Goal: Transaction & Acquisition: Purchase product/service

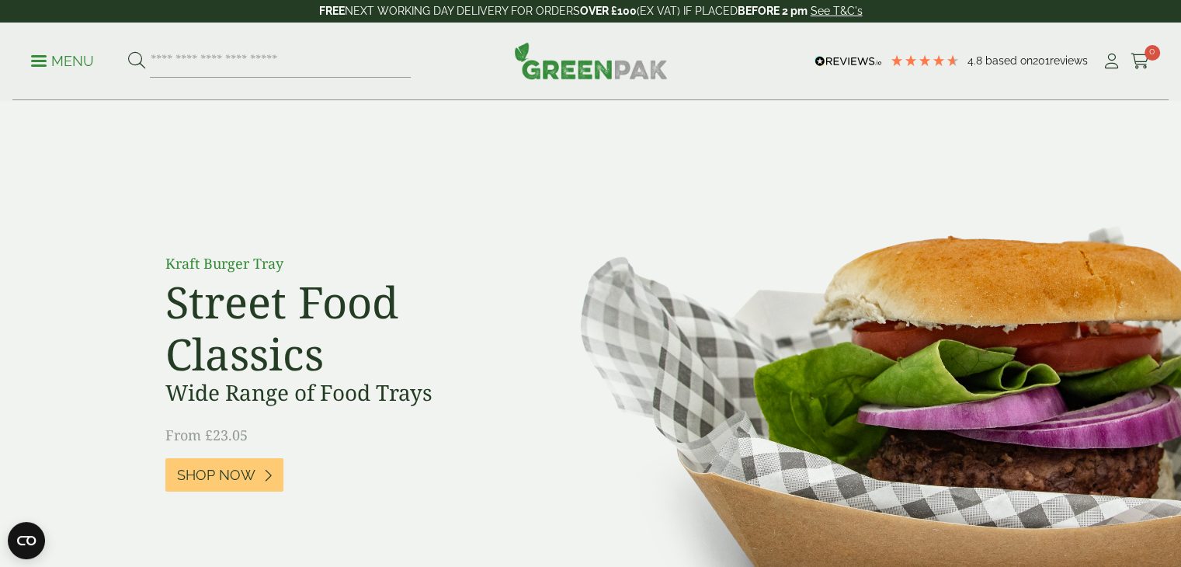
click at [1101, 86] on div "Menu 4.8 Based on 201 reviews My Account" at bounding box center [590, 62] width 1156 height 78
click at [1111, 71] on link "My Account" at bounding box center [1110, 61] width 19 height 23
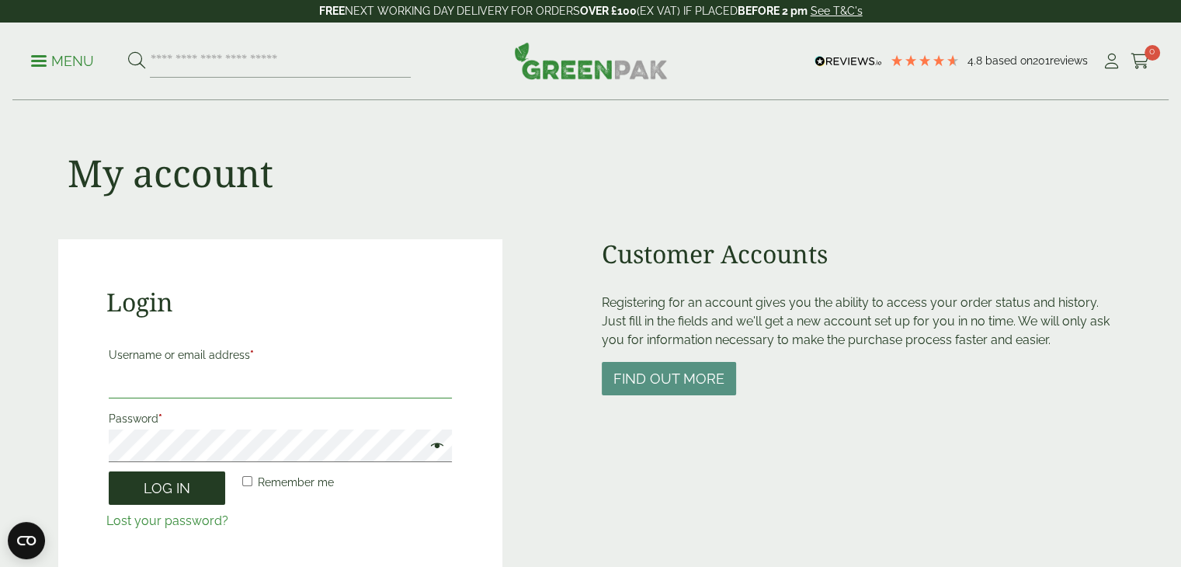
type input "**********"
click at [181, 499] on button "Log in" at bounding box center [167, 487] width 116 height 33
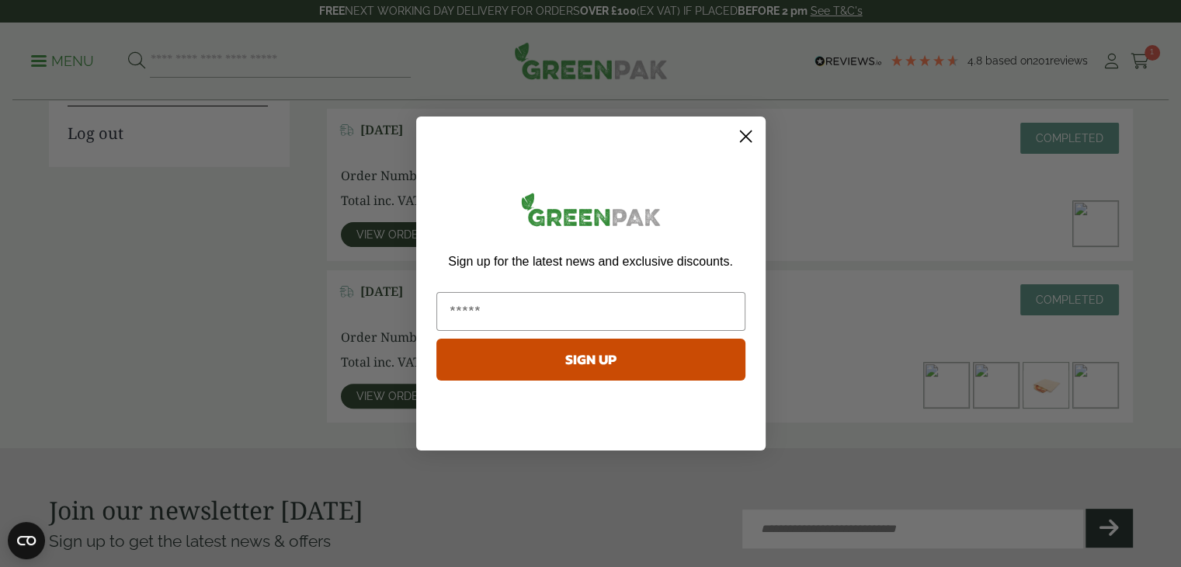
scroll to position [391, 0]
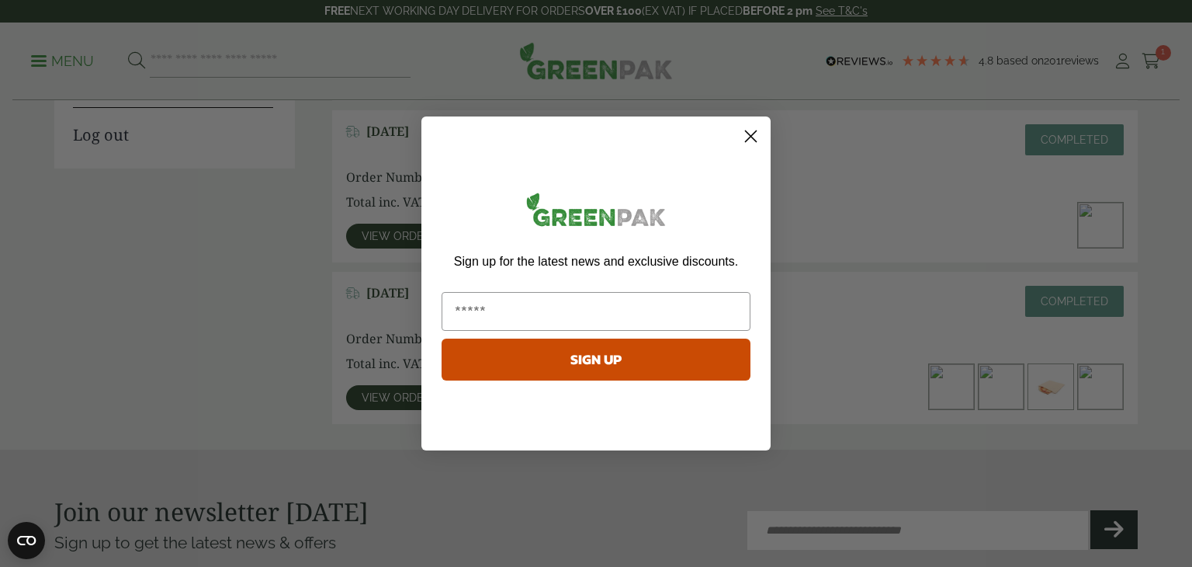
click at [580, 451] on div "Close dialog Sign up for the latest news and exclusive discounts. SIGN UP ******" at bounding box center [595, 283] width 349 height 365
click at [733, 143] on div "Sign up for the latest news and exclusive discounts. SIGN UP" at bounding box center [596, 287] width 318 height 310
click at [753, 137] on icon "Close dialog" at bounding box center [751, 136] width 11 height 11
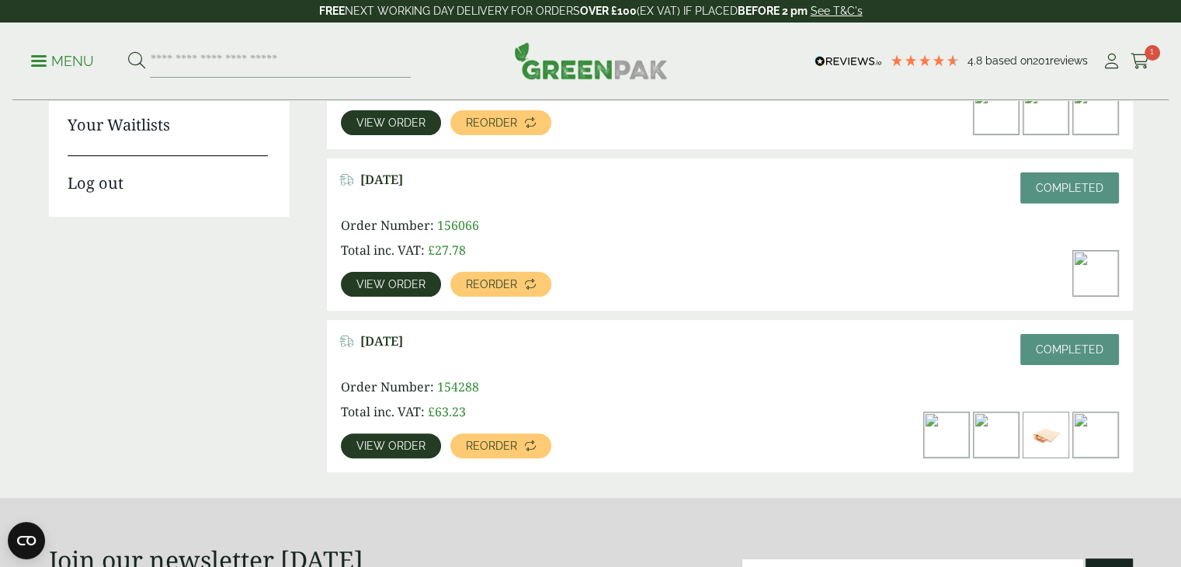
scroll to position [342, 0]
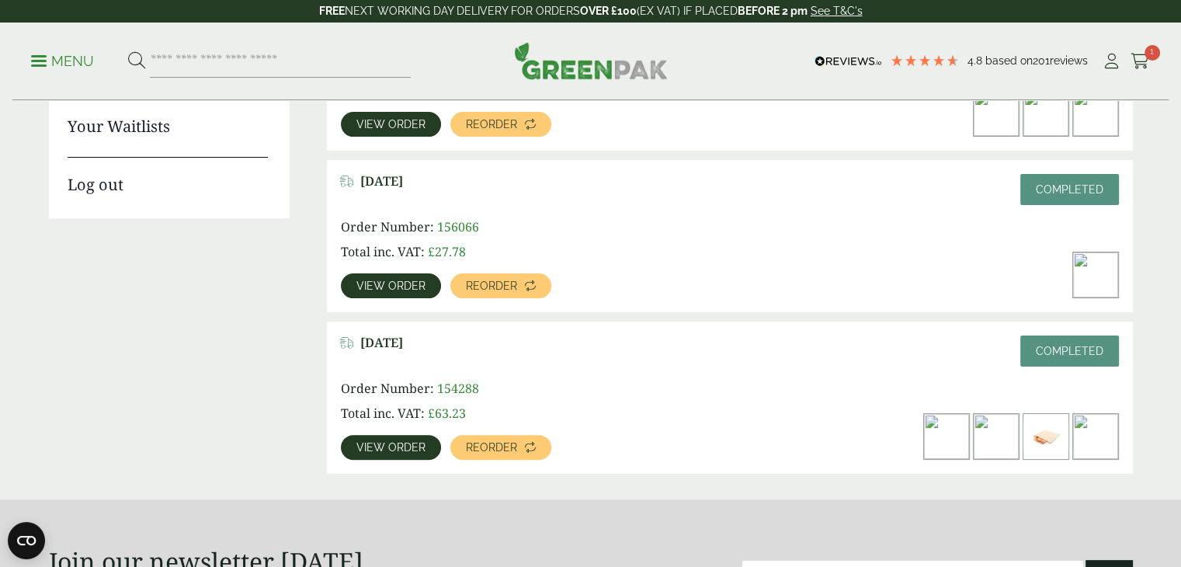
click at [397, 283] on span "View order" at bounding box center [390, 285] width 69 height 11
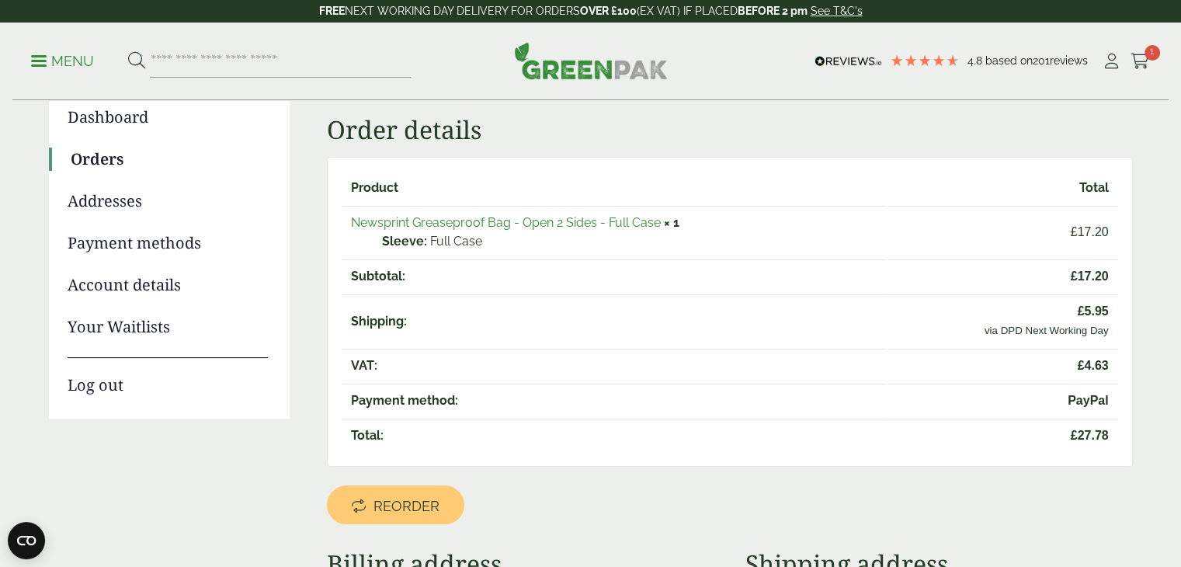
scroll to position [107, 0]
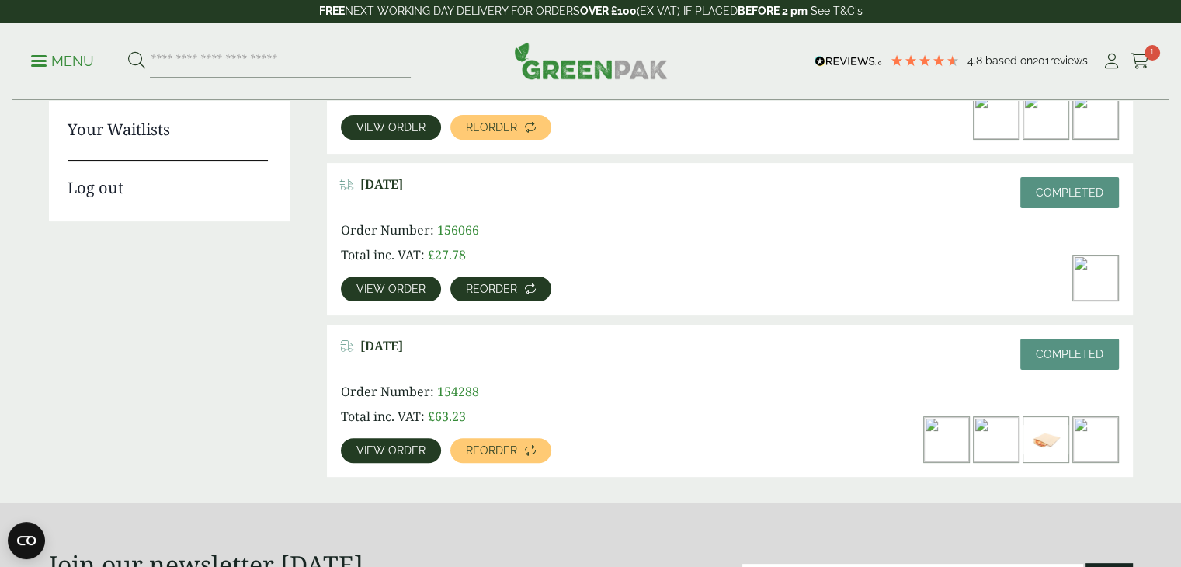
click at [491, 283] on span "Reorder" at bounding box center [491, 288] width 51 height 11
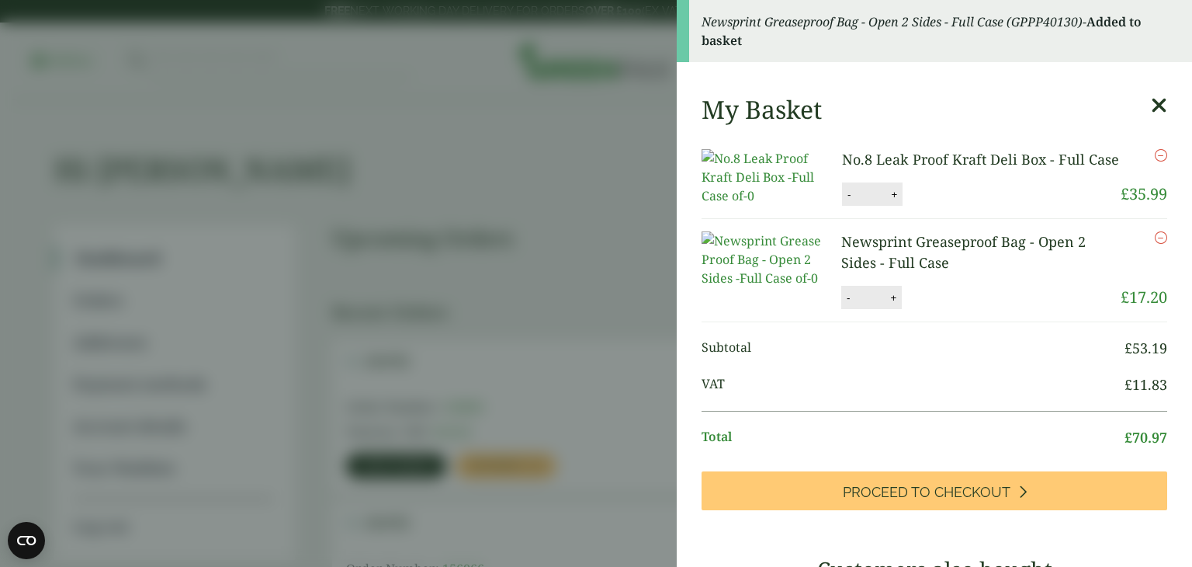
click at [778, 287] on img at bounding box center [772, 259] width 140 height 56
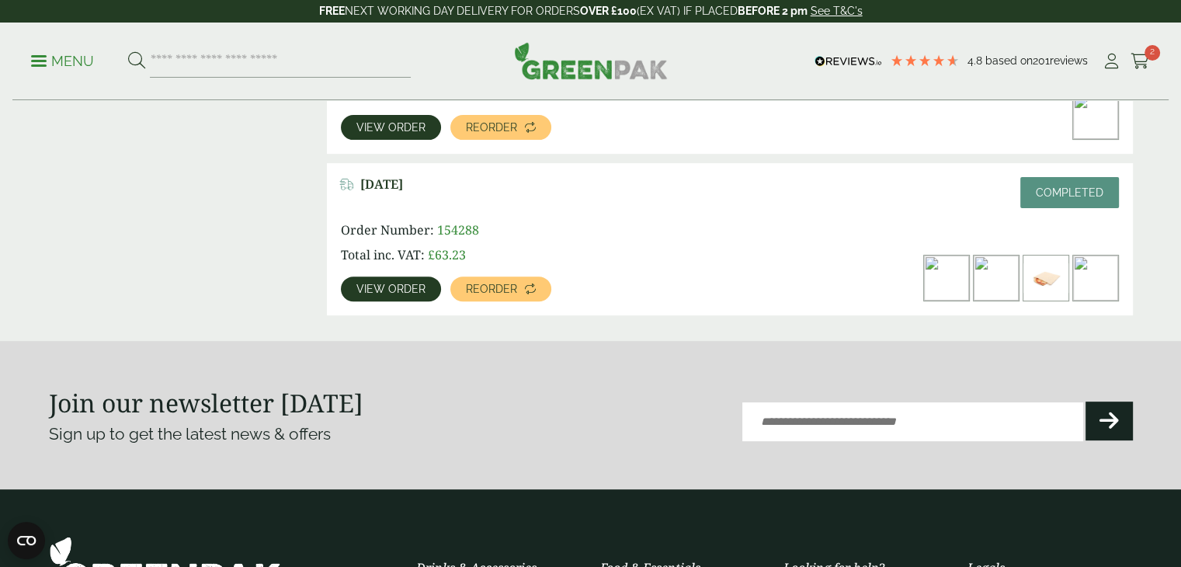
scroll to position [500, 0]
click at [1102, 287] on img at bounding box center [1095, 277] width 45 height 45
click at [379, 291] on span "View order" at bounding box center [390, 288] width 69 height 11
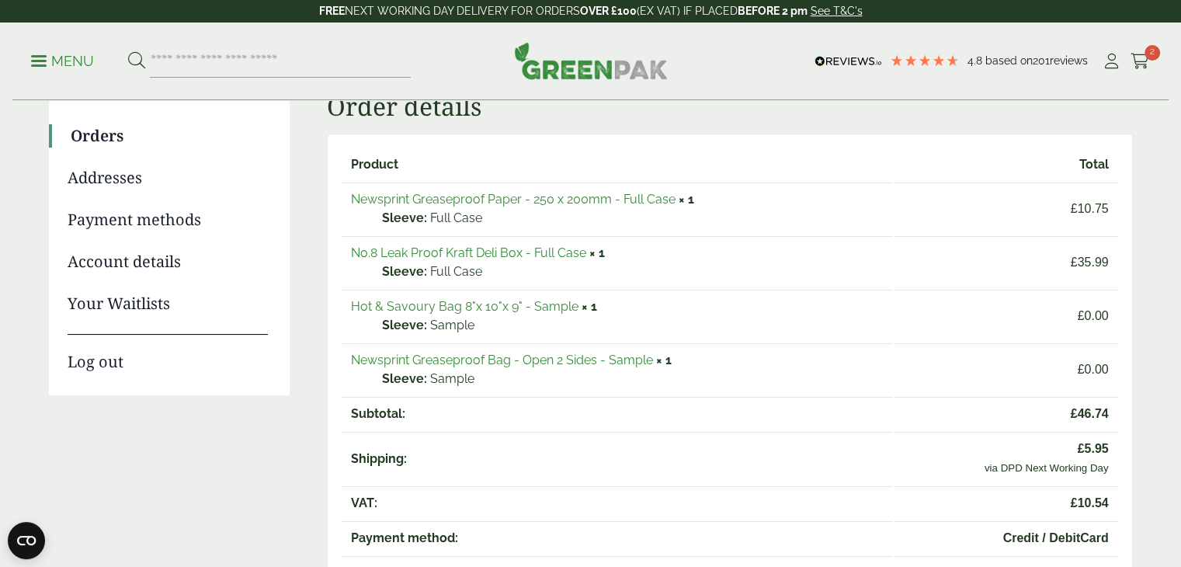
scroll to position [165, 0]
click at [469, 199] on link "Newsprint Greaseproof Paper - 250 x 200mm - Full Case" at bounding box center [513, 199] width 324 height 15
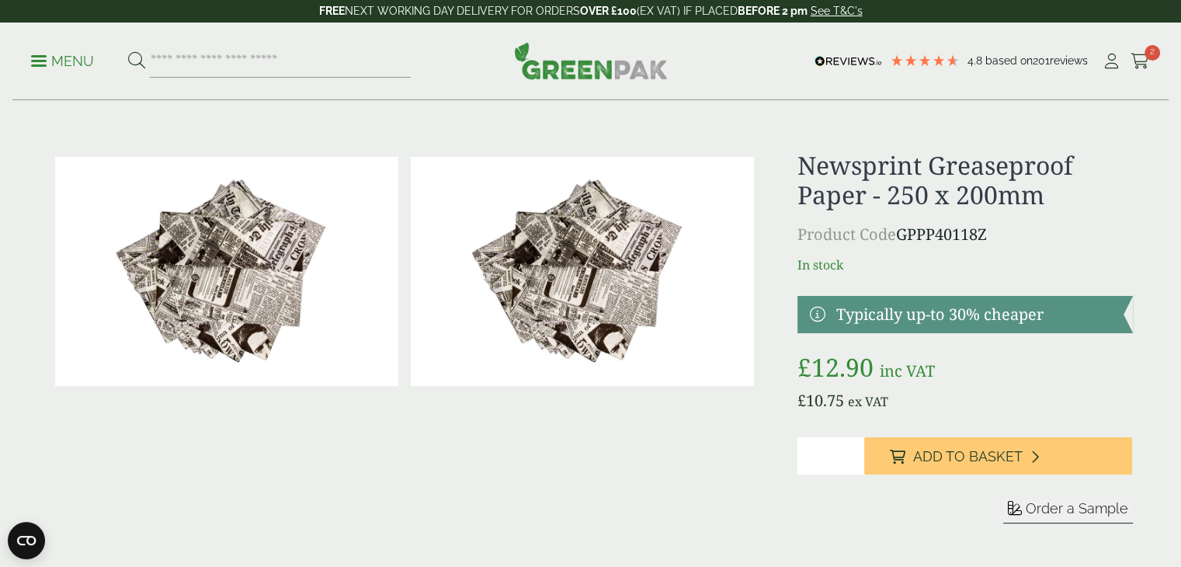
click at [283, 309] on img at bounding box center [226, 271] width 343 height 229
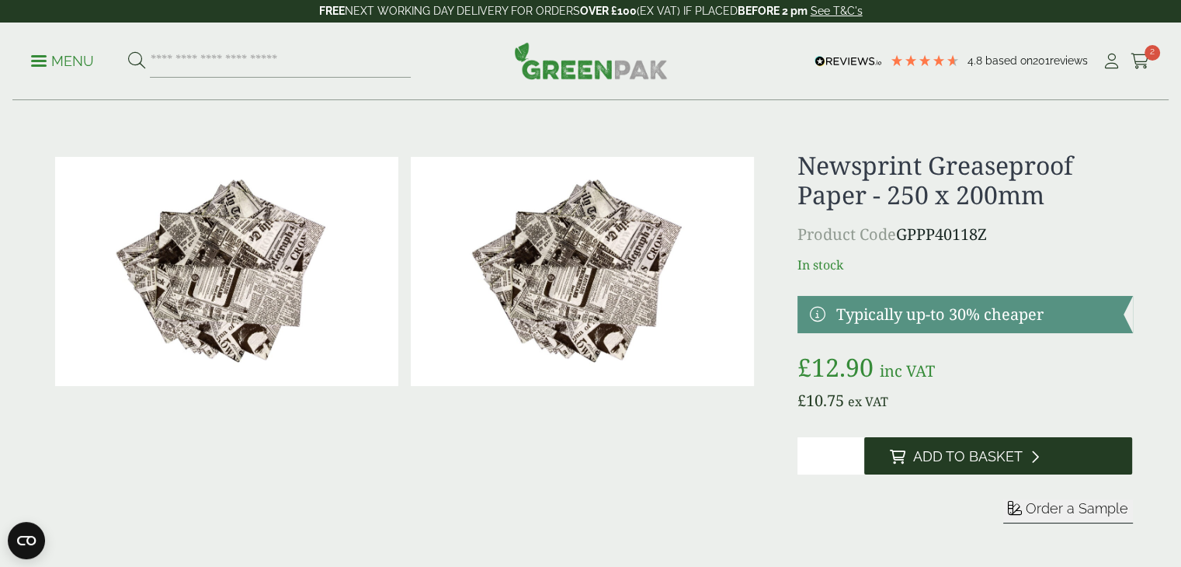
click at [948, 448] on span "Add to Basket" at bounding box center [966, 456] width 109 height 17
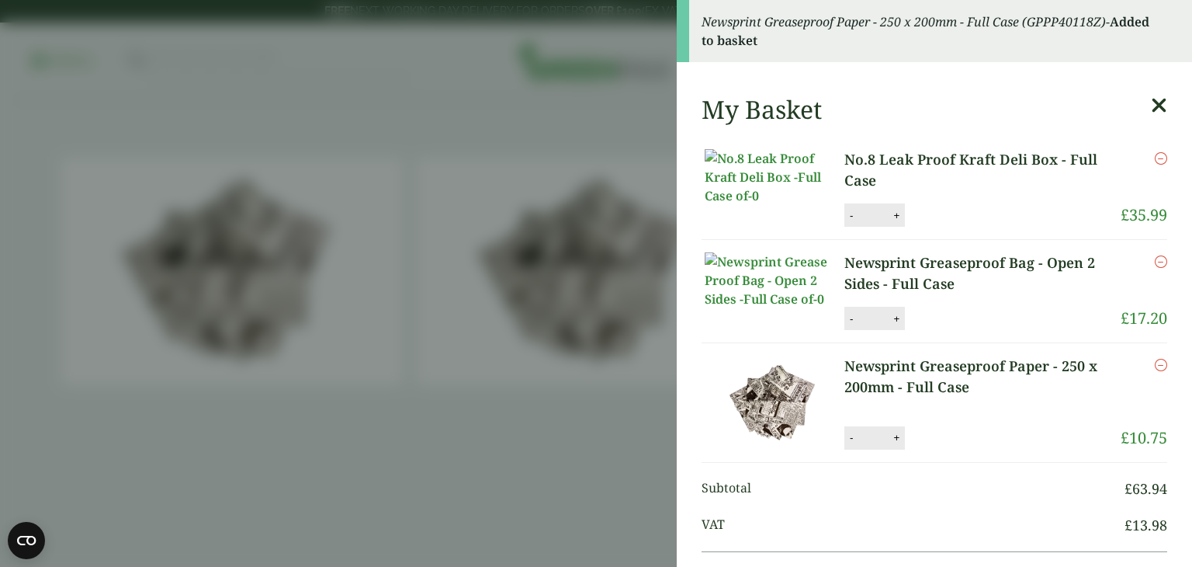
click at [1155, 371] on icon "Remove this item" at bounding box center [1161, 365] width 12 height 12
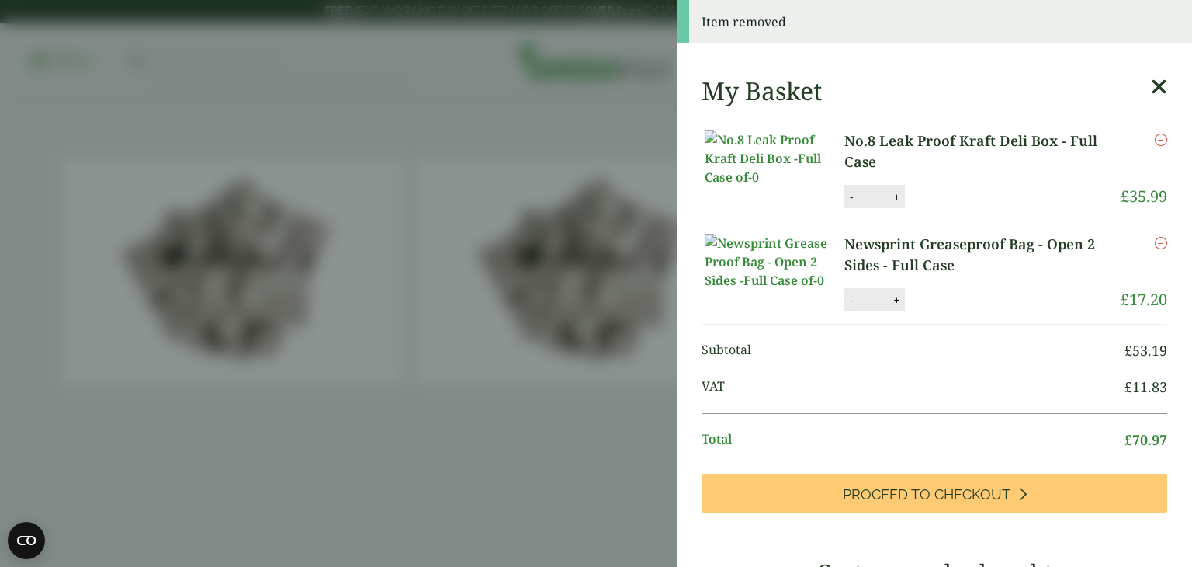
click at [849, 307] on button "-" at bounding box center [851, 299] width 12 height 13
type input "*"
click at [1155, 249] on icon "Remove this item" at bounding box center [1161, 243] width 12 height 12
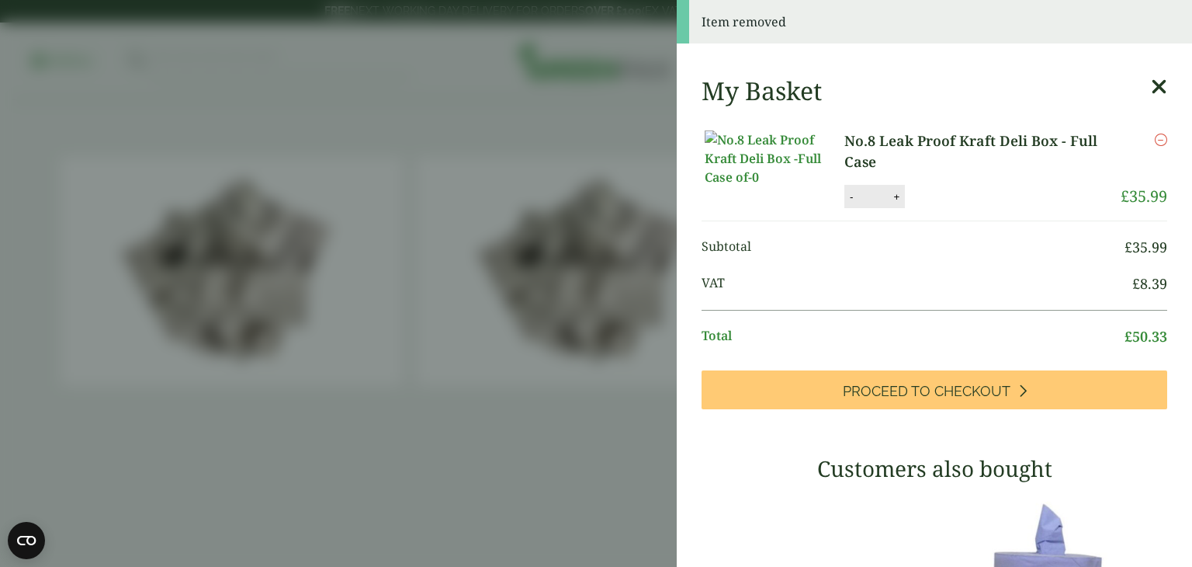
click at [422, 95] on aside "Item removed My Basket No.8 Leak Proof Kraft Deli Box - Full Case No.8 Leak Pro…" at bounding box center [596, 283] width 1192 height 567
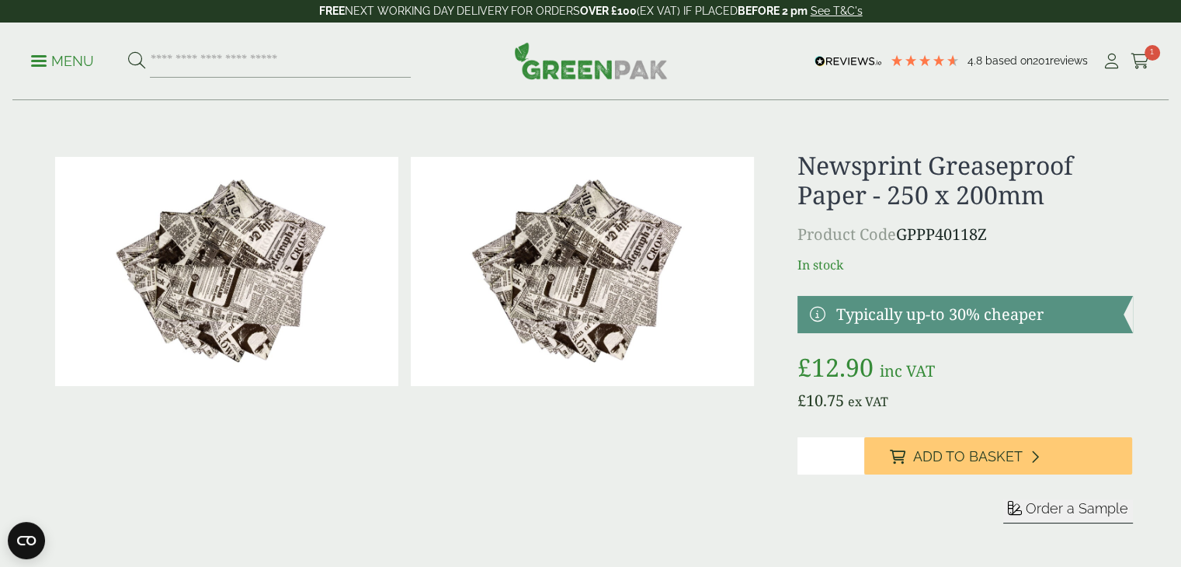
click at [821, 454] on input "*" at bounding box center [830, 455] width 67 height 37
type input "*"
click at [851, 451] on input "*" at bounding box center [830, 455] width 67 height 37
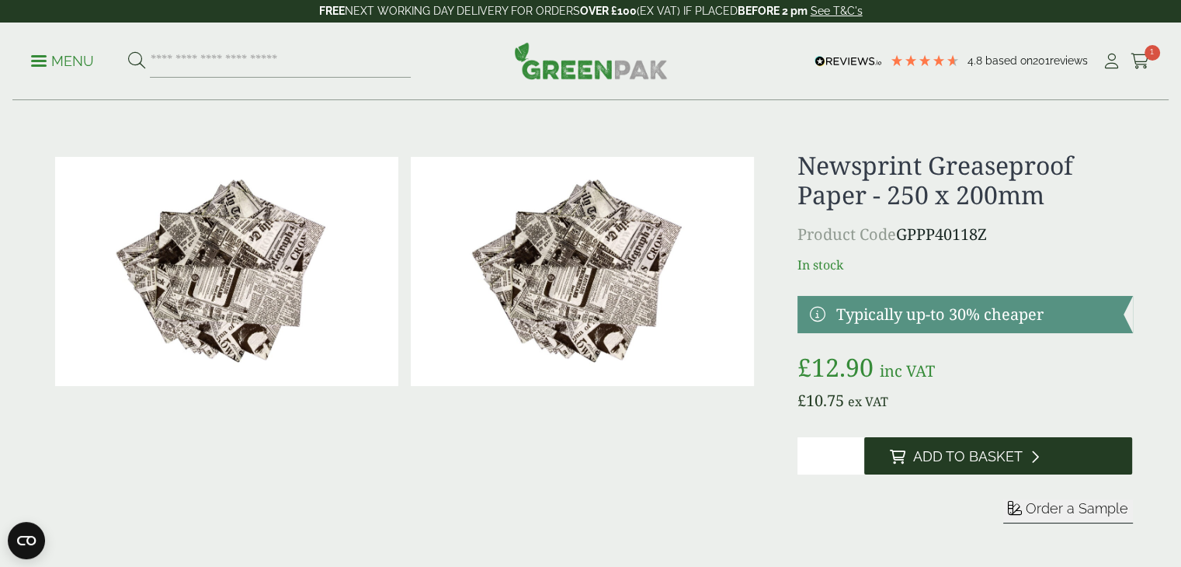
click at [962, 473] on button "Add to Basket" at bounding box center [998, 455] width 268 height 37
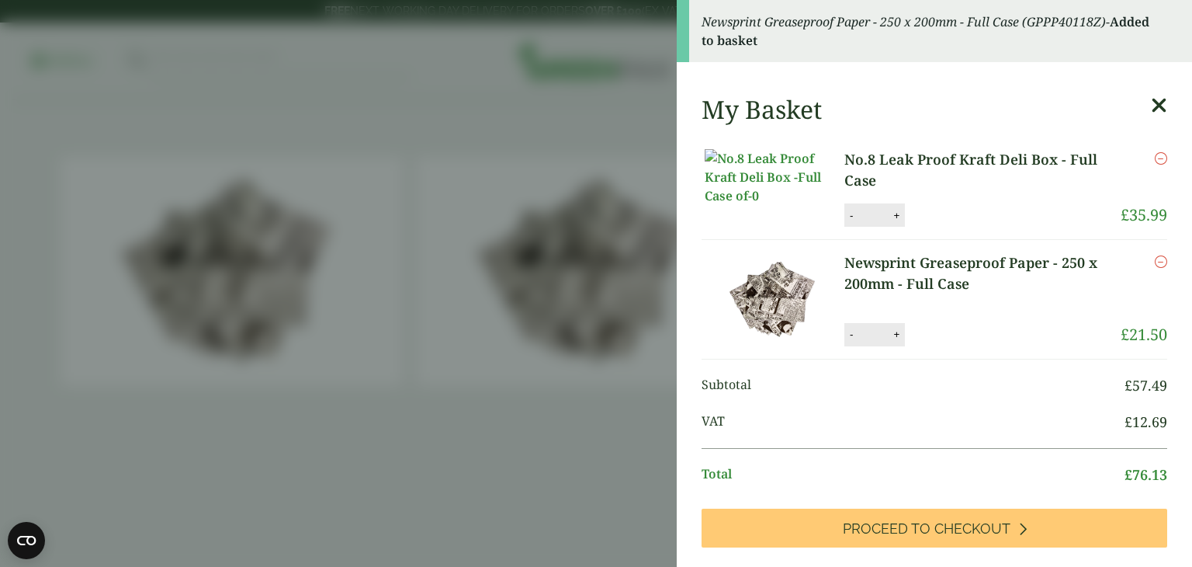
click at [330, 459] on aside "Newsprint Greaseproof Paper - 250 x 200mm - Full Case (GPPP40118Z) - Added to b…" at bounding box center [596, 283] width 1192 height 567
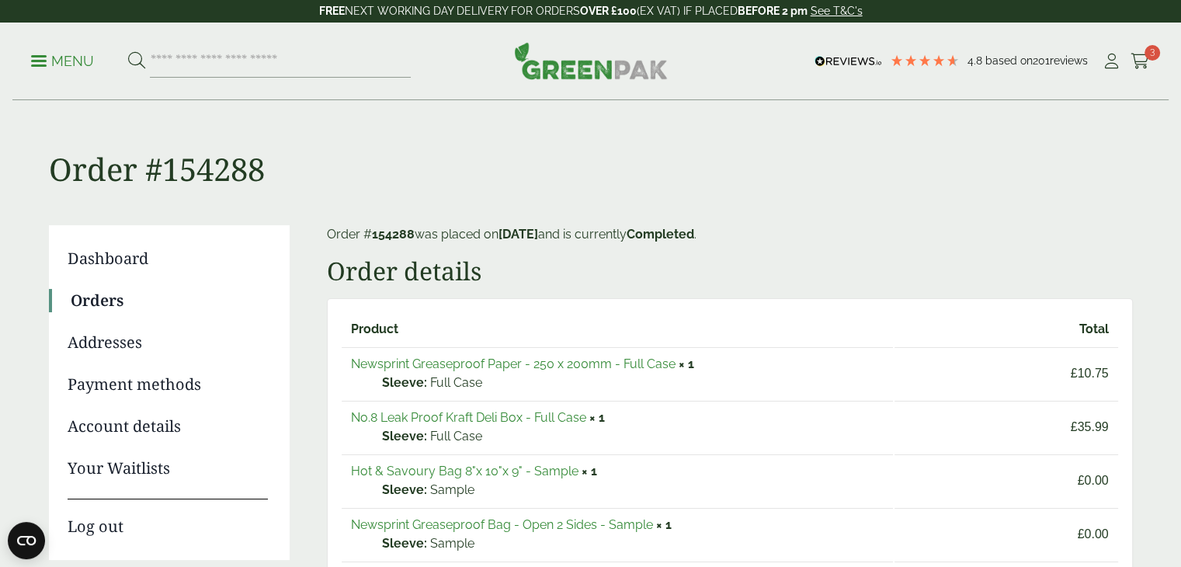
click at [50, 70] on ul "Menu" at bounding box center [221, 61] width 380 height 33
click at [41, 53] on p "Menu" at bounding box center [62, 61] width 63 height 19
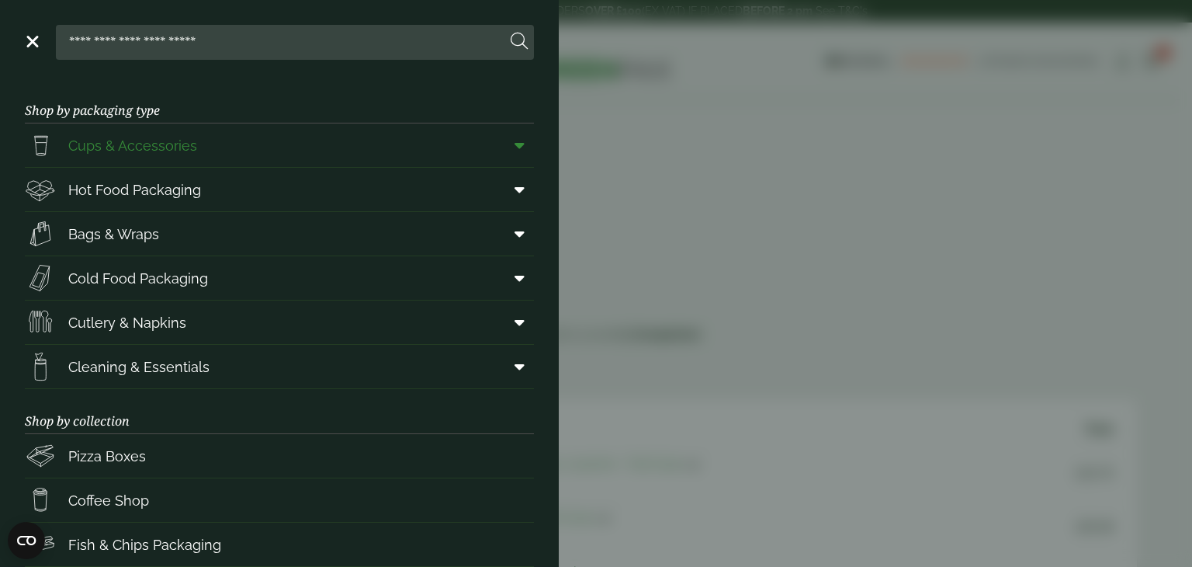
click at [499, 147] on span at bounding box center [516, 144] width 35 height 29
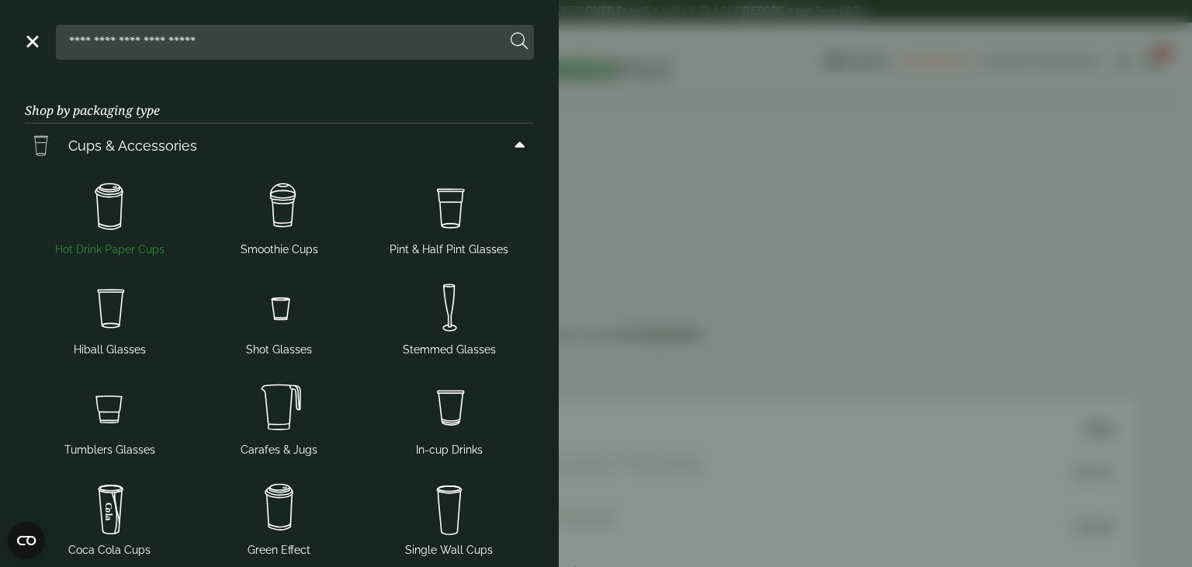
click at [88, 213] on img at bounding box center [110, 207] width 158 height 62
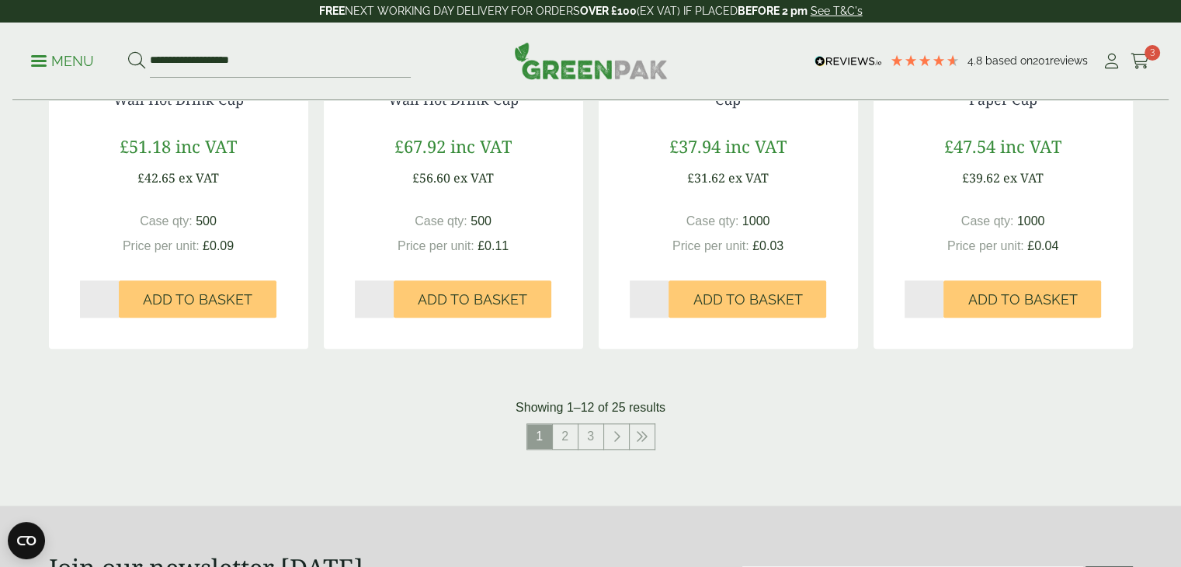
scroll to position [1596, 0]
click at [565, 439] on link "2" at bounding box center [565, 436] width 25 height 25
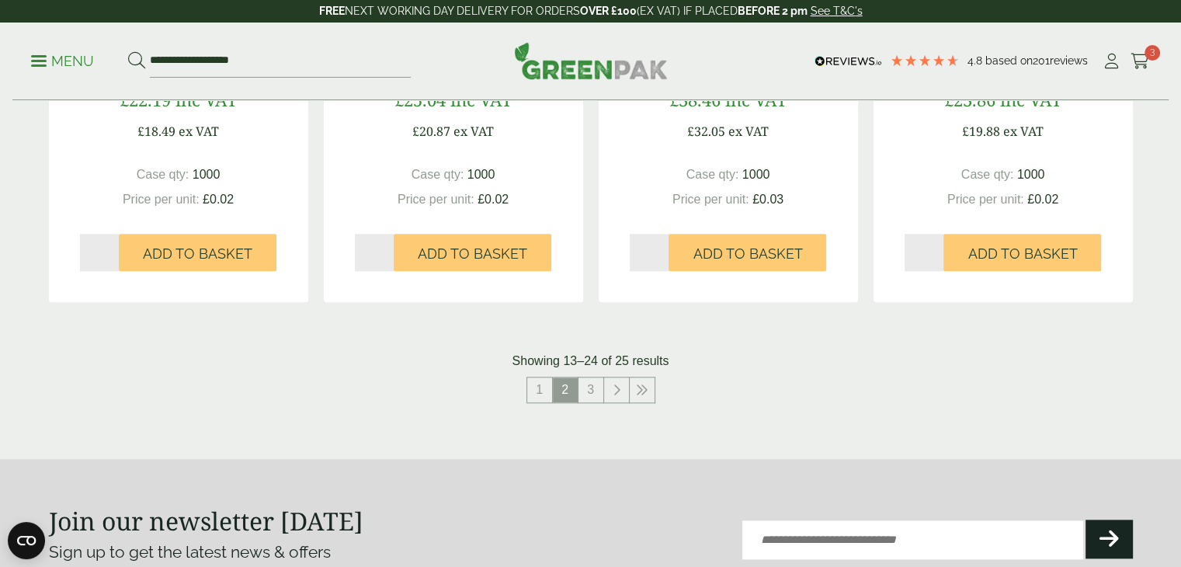
scroll to position [1512, 0]
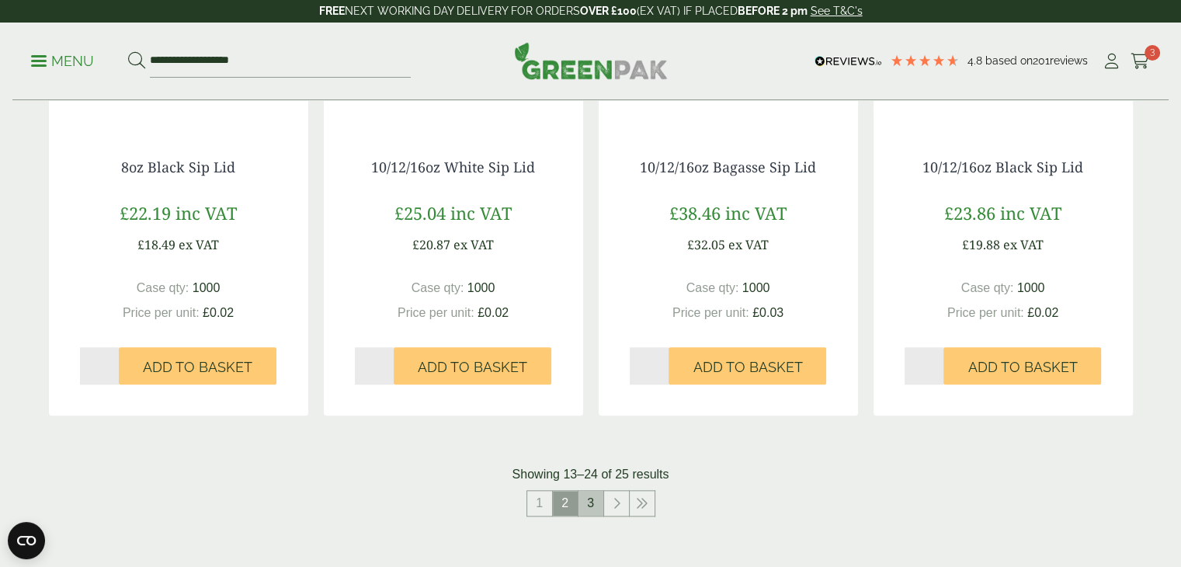
click at [591, 504] on link "3" at bounding box center [590, 503] width 25 height 25
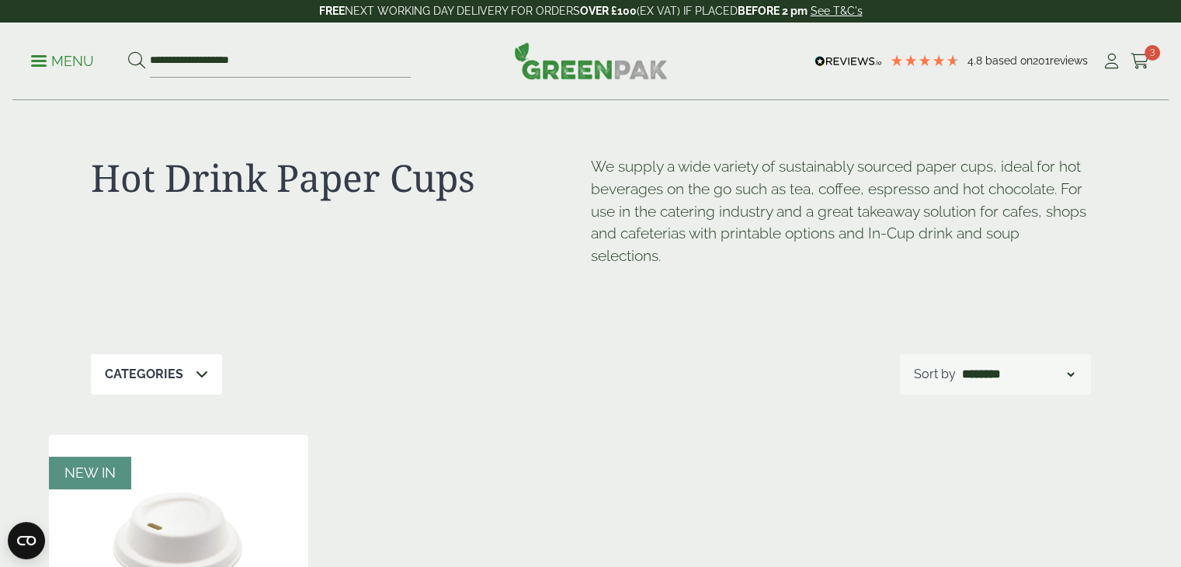
click at [35, 64] on link "Menu" at bounding box center [62, 60] width 63 height 16
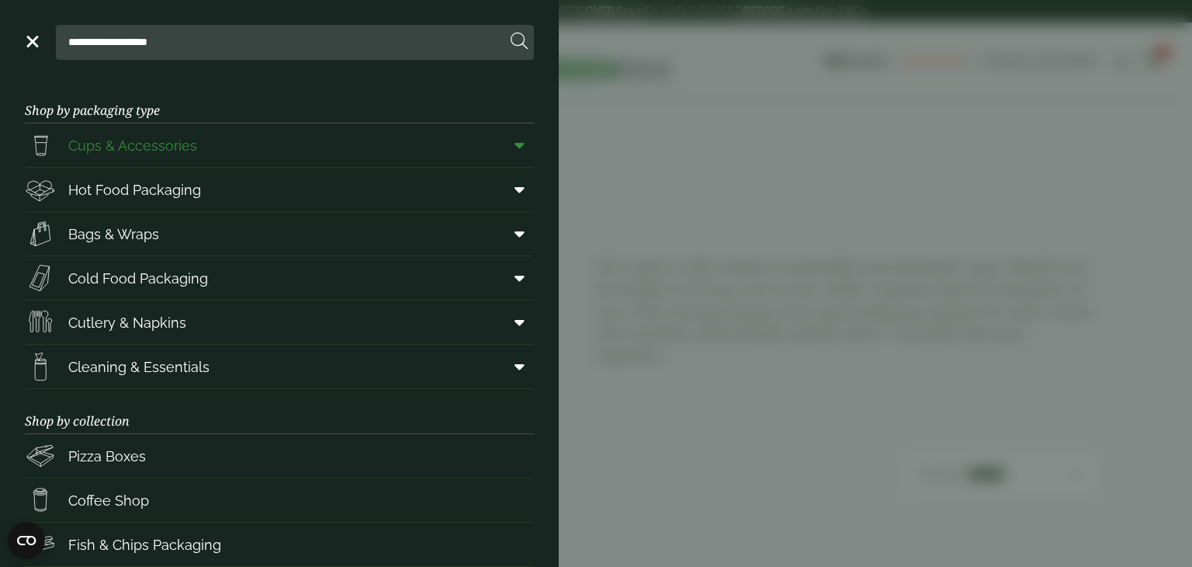
click at [515, 148] on icon at bounding box center [520, 145] width 10 height 16
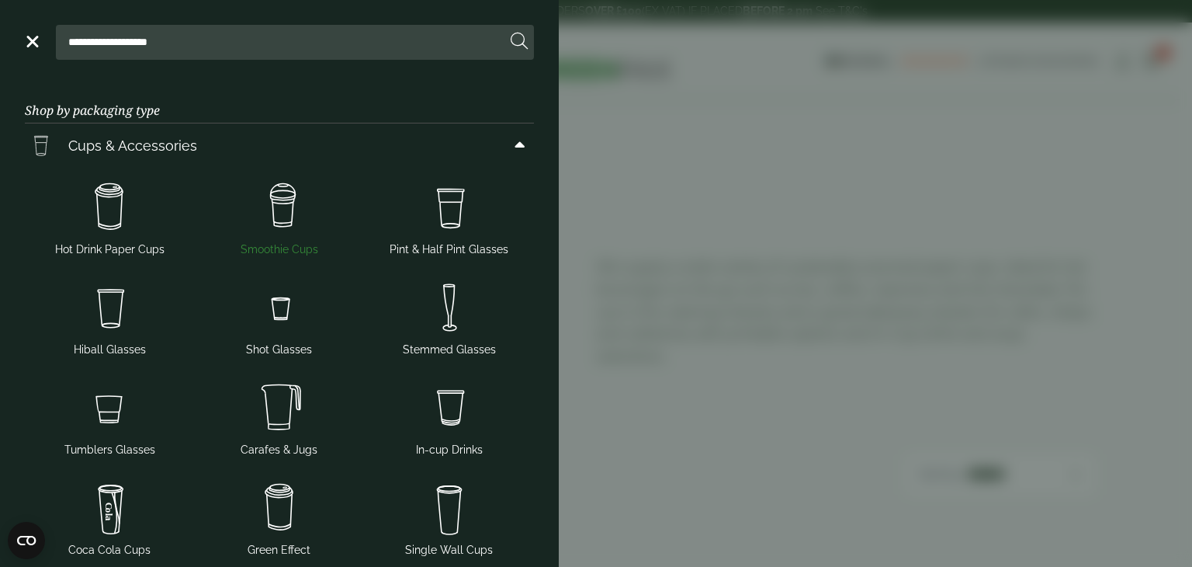
click at [297, 209] on img at bounding box center [280, 207] width 158 height 62
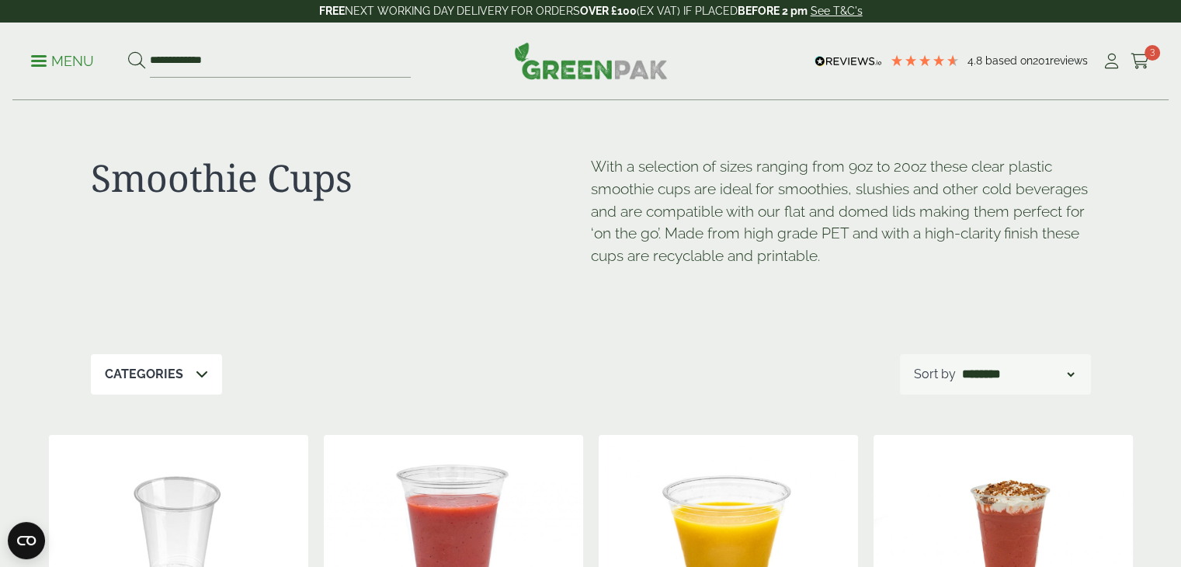
click at [49, 66] on p "Menu" at bounding box center [62, 61] width 63 height 19
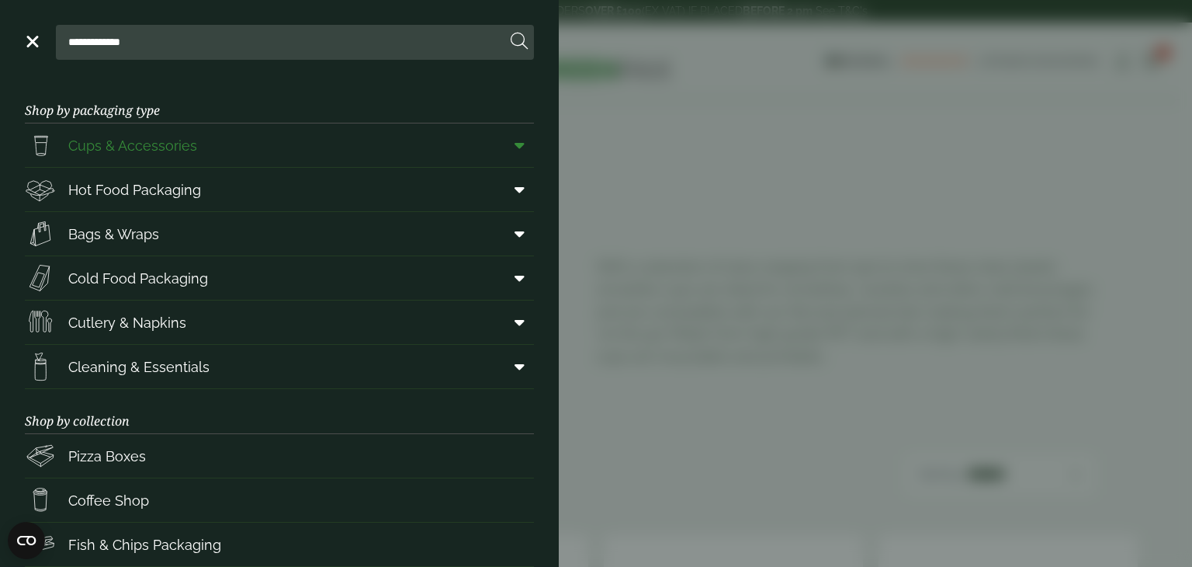
click at [512, 149] on span at bounding box center [516, 144] width 35 height 29
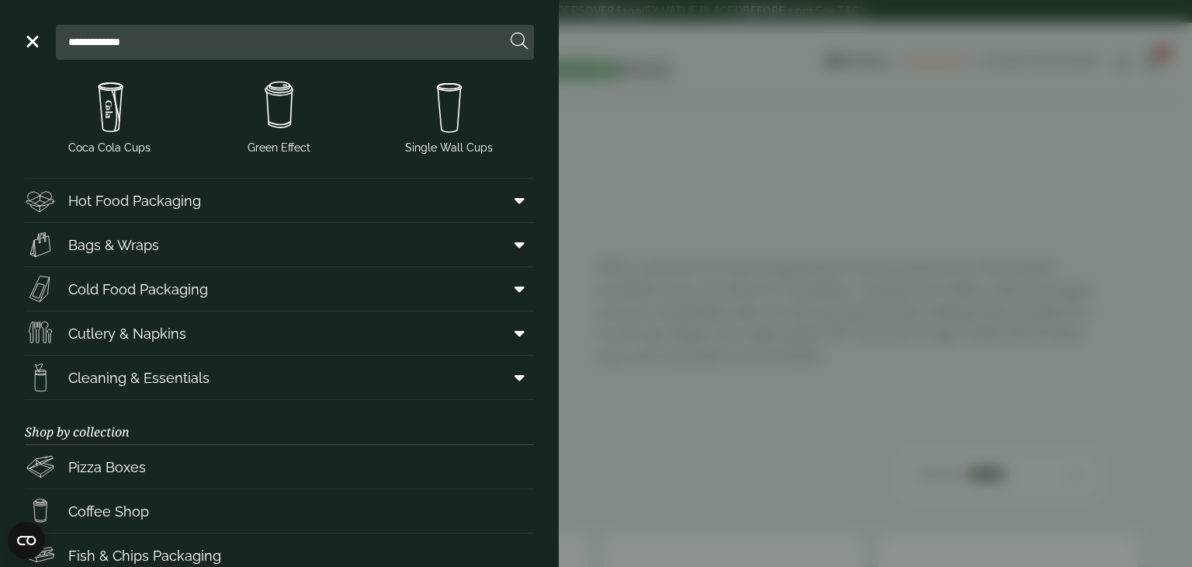
scroll to position [412, 0]
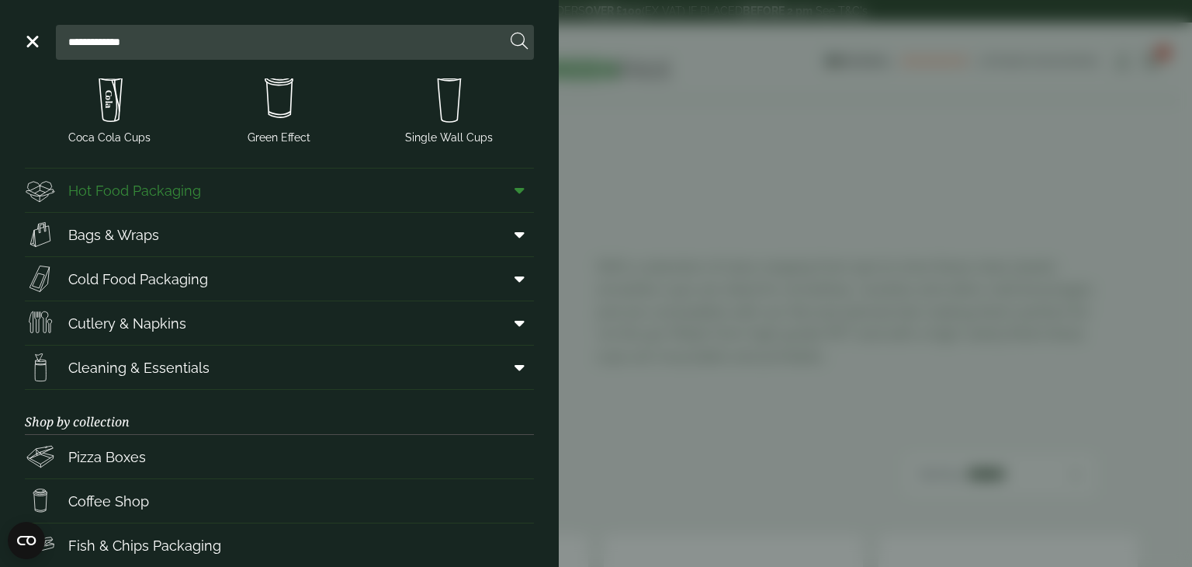
click at [515, 185] on icon at bounding box center [520, 190] width 10 height 16
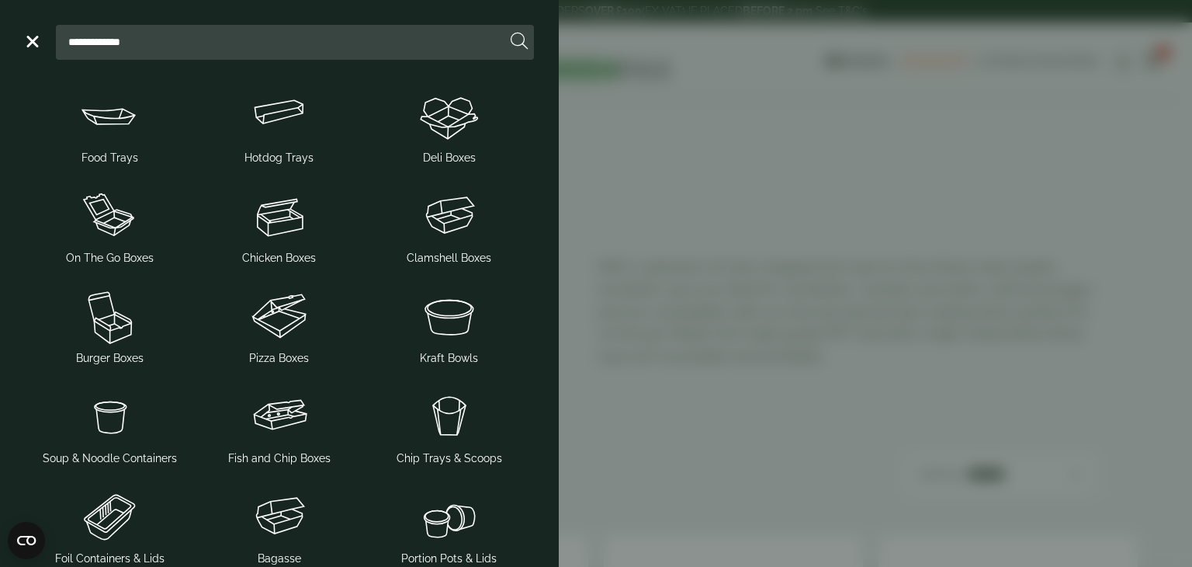
scroll to position [552, 0]
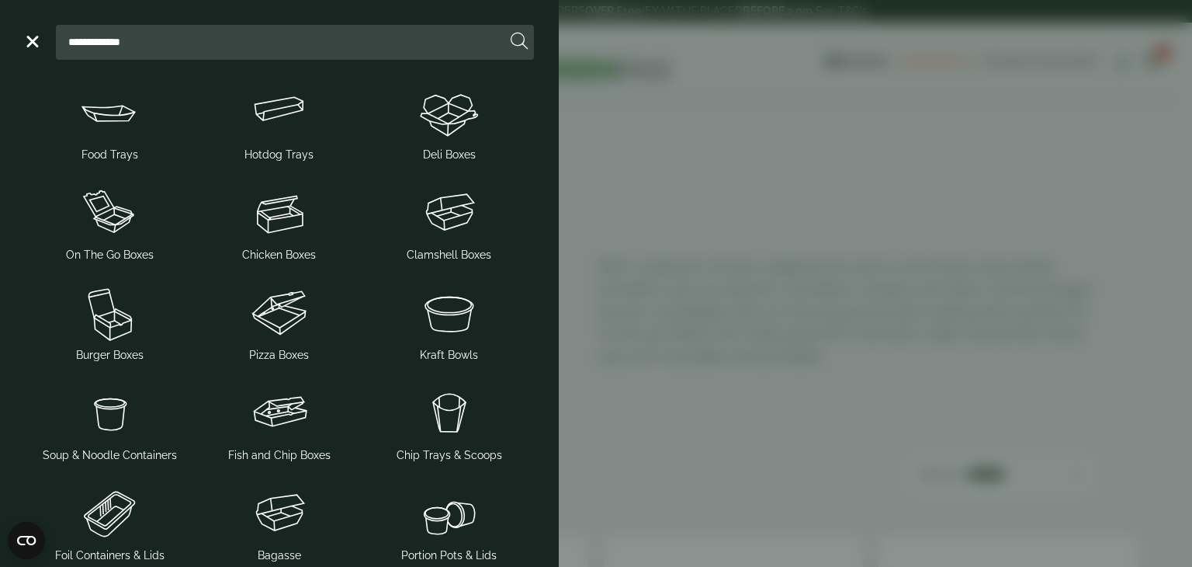
click at [509, 185] on img at bounding box center [449, 213] width 158 height 62
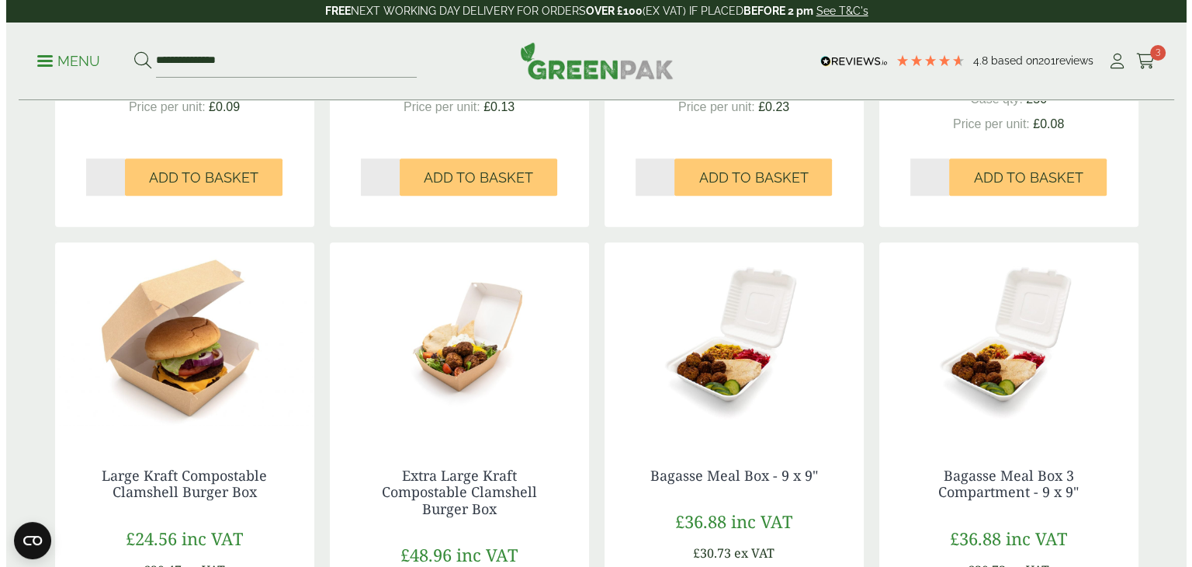
scroll to position [1281, 0]
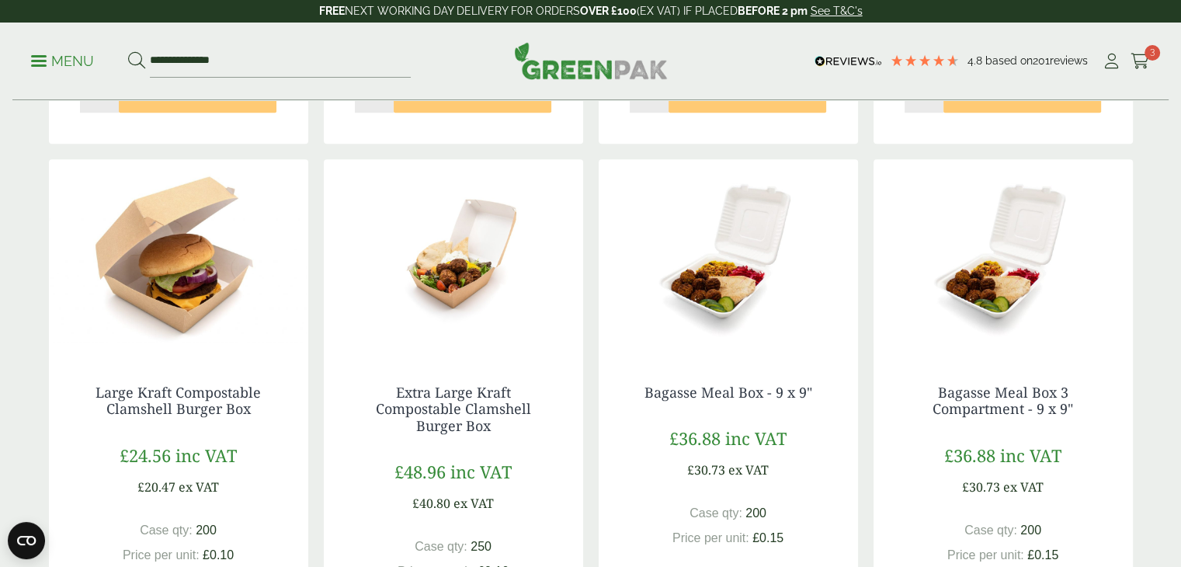
click at [47, 63] on p "Menu" at bounding box center [62, 61] width 63 height 19
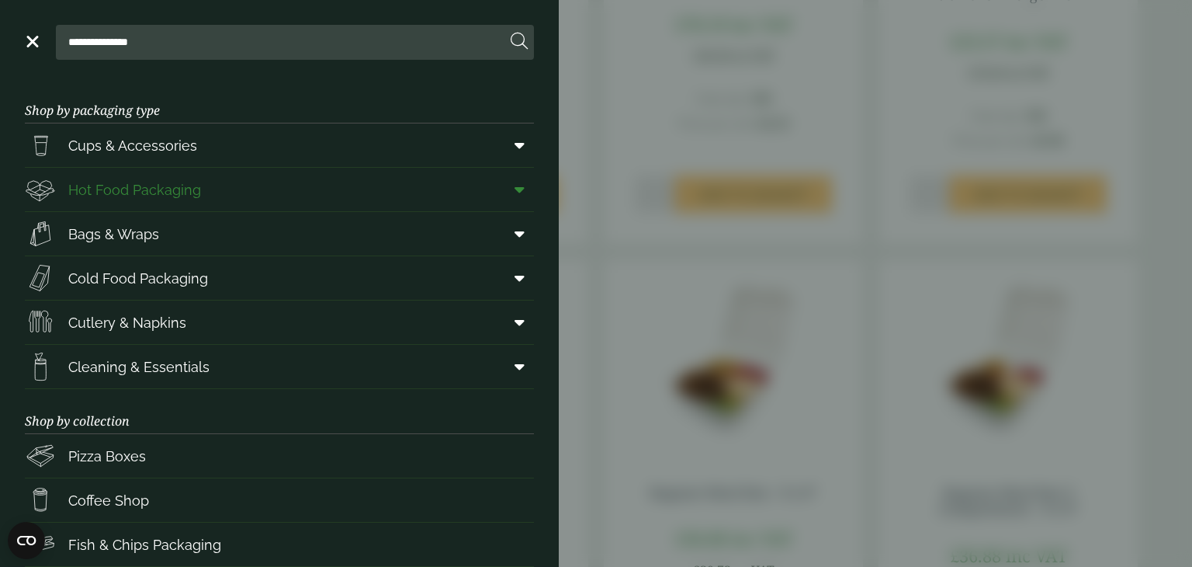
click at [515, 185] on icon at bounding box center [520, 190] width 10 height 16
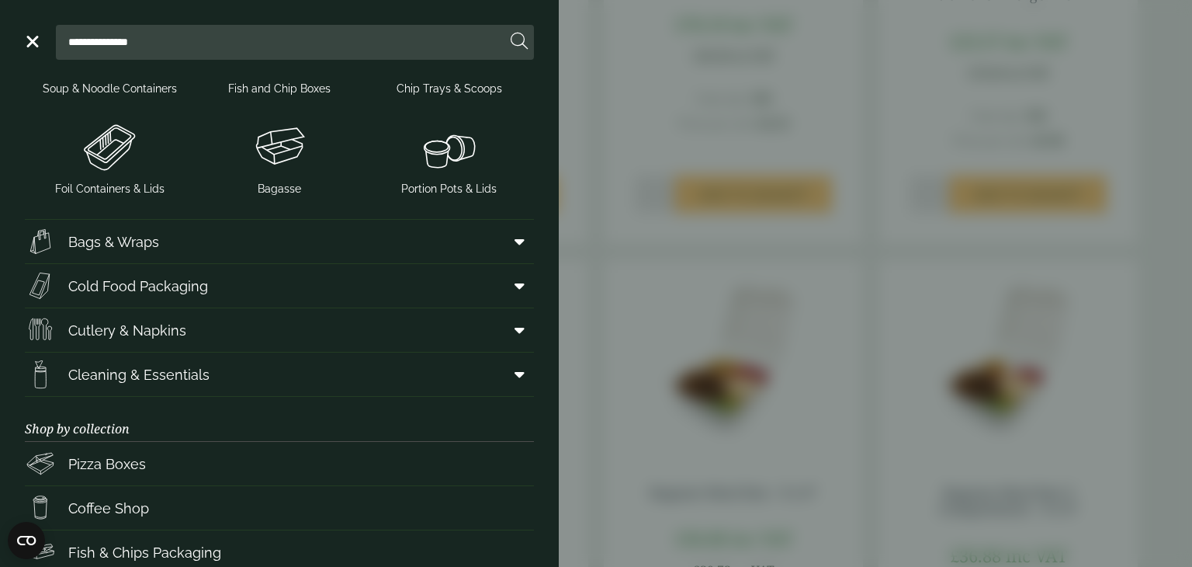
scroll to position [715, 0]
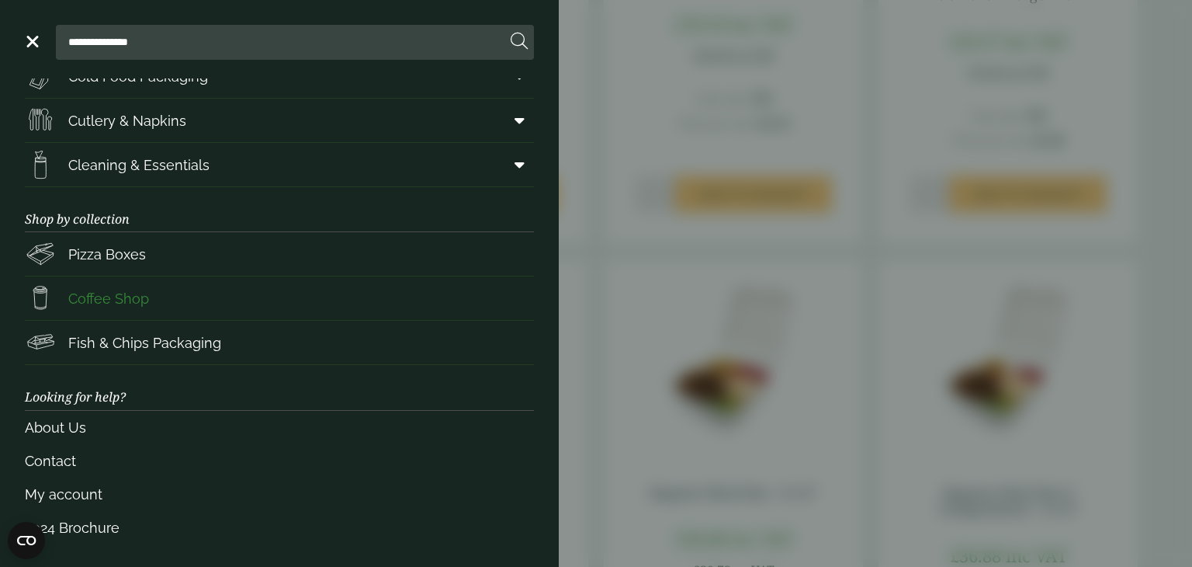
click at [104, 290] on span "Coffee Shop" at bounding box center [108, 298] width 81 height 21
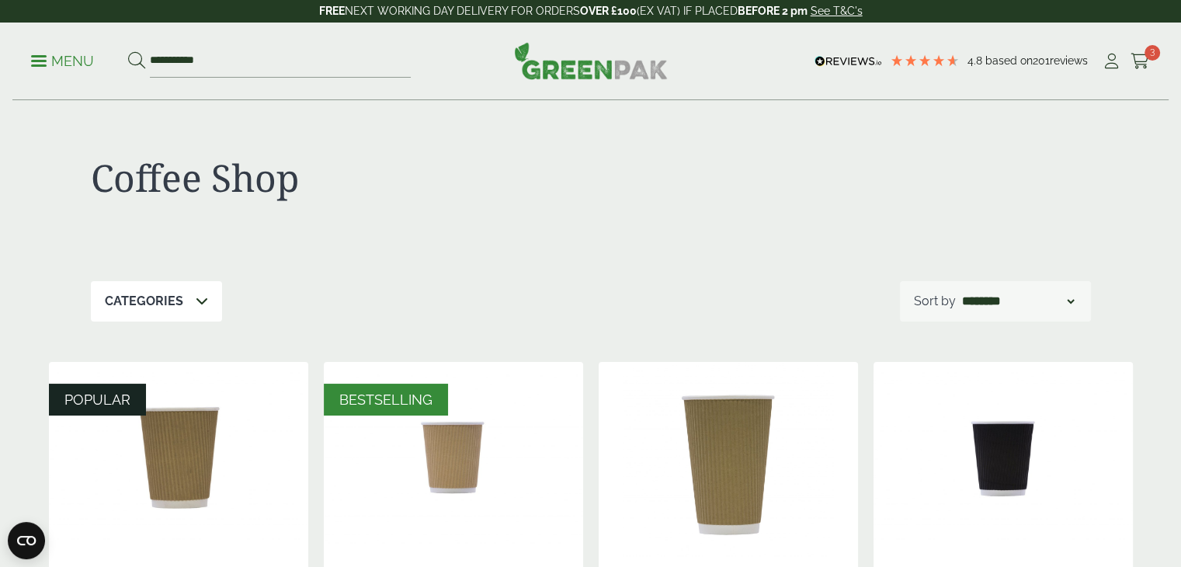
click at [50, 57] on p "Menu" at bounding box center [62, 61] width 63 height 19
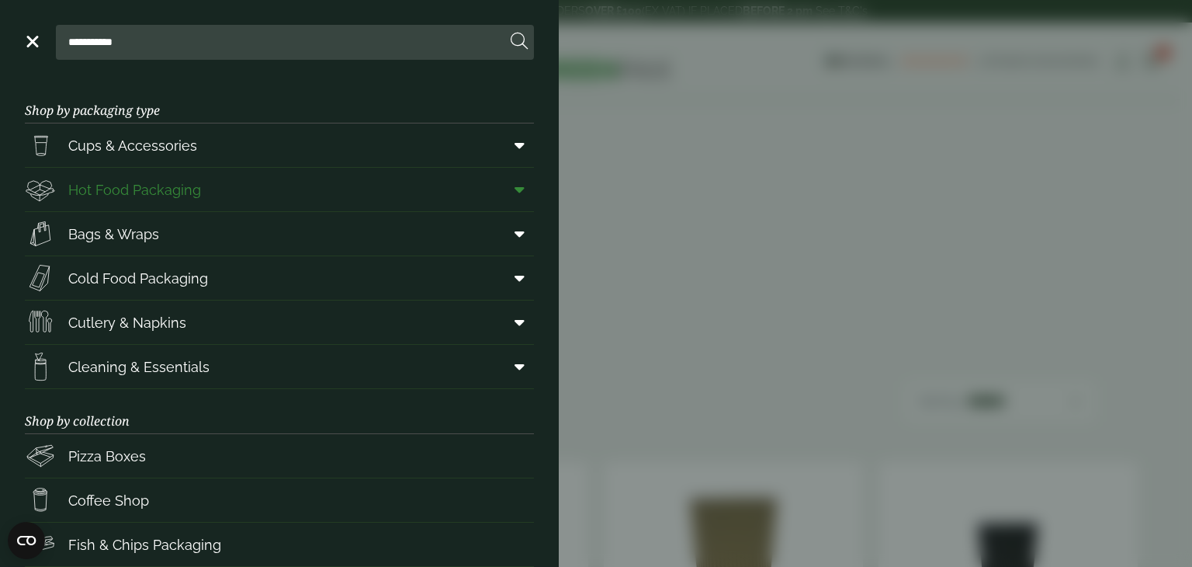
click at [515, 187] on icon at bounding box center [520, 190] width 10 height 16
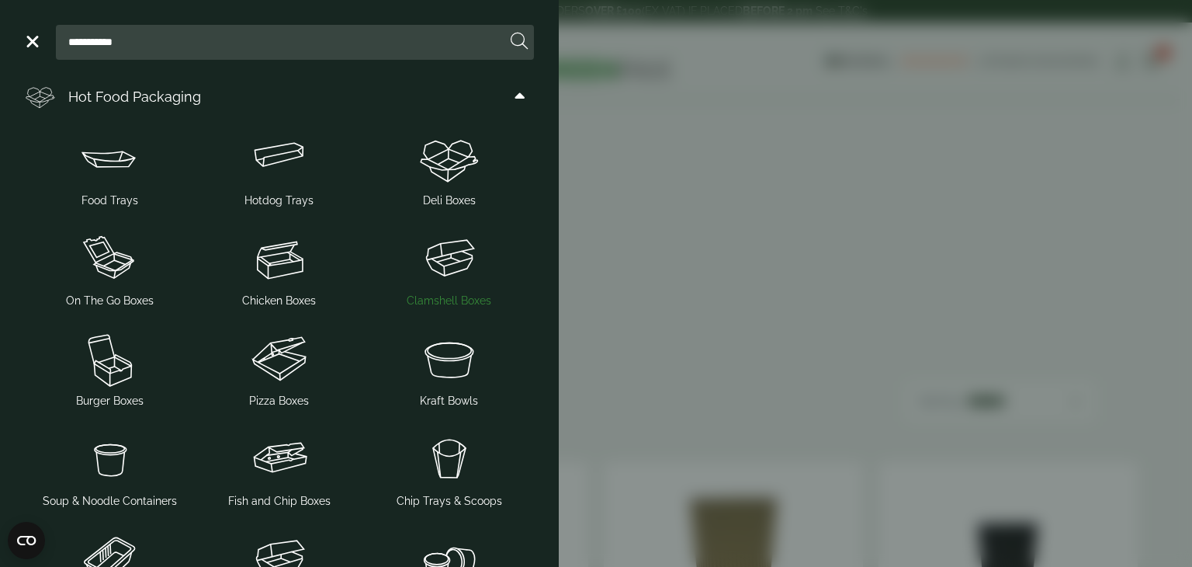
scroll to position [110, 0]
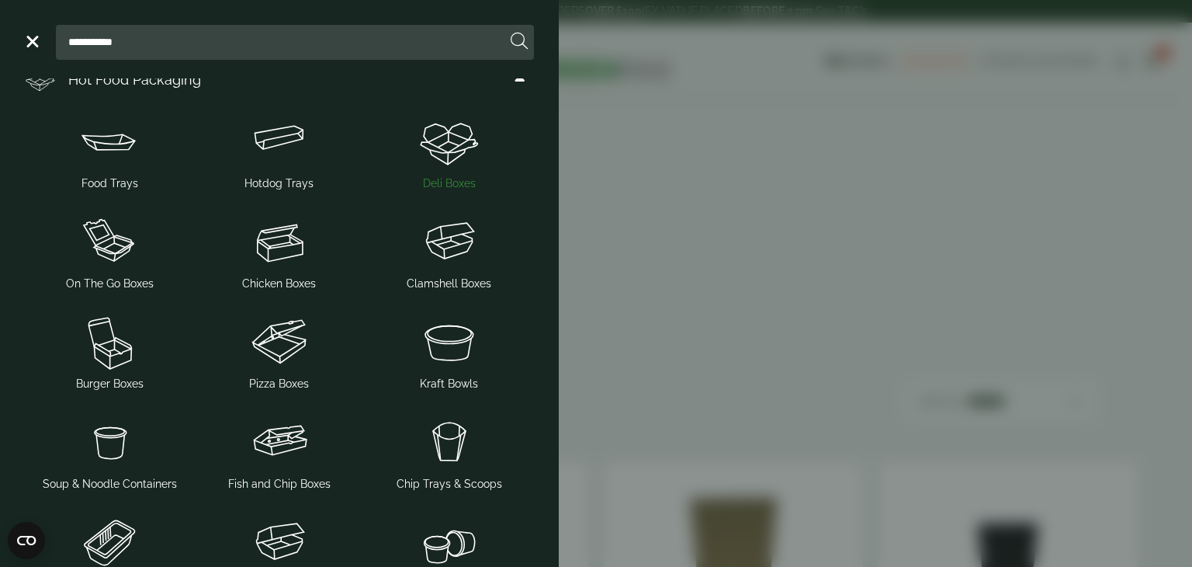
click at [424, 132] on img at bounding box center [449, 141] width 158 height 62
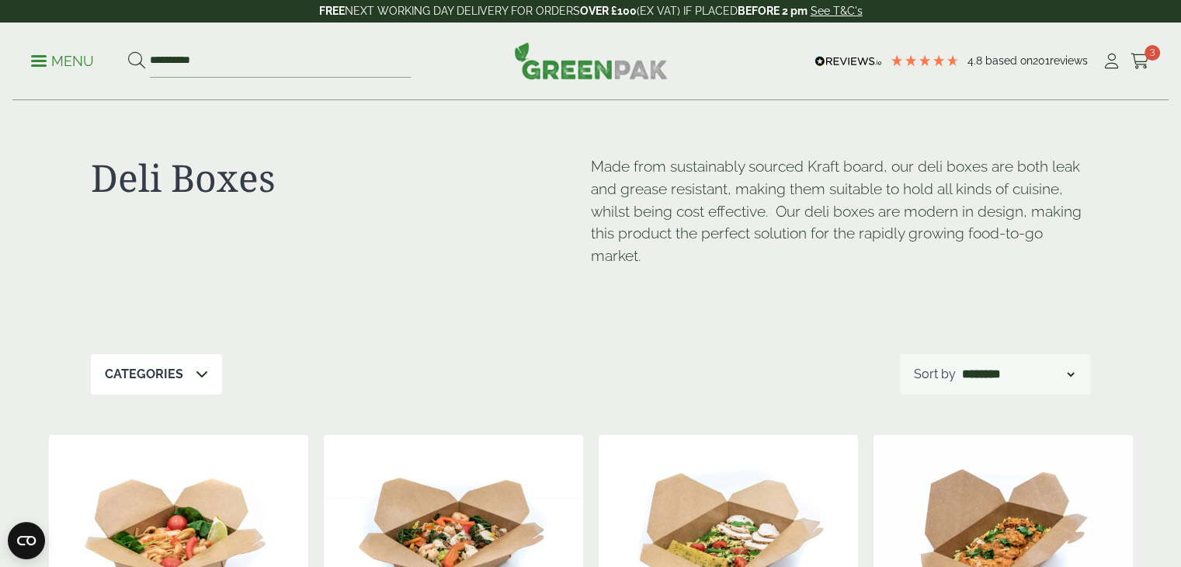
click at [43, 73] on ul "**********" at bounding box center [221, 61] width 380 height 33
click at [43, 71] on ul "**********" at bounding box center [221, 61] width 380 height 33
click at [45, 56] on link "Menu" at bounding box center [62, 60] width 63 height 16
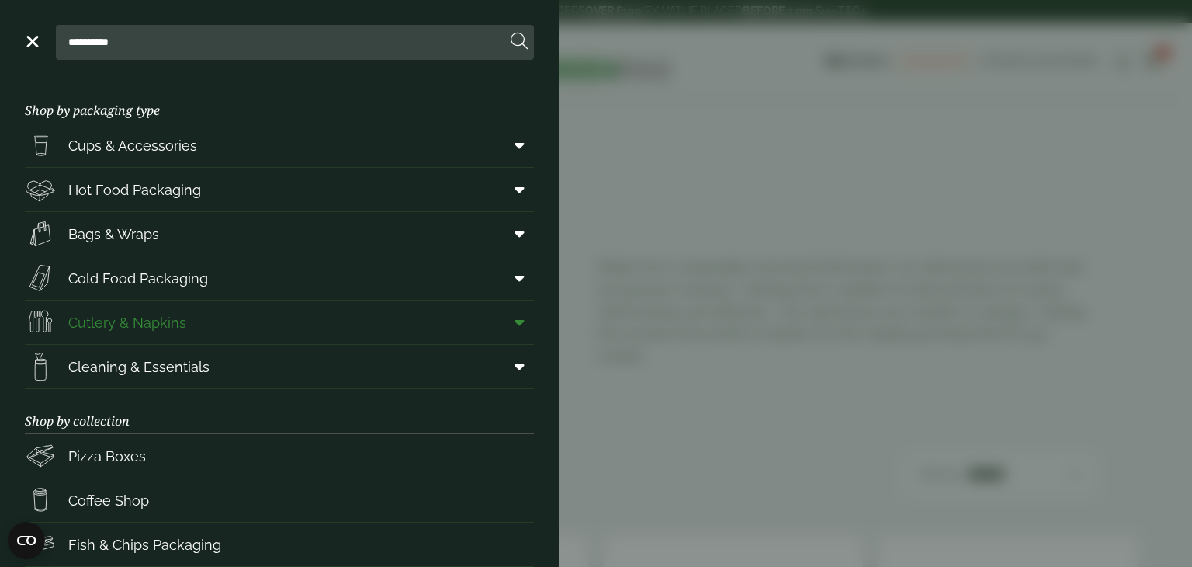
click at [515, 322] on icon at bounding box center [520, 322] width 10 height 16
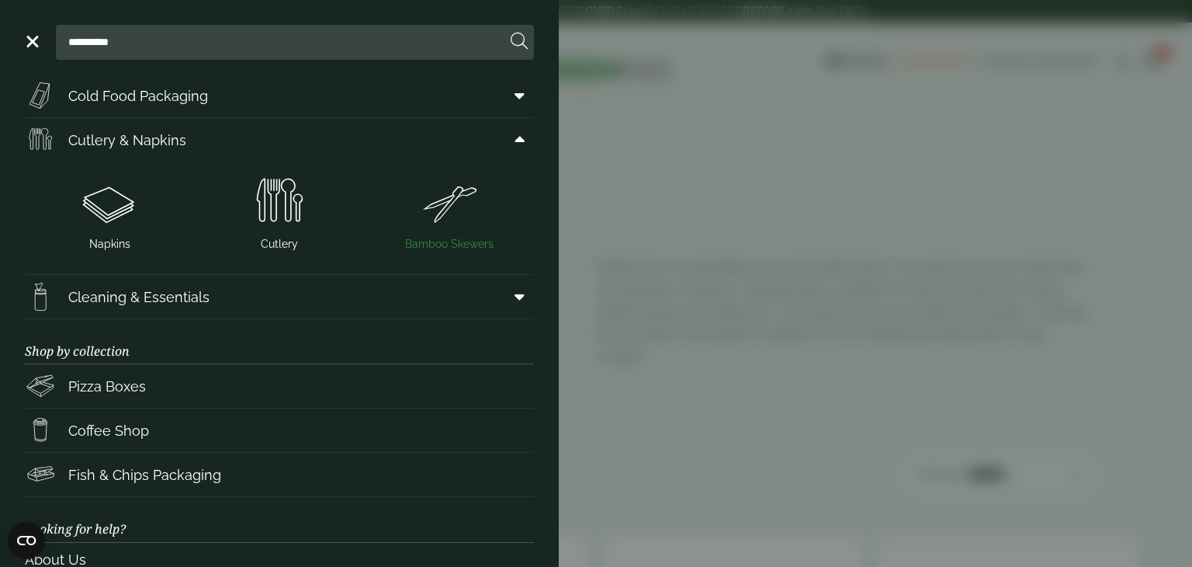
scroll to position [182, 0]
click at [97, 204] on img at bounding box center [110, 202] width 158 height 62
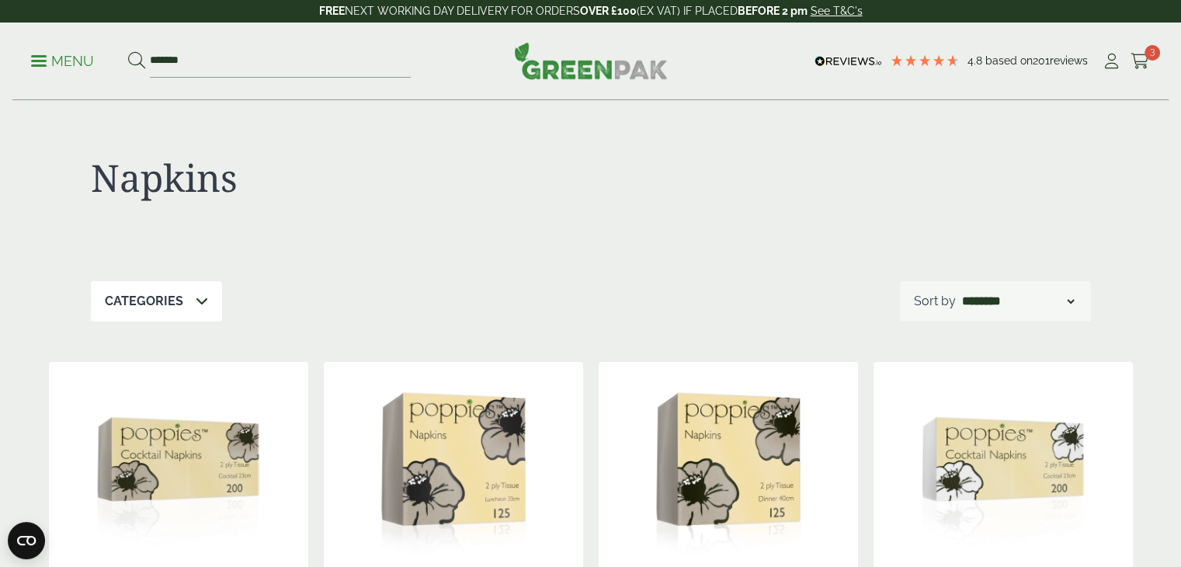
click at [62, 60] on p "Menu" at bounding box center [62, 61] width 63 height 19
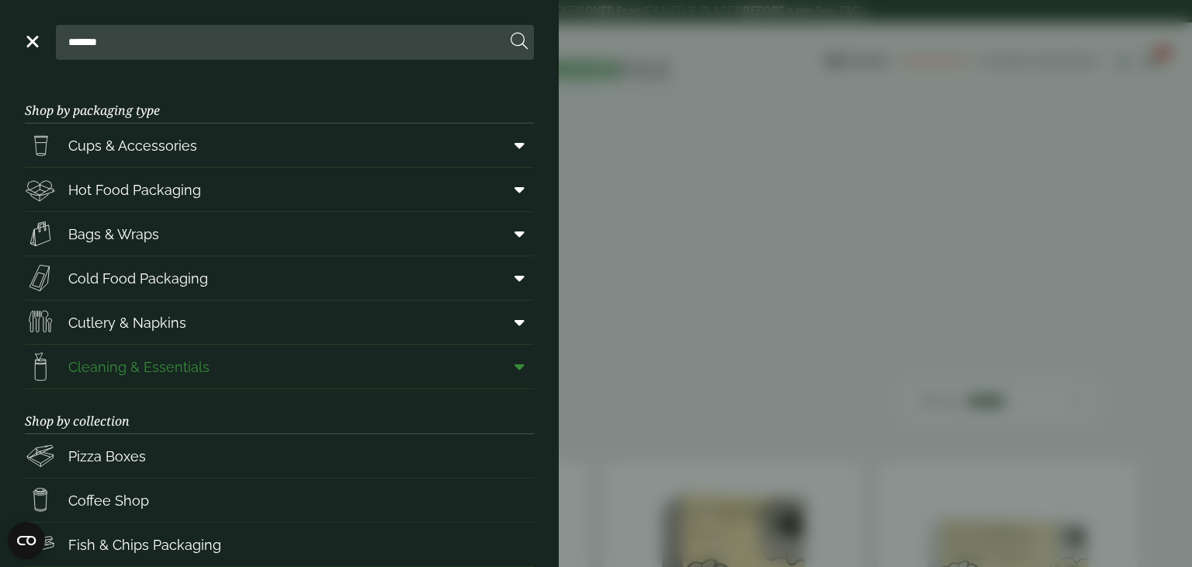
click at [515, 364] on icon at bounding box center [520, 367] width 10 height 16
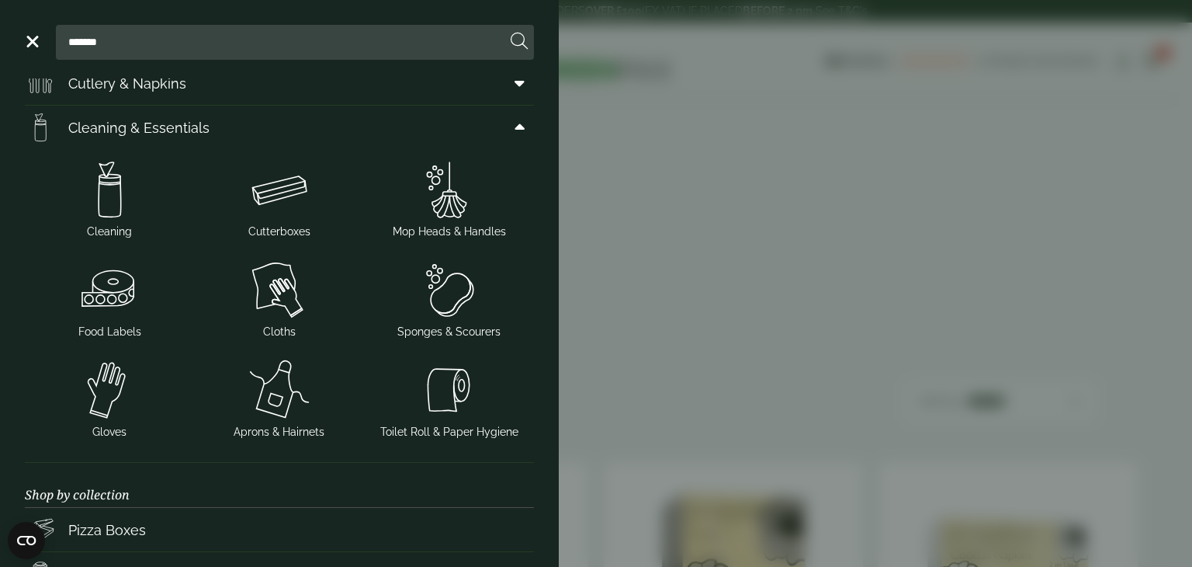
scroll to position [238, 0]
click at [118, 303] on img at bounding box center [110, 291] width 158 height 62
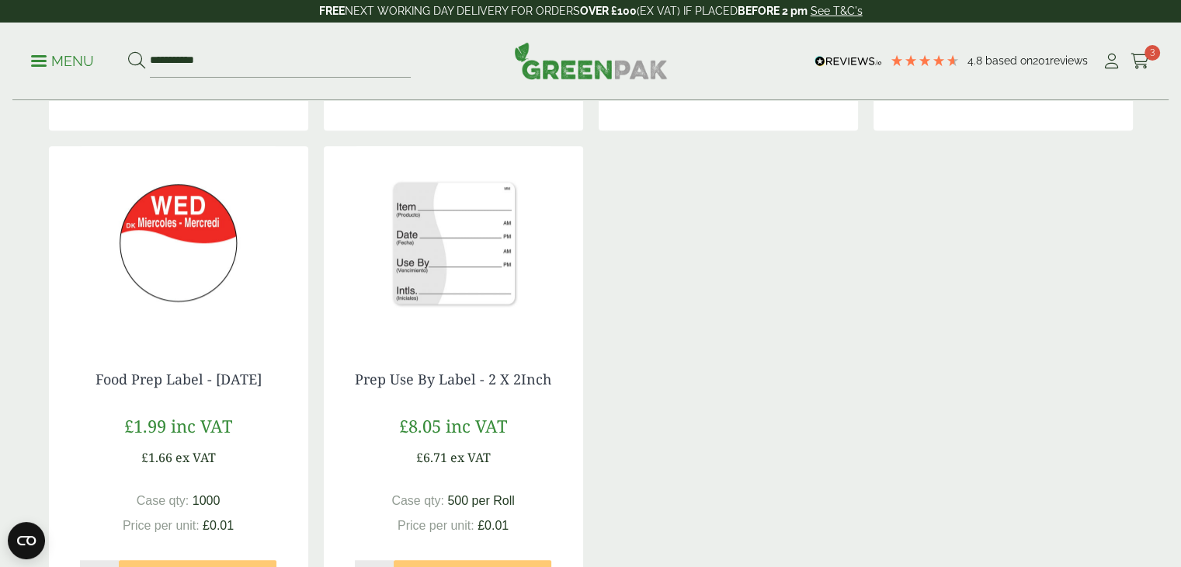
scroll to position [1242, 0]
click at [446, 227] on img at bounding box center [453, 244] width 259 height 194
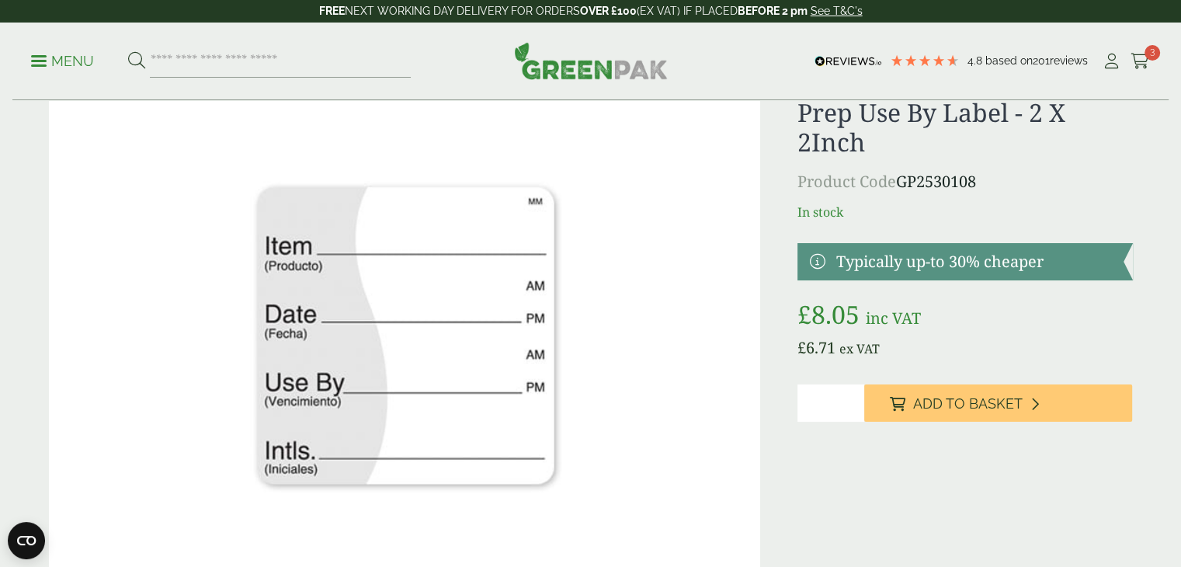
scroll to position [40, 0]
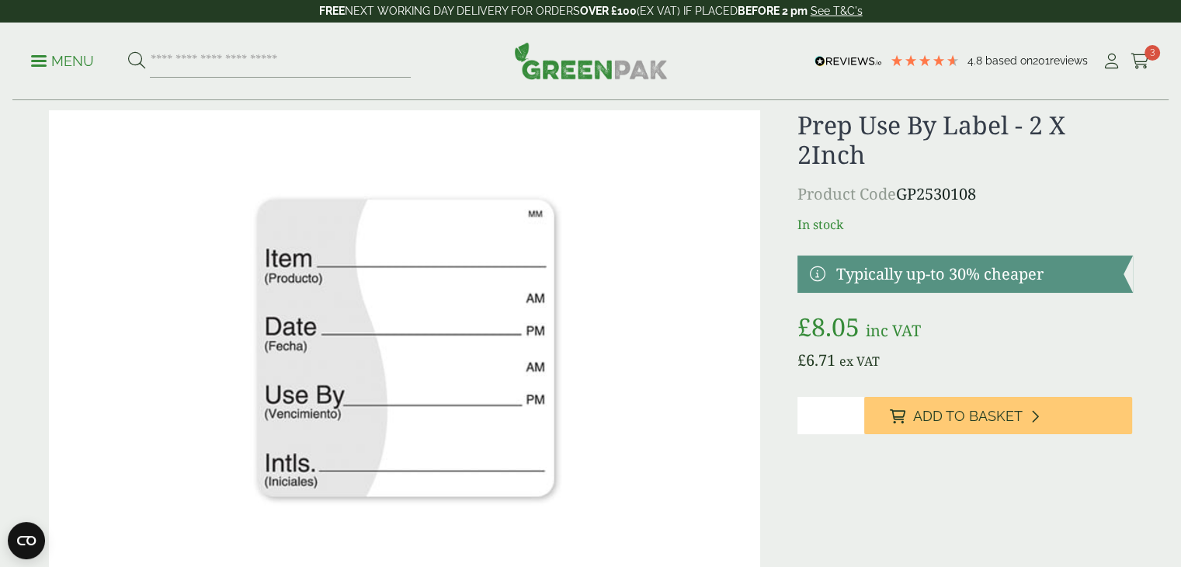
click at [928, 280] on link at bounding box center [964, 273] width 335 height 37
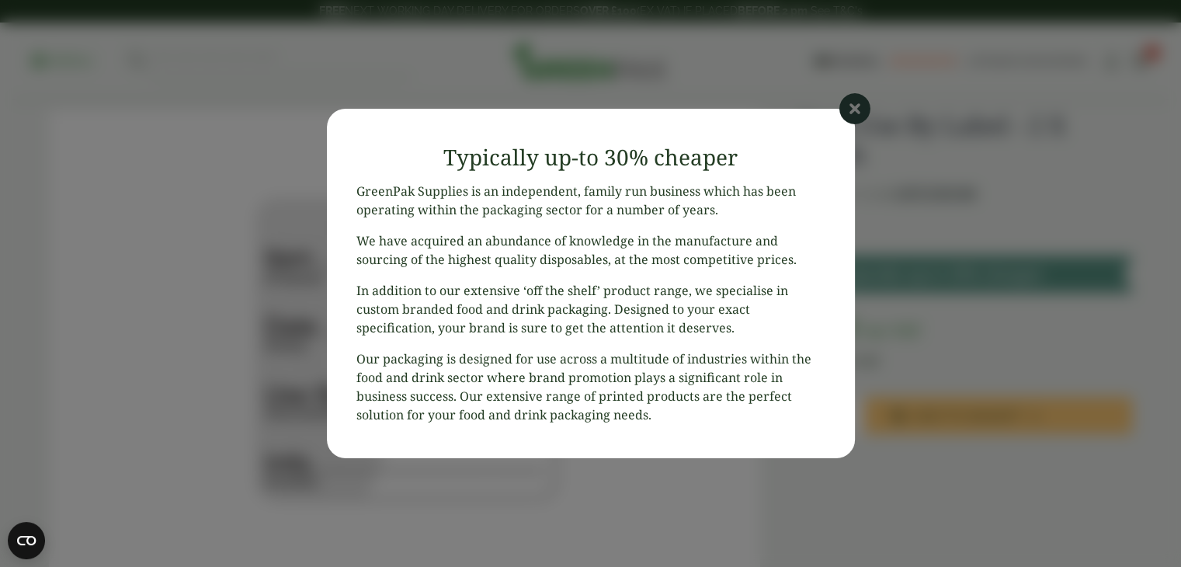
click at [848, 103] on icon at bounding box center [854, 108] width 31 height 31
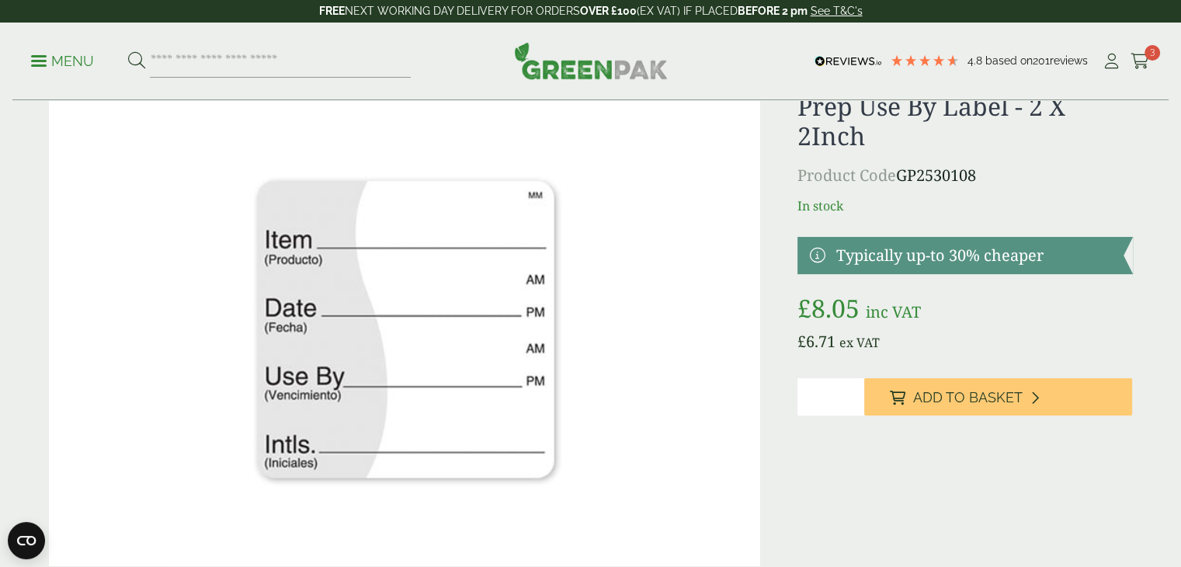
scroll to position [0, 0]
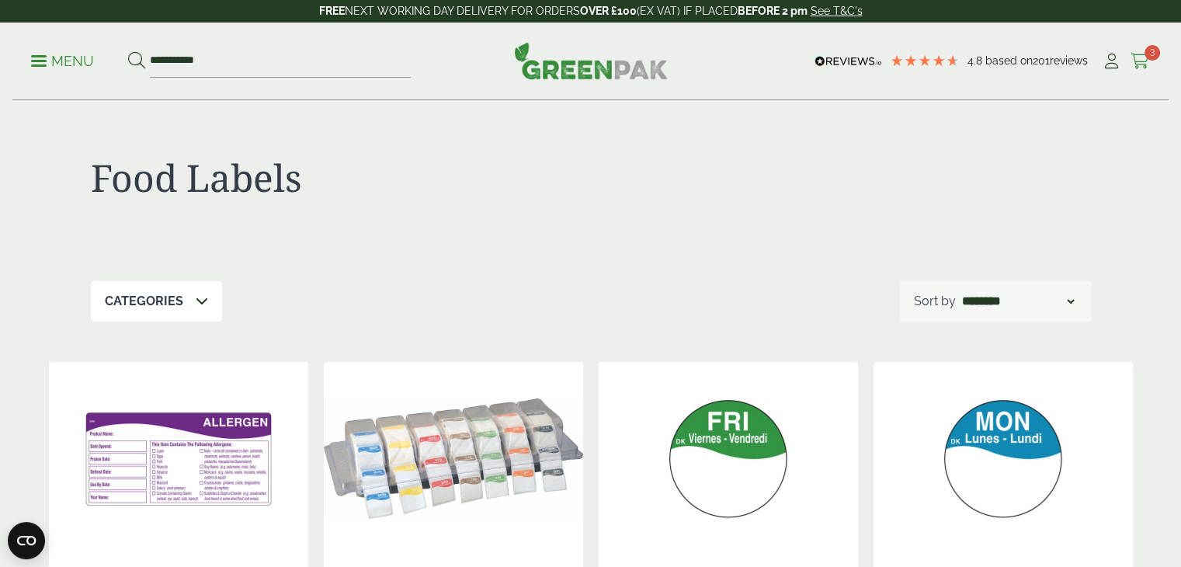
click at [1142, 62] on icon at bounding box center [1139, 62] width 19 height 16
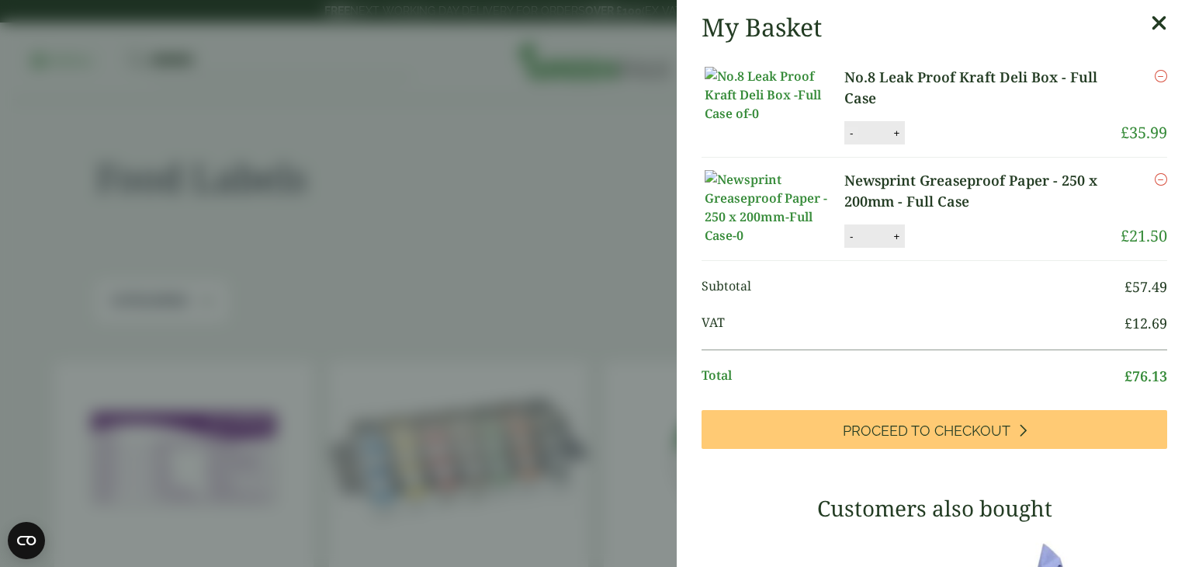
click at [849, 140] on button "-" at bounding box center [851, 133] width 12 height 13
click at [968, 133] on li "No.8 Leak Proof Kraft Deli Box - Full Case No.8 Leak Proof Kraft Deli Box - Ful…" at bounding box center [935, 105] width 466 height 103
click at [955, 145] on button "Update" at bounding box center [947, 133] width 78 height 23
type input "*"
click at [1155, 81] on icon "Remove this item" at bounding box center [1161, 76] width 12 height 12
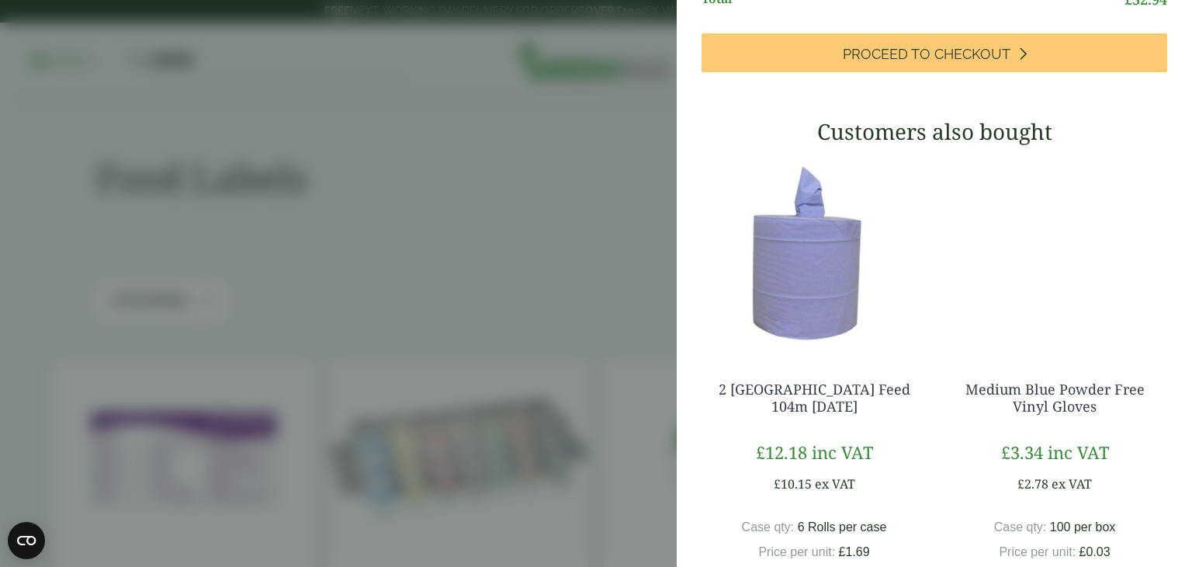
scroll to position [389, 0]
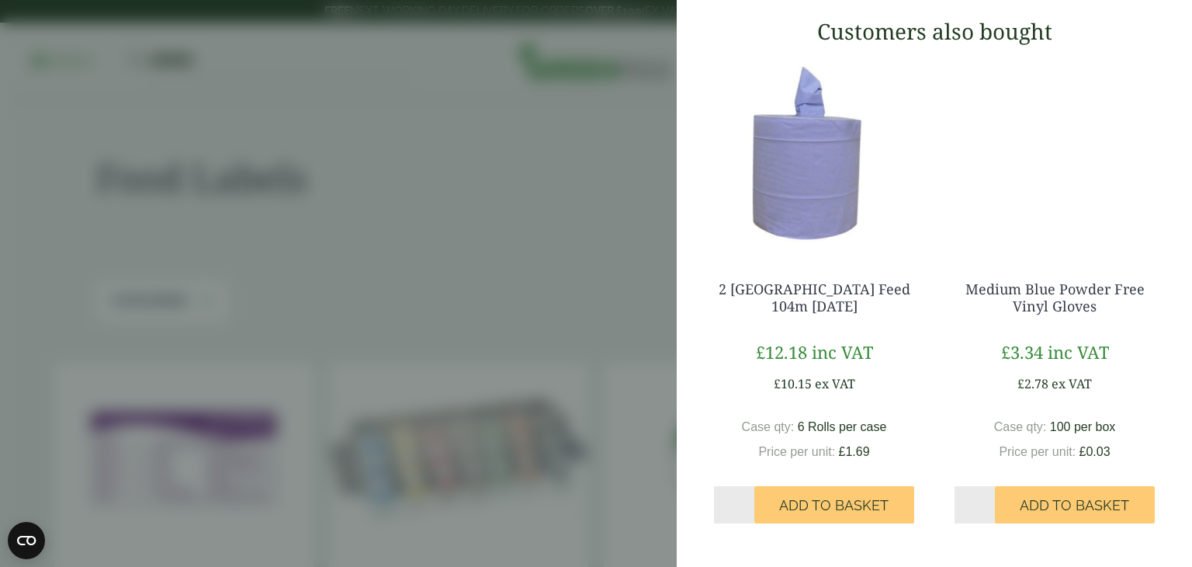
click at [550, 193] on aside "My Basket Newsprint Greaseproof Paper - 250 x 200mm - Full Case Newsprint Greas…" at bounding box center [596, 283] width 1192 height 567
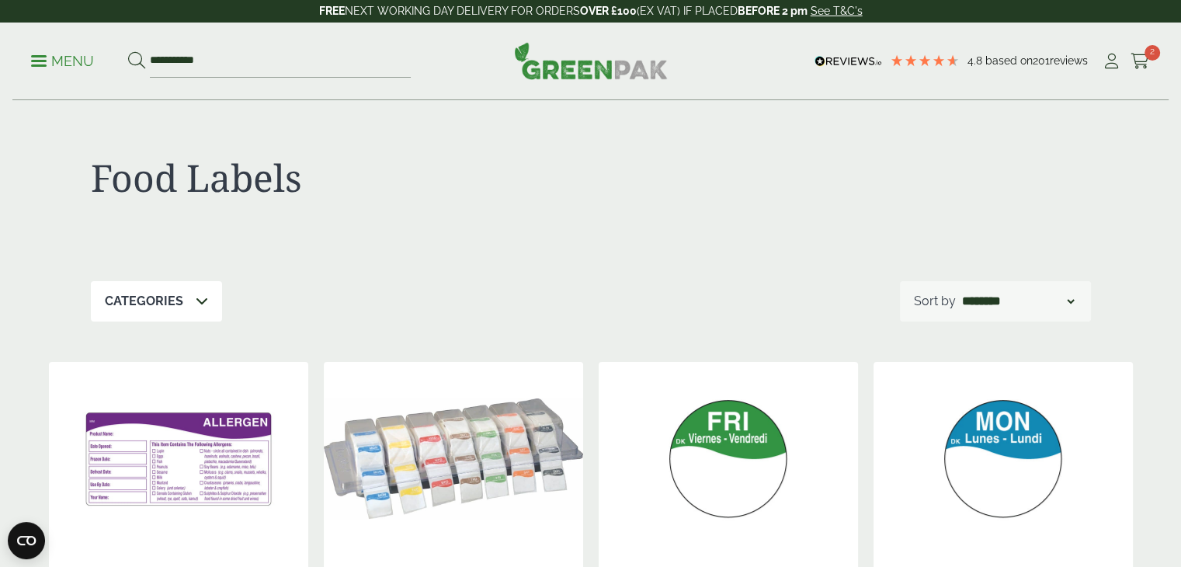
click at [1145, 39] on div "**********" at bounding box center [590, 62] width 1156 height 78
click at [1142, 50] on link "Cart 2" at bounding box center [1139, 61] width 19 height 23
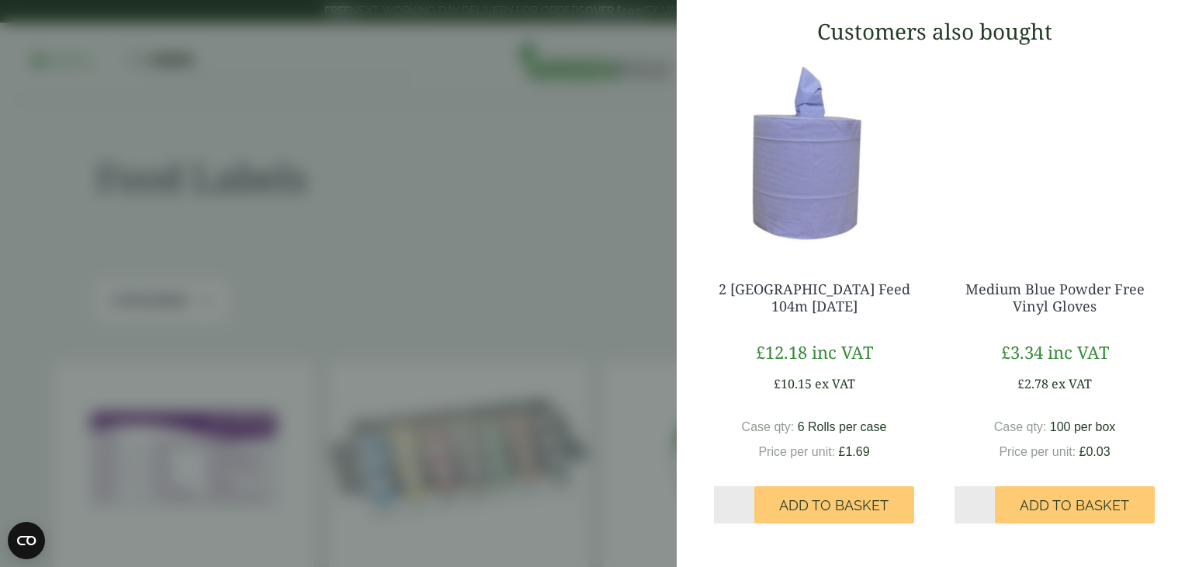
click at [495, 229] on aside "My Basket Newsprint Greaseproof Paper - 250 x 200mm - Full Case Newsprint Greas…" at bounding box center [596, 283] width 1192 height 567
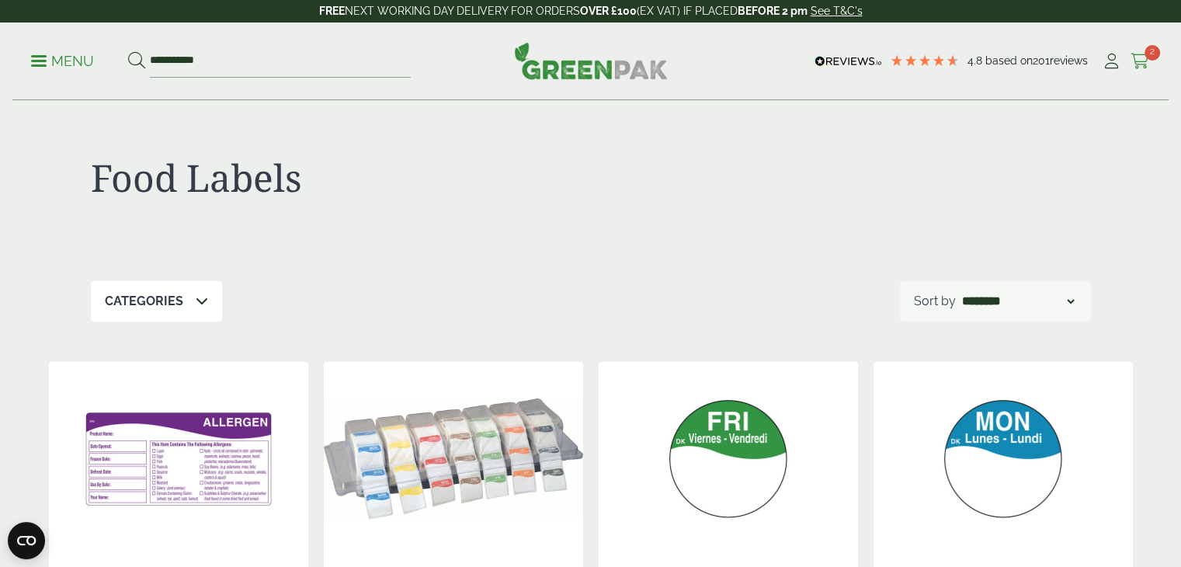
click at [1136, 64] on icon at bounding box center [1139, 62] width 19 height 16
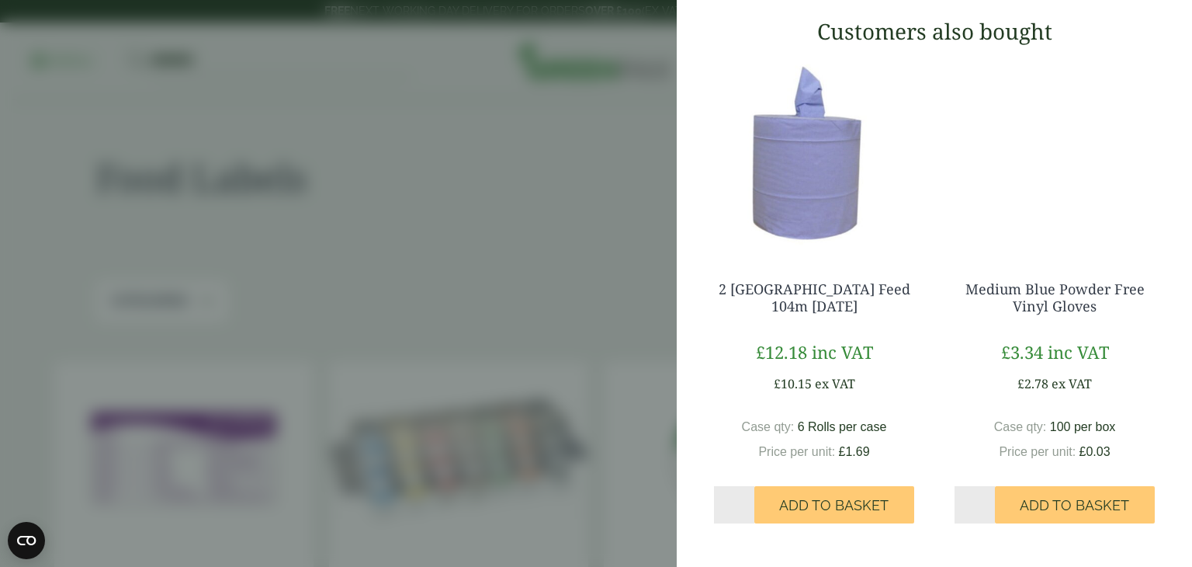
scroll to position [0, 0]
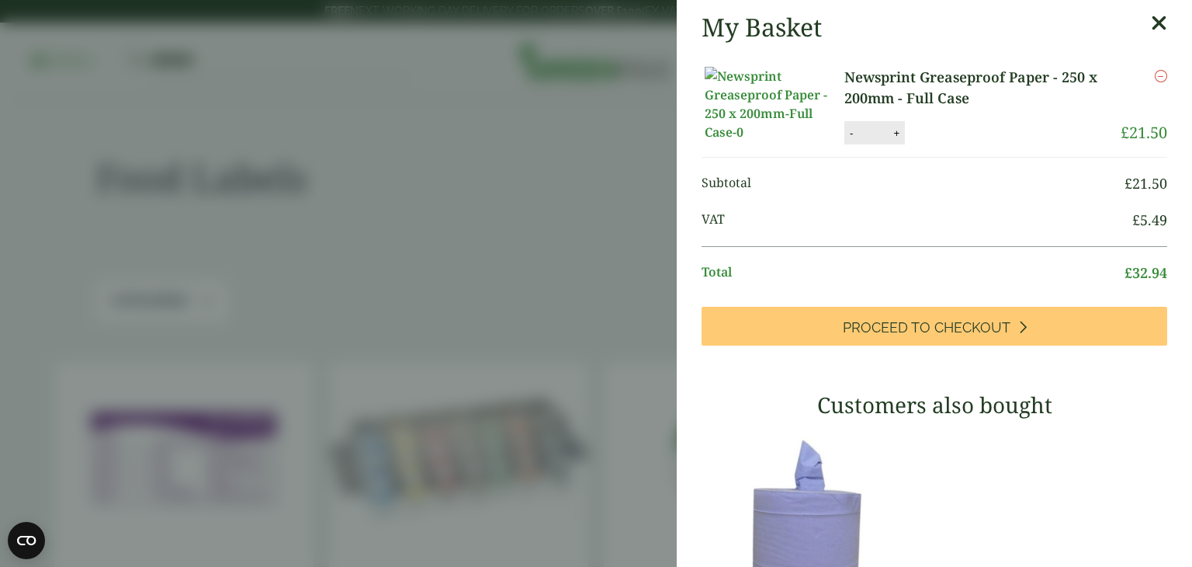
click at [797, 202] on li "Subtotal £ 21.50" at bounding box center [935, 183] width 466 height 36
click at [789, 116] on img at bounding box center [775, 104] width 140 height 75
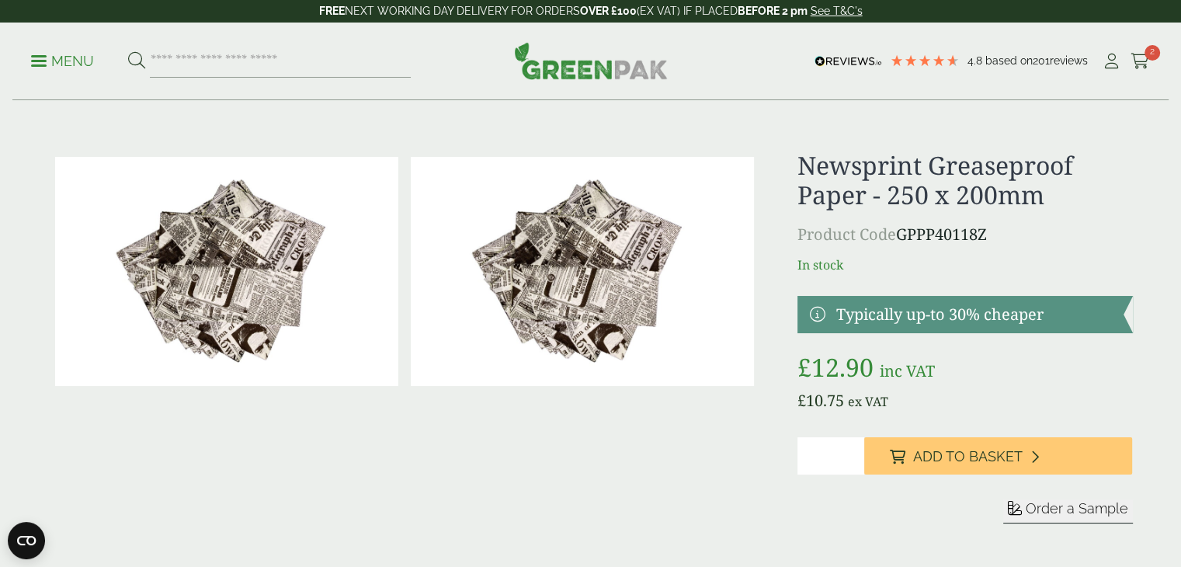
click at [300, 298] on img at bounding box center [226, 271] width 343 height 229
click at [1146, 81] on div "Menu 4.8 Based on 201 reviews My Account" at bounding box center [590, 62] width 1156 height 78
click at [1144, 51] on span "2" at bounding box center [1152, 53] width 16 height 16
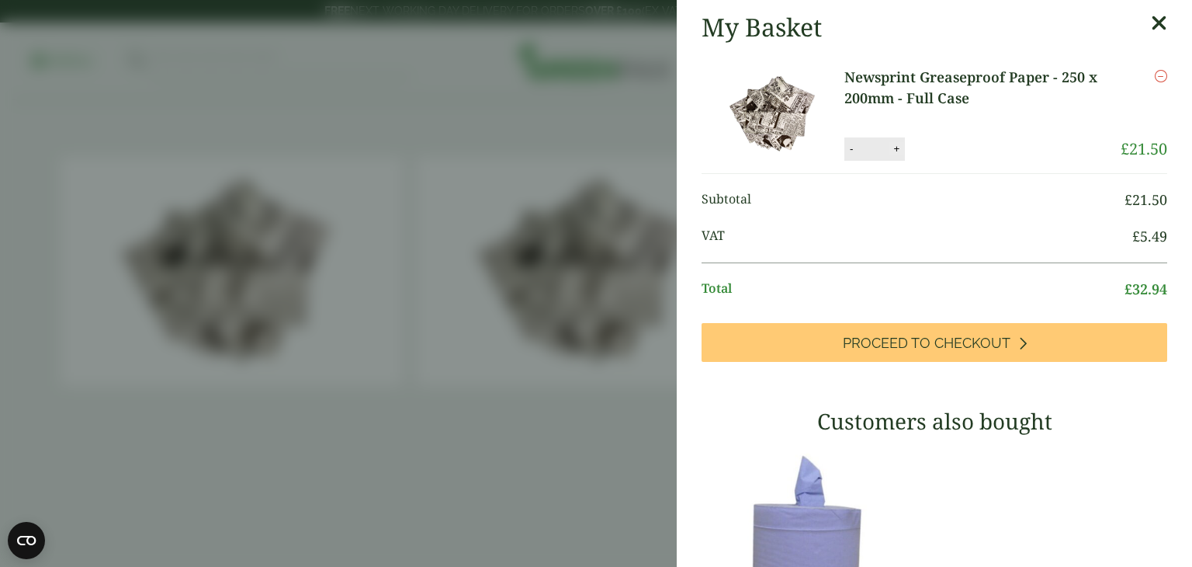
click at [898, 148] on button "+" at bounding box center [897, 148] width 16 height 13
click at [850, 152] on button "-" at bounding box center [851, 148] width 12 height 13
type input "*"
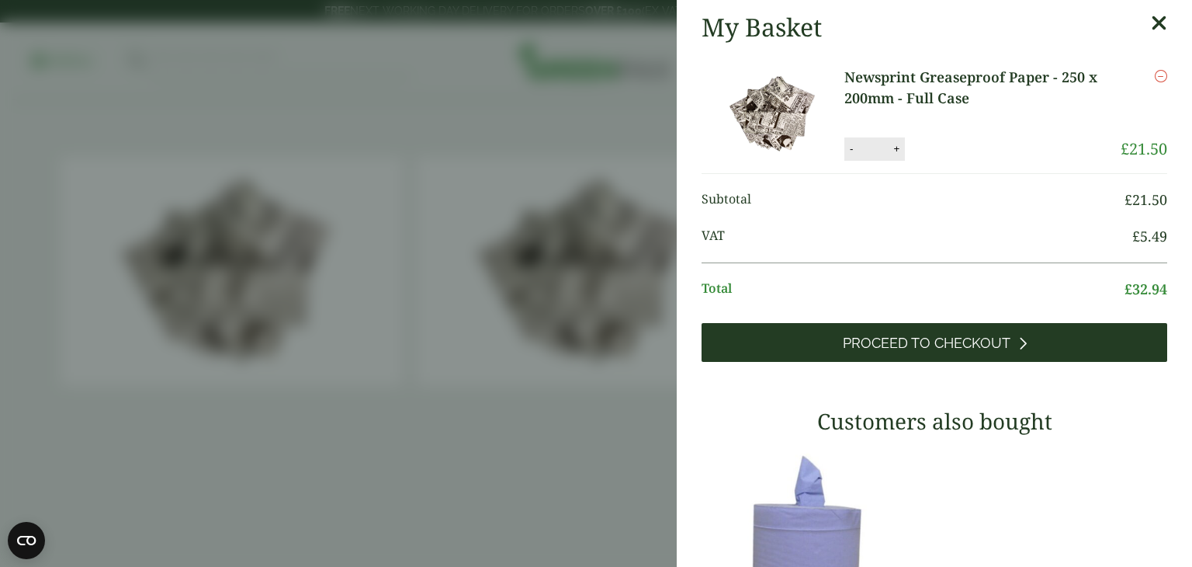
click at [959, 345] on span "Proceed to Checkout" at bounding box center [927, 343] width 168 height 17
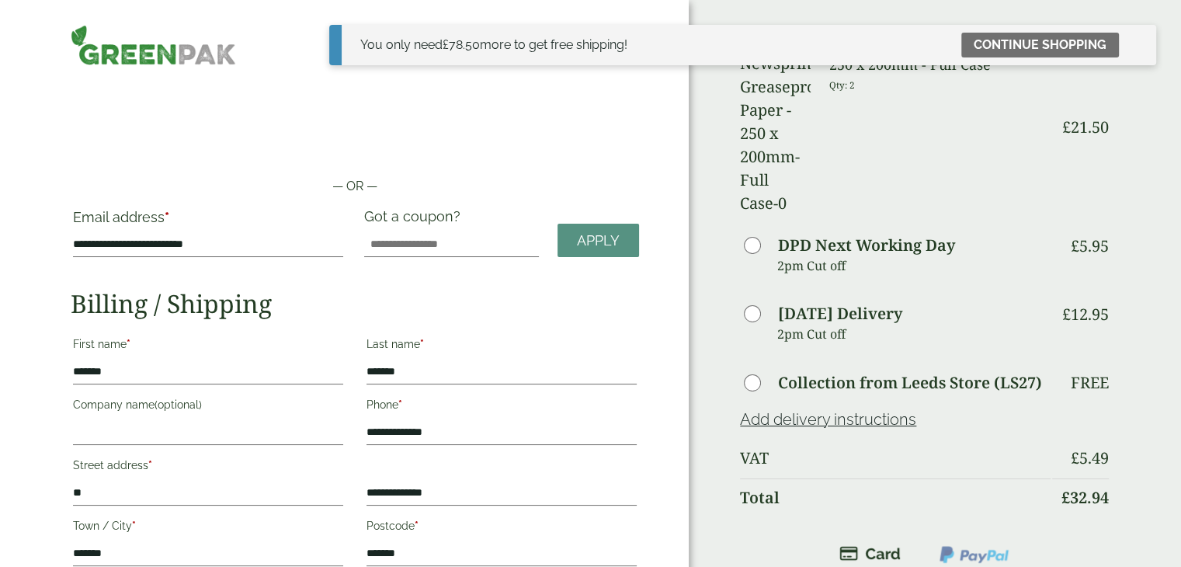
click at [959, 439] on th "VAT" at bounding box center [895, 457] width 310 height 37
click at [1137, 44] on icon at bounding box center [1137, 44] width 12 height 12
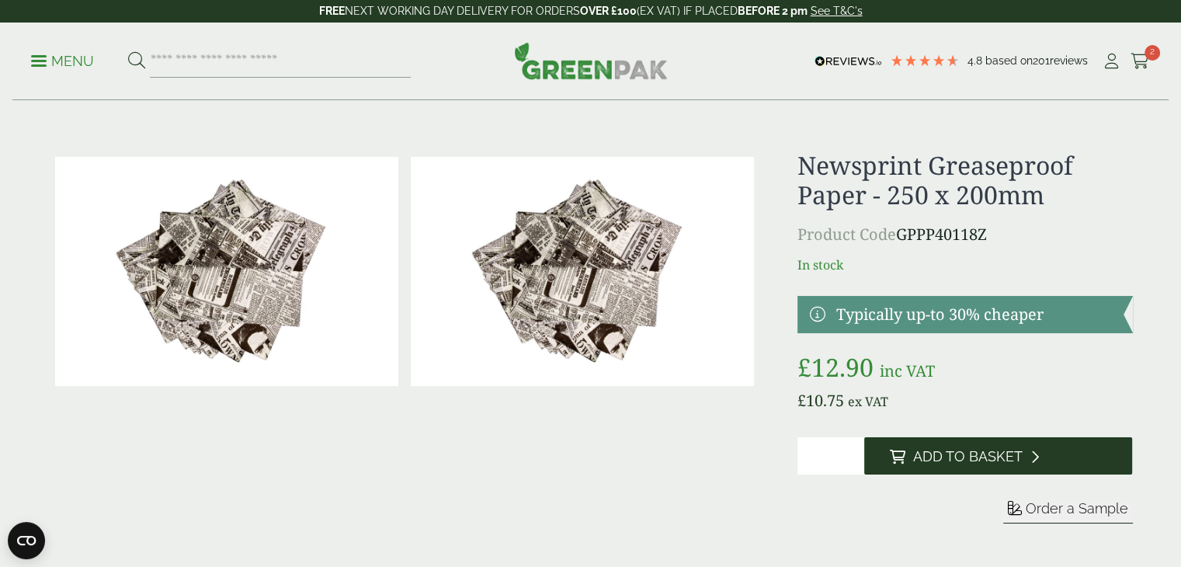
click at [1038, 456] on button "Add to Basket" at bounding box center [998, 455] width 268 height 37
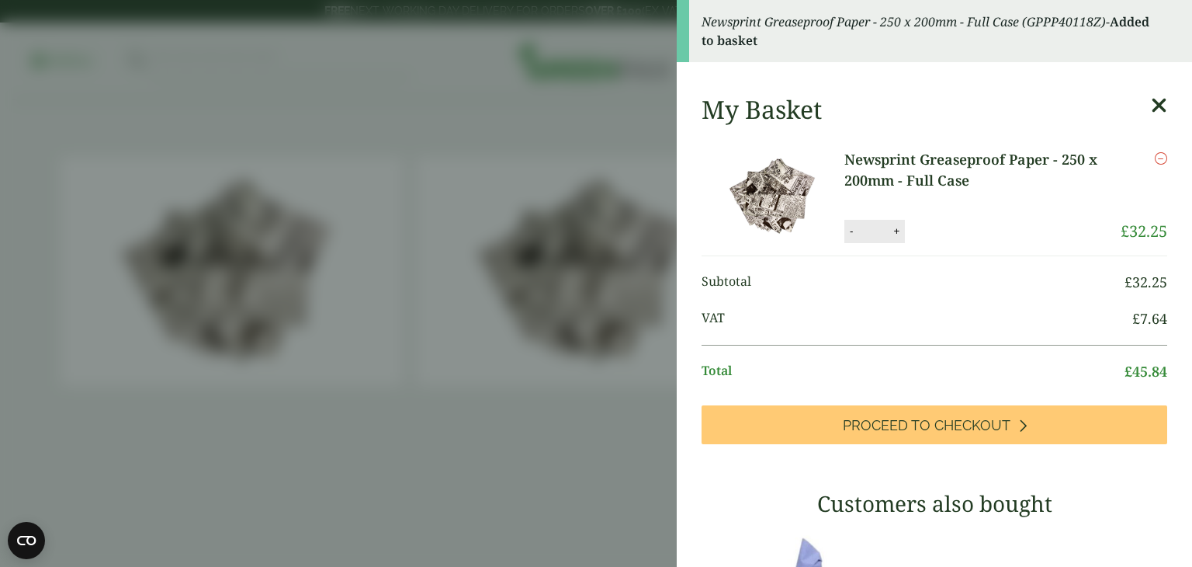
click at [1151, 106] on icon at bounding box center [1159, 106] width 16 height 22
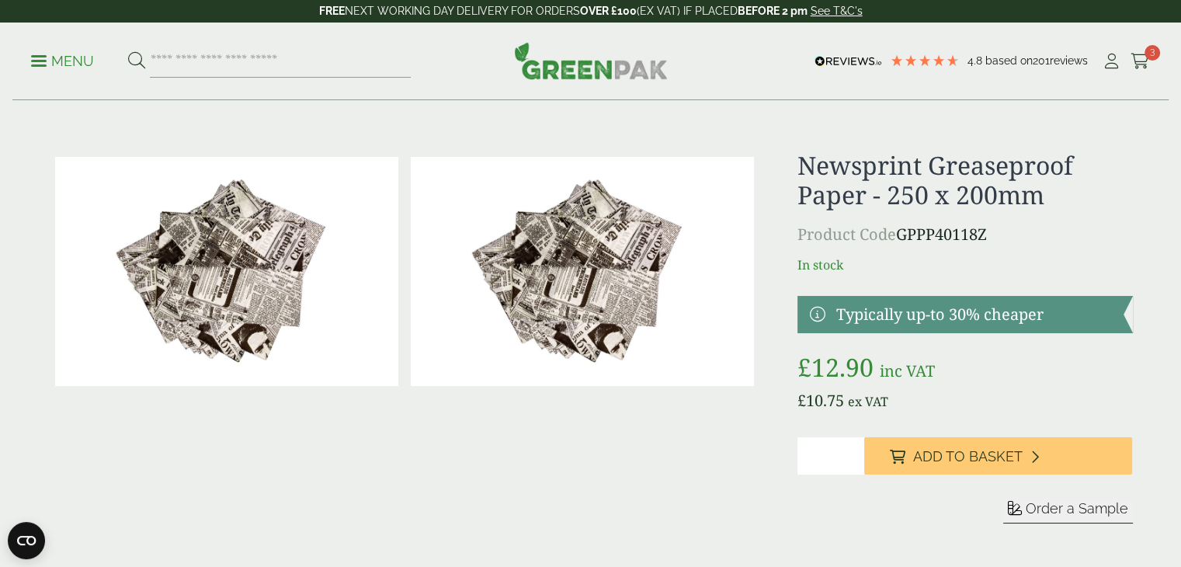
click at [48, 66] on p "Menu" at bounding box center [62, 61] width 63 height 19
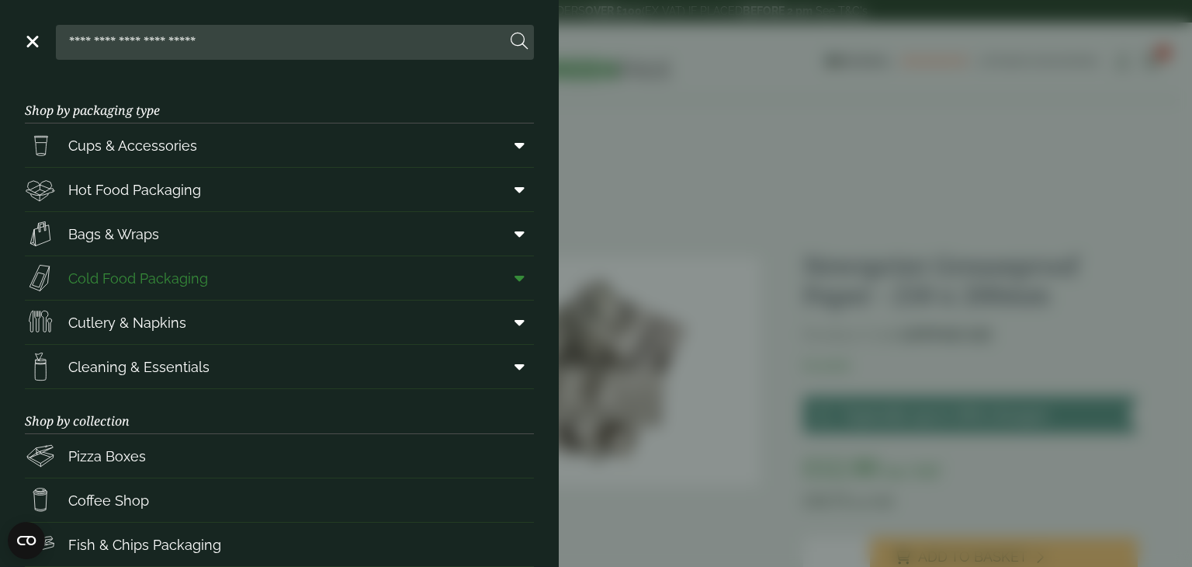
click at [515, 278] on icon at bounding box center [520, 278] width 10 height 16
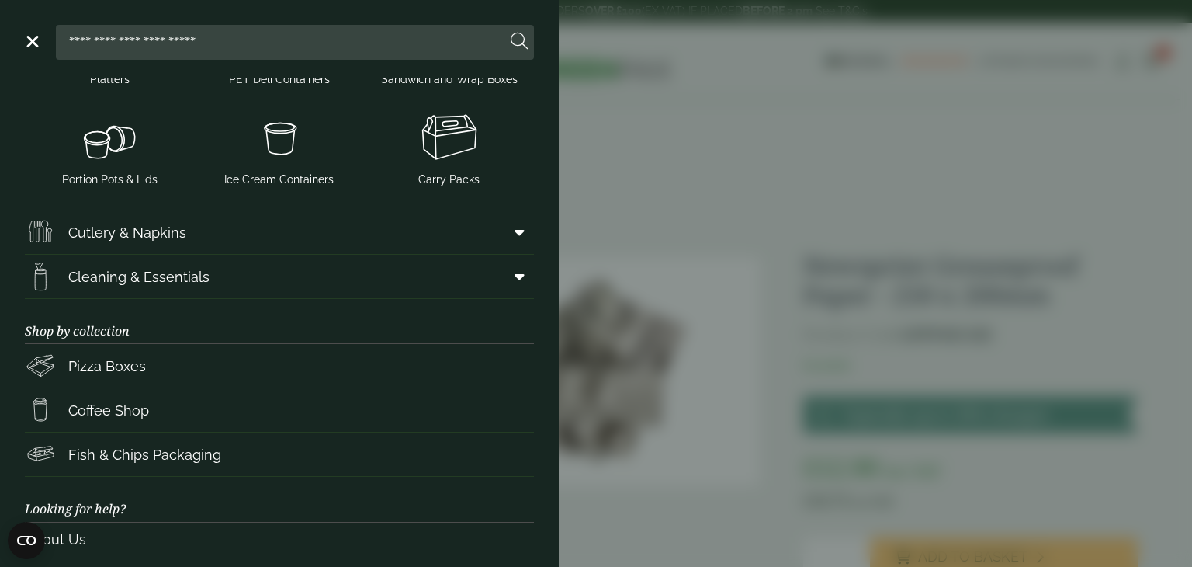
scroll to position [404, 0]
click at [231, 454] on link "Fish & Chips Packaging" at bounding box center [279, 453] width 509 height 43
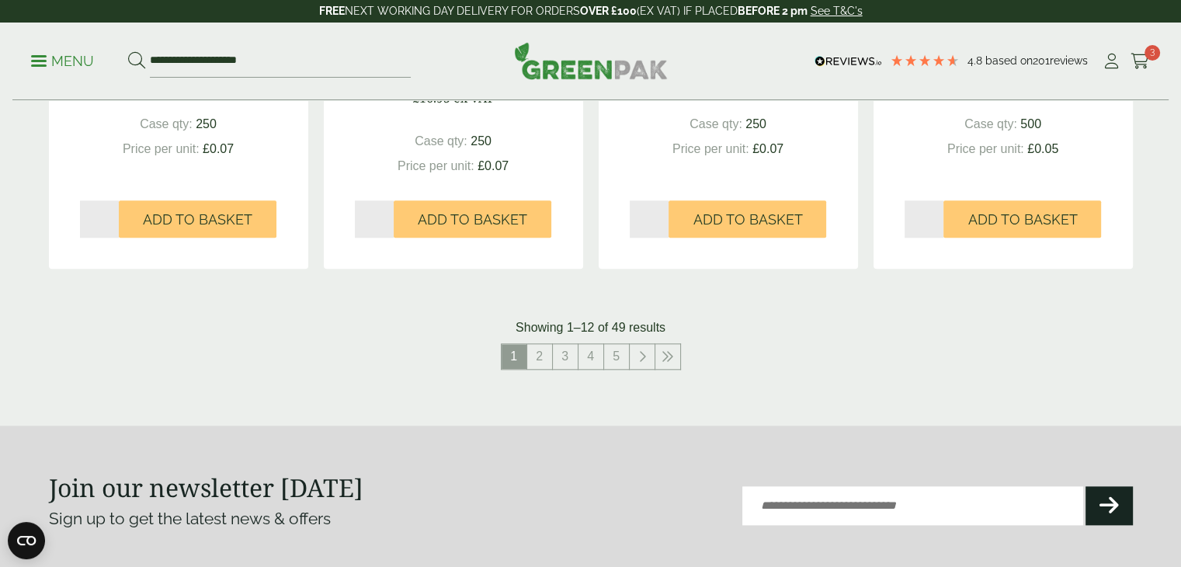
scroll to position [1636, 0]
click at [538, 359] on link "2" at bounding box center [539, 356] width 25 height 25
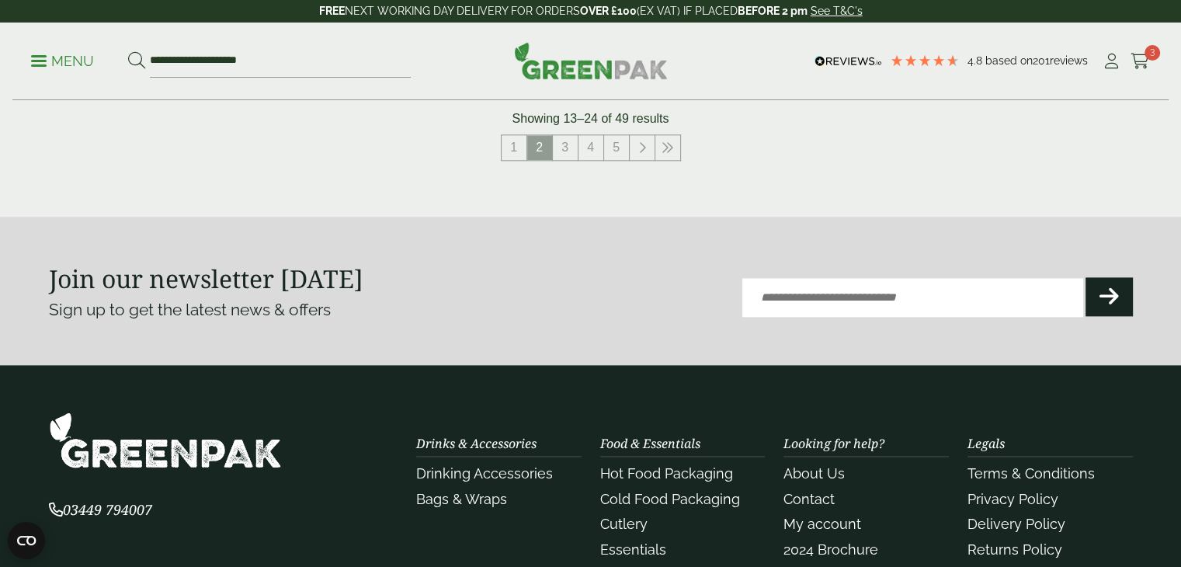
scroll to position [1825, 0]
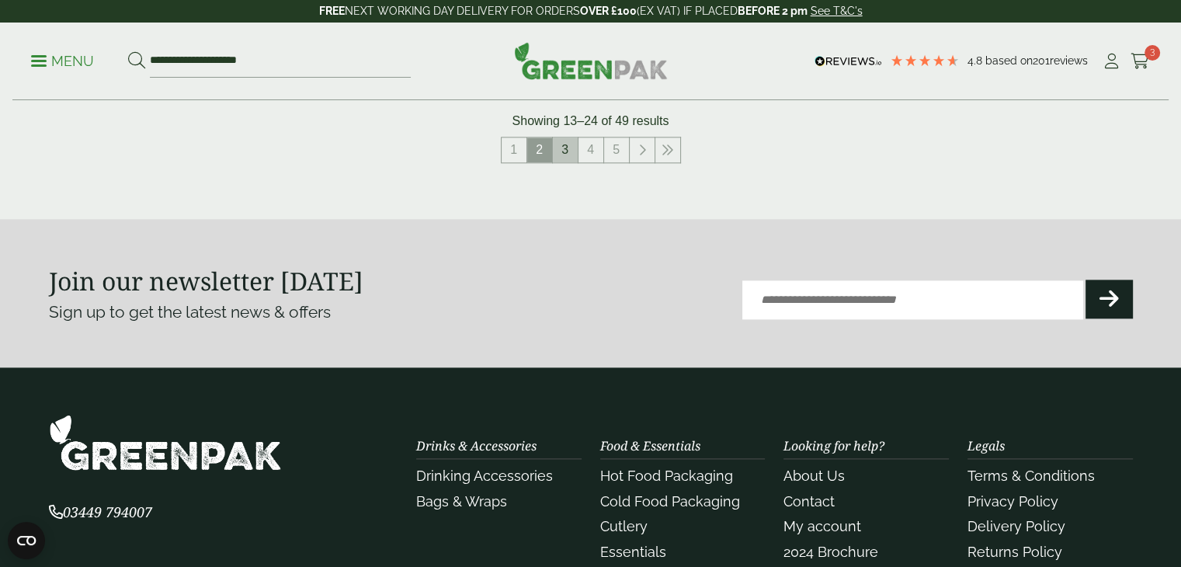
click at [563, 142] on link "3" at bounding box center [565, 149] width 25 height 25
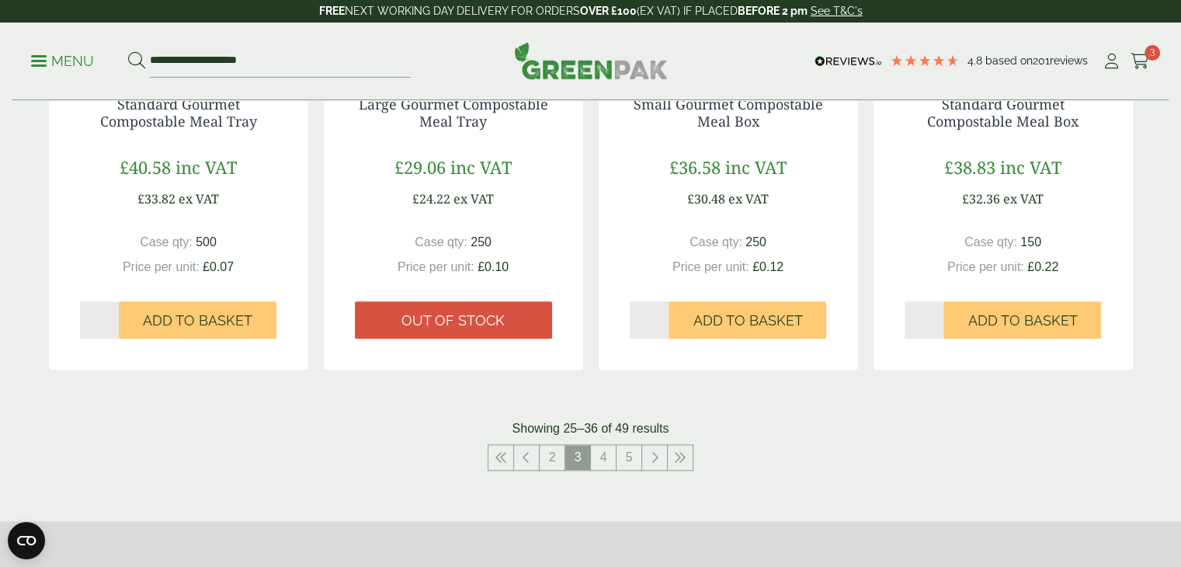
scroll to position [1657, 0]
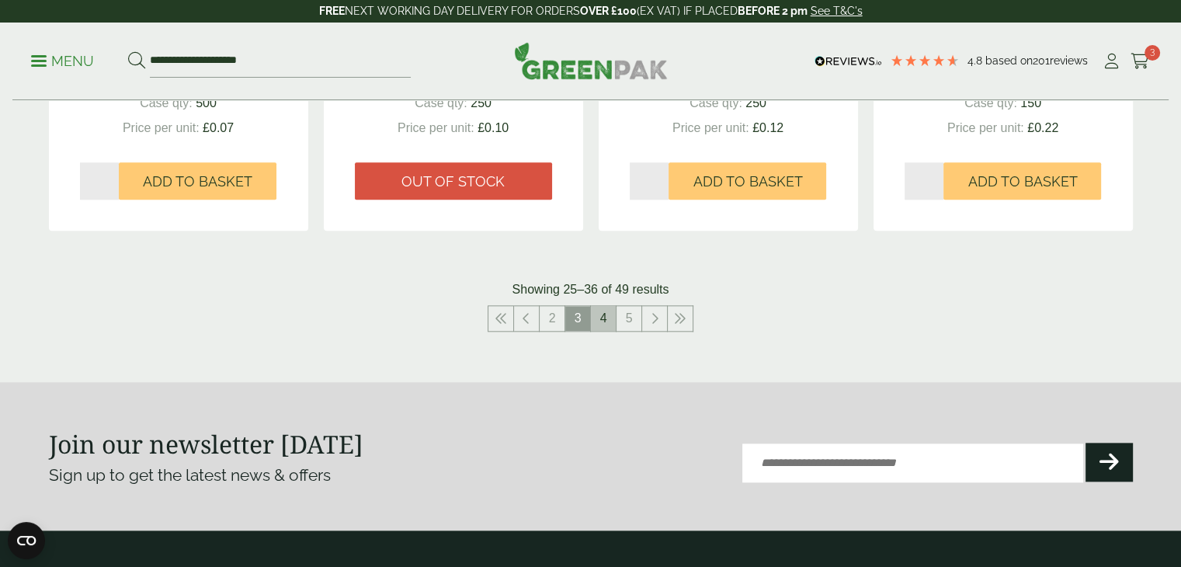
click at [605, 326] on link "4" at bounding box center [603, 318] width 25 height 25
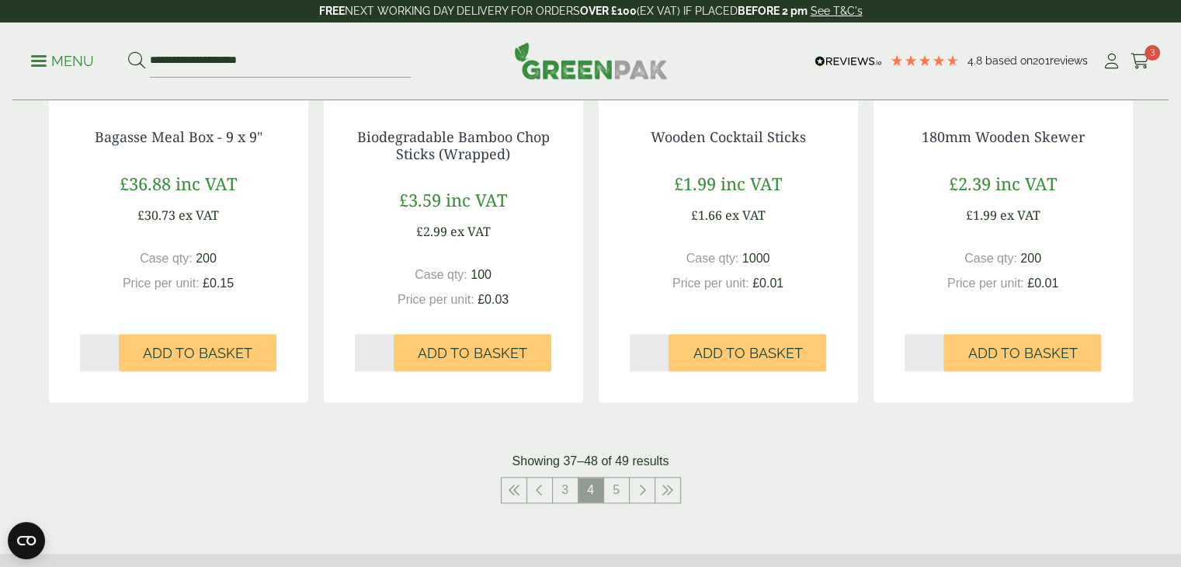
scroll to position [1462, 0]
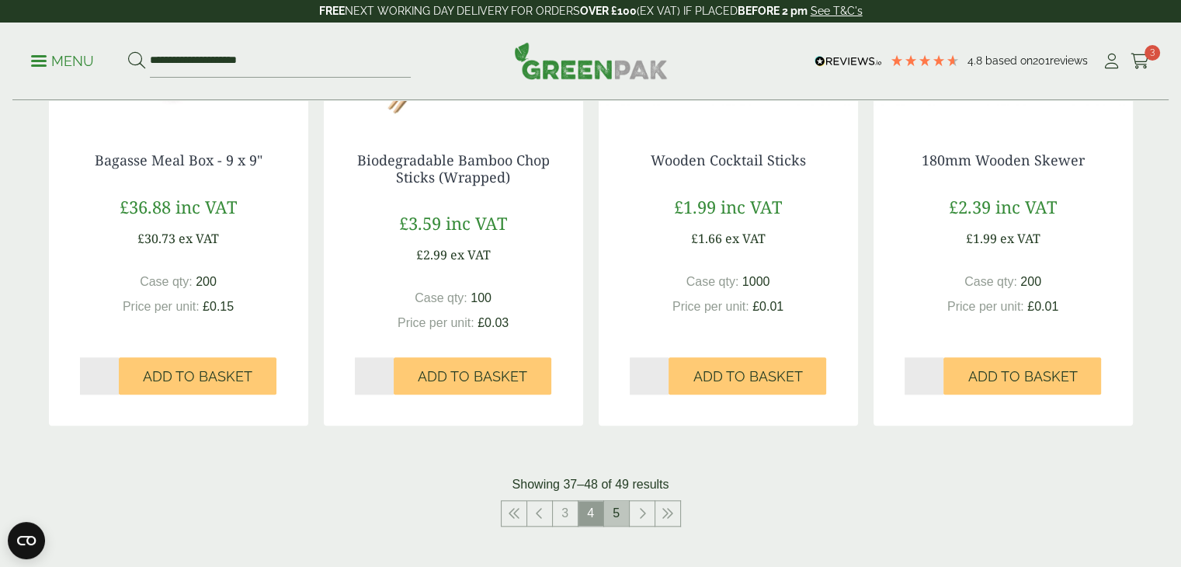
click at [615, 513] on link "5" at bounding box center [616, 513] width 25 height 25
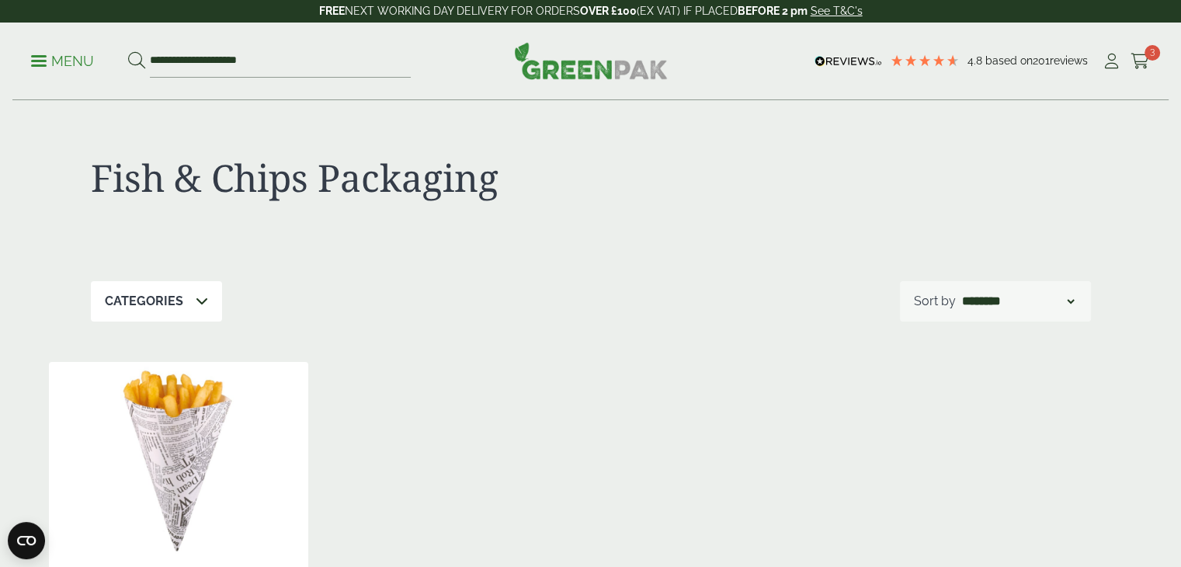
click at [34, 63] on p "Menu" at bounding box center [62, 61] width 63 height 19
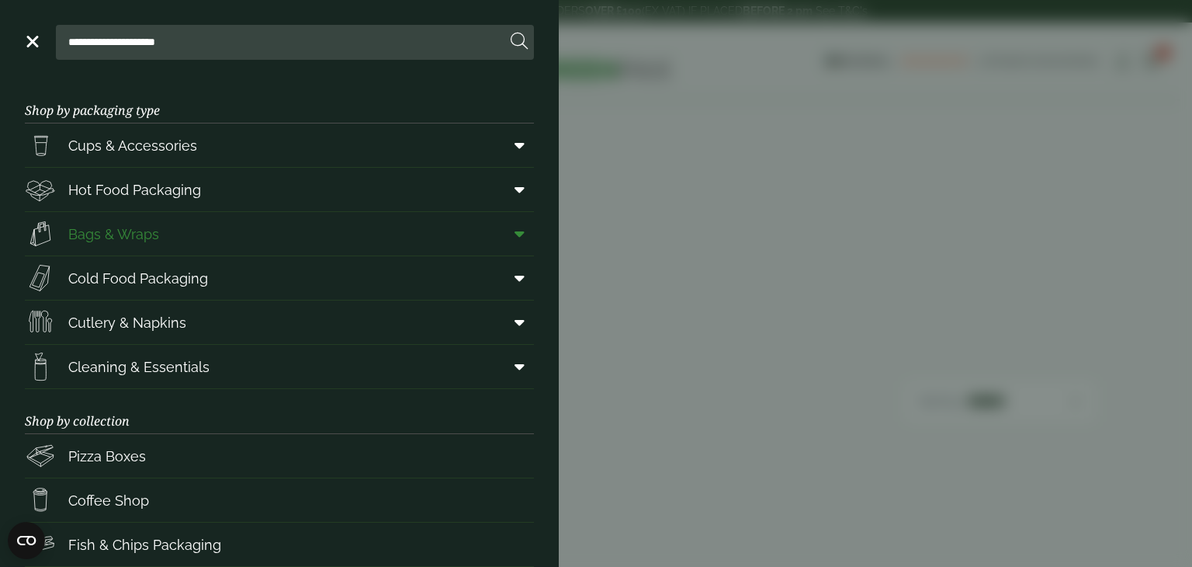
click at [511, 217] on link "Bags & Wraps" at bounding box center [279, 233] width 509 height 43
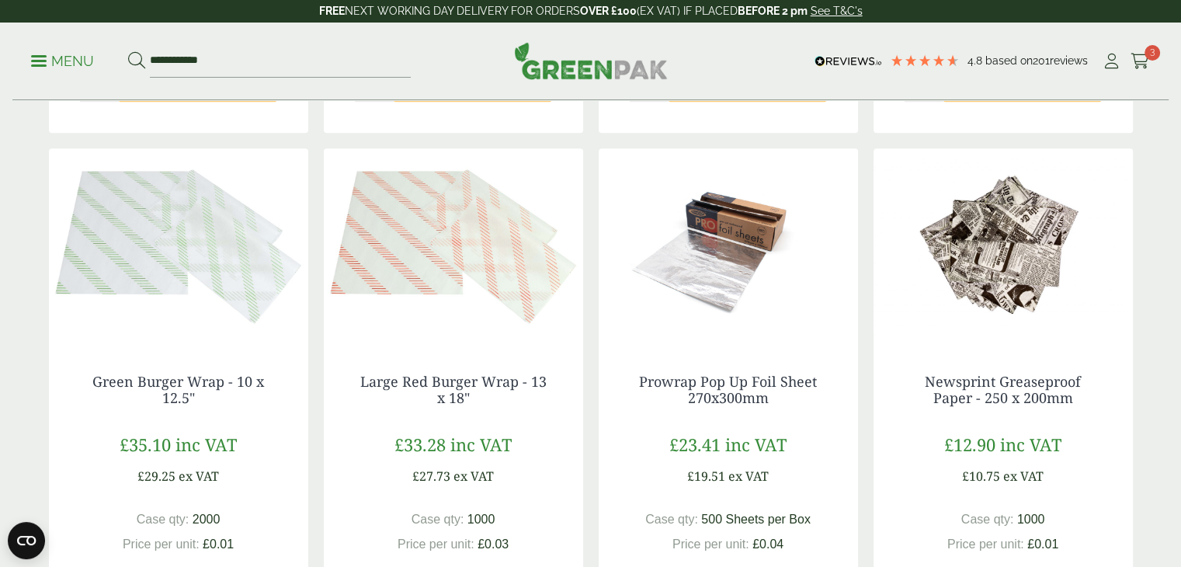
scroll to position [1269, 0]
click at [521, 454] on div "£33.28 inc VAT £27.73 ex VAT" at bounding box center [453, 459] width 197 height 54
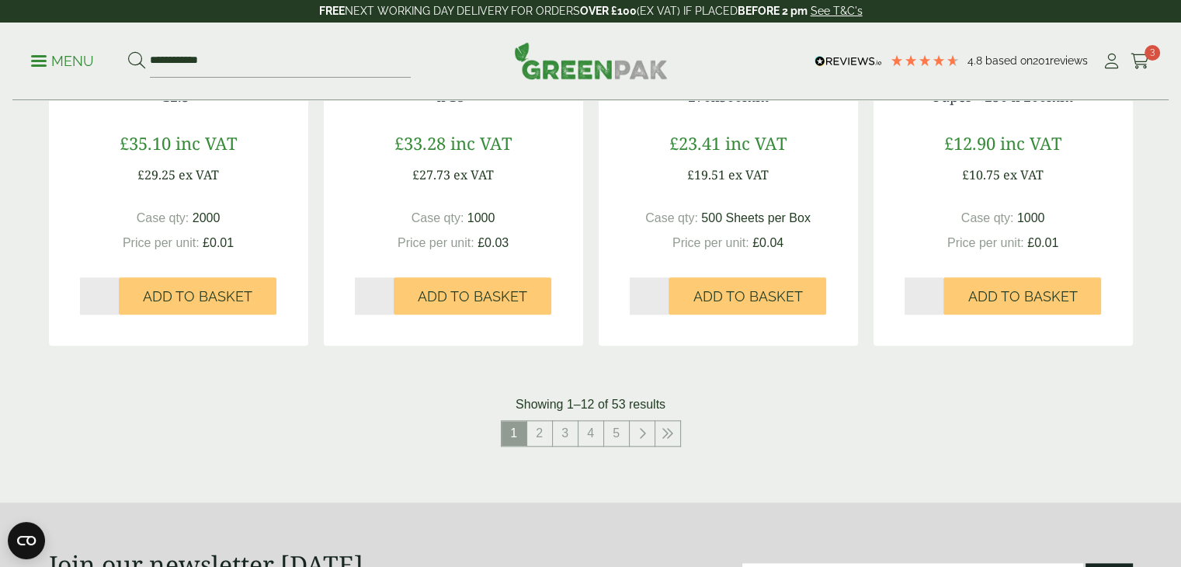
scroll to position [1574, 0]
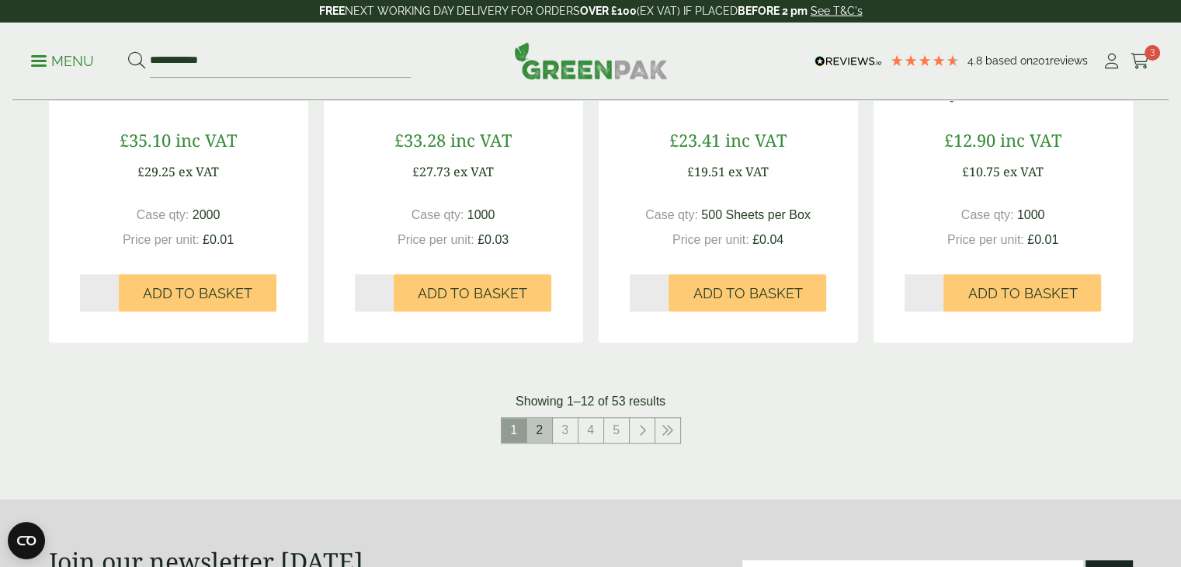
click at [540, 432] on link "2" at bounding box center [539, 430] width 25 height 25
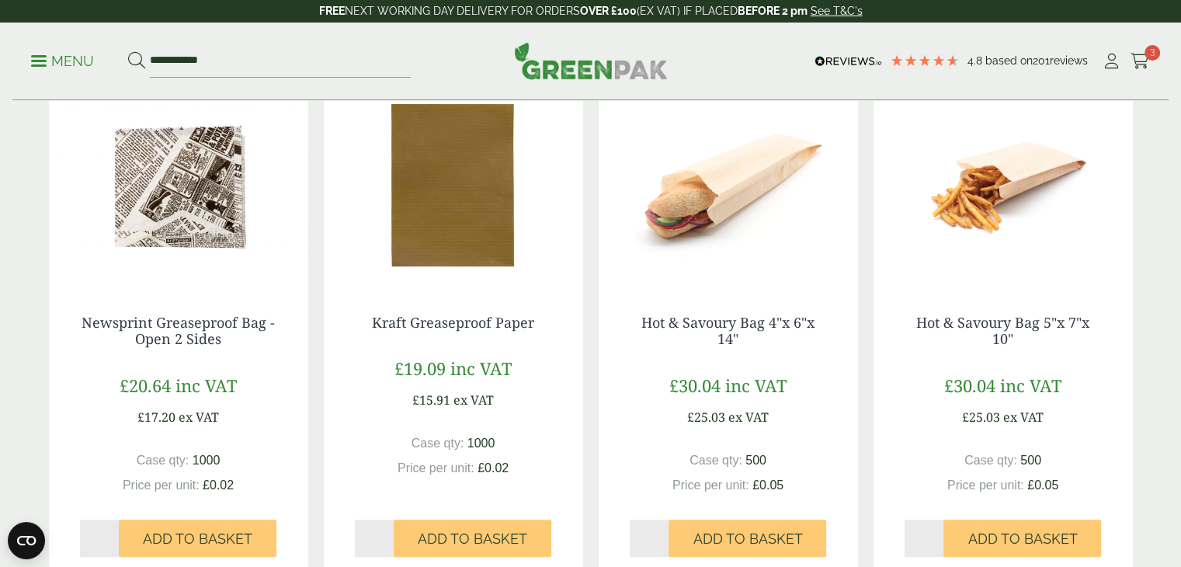
scroll to position [1329, 0]
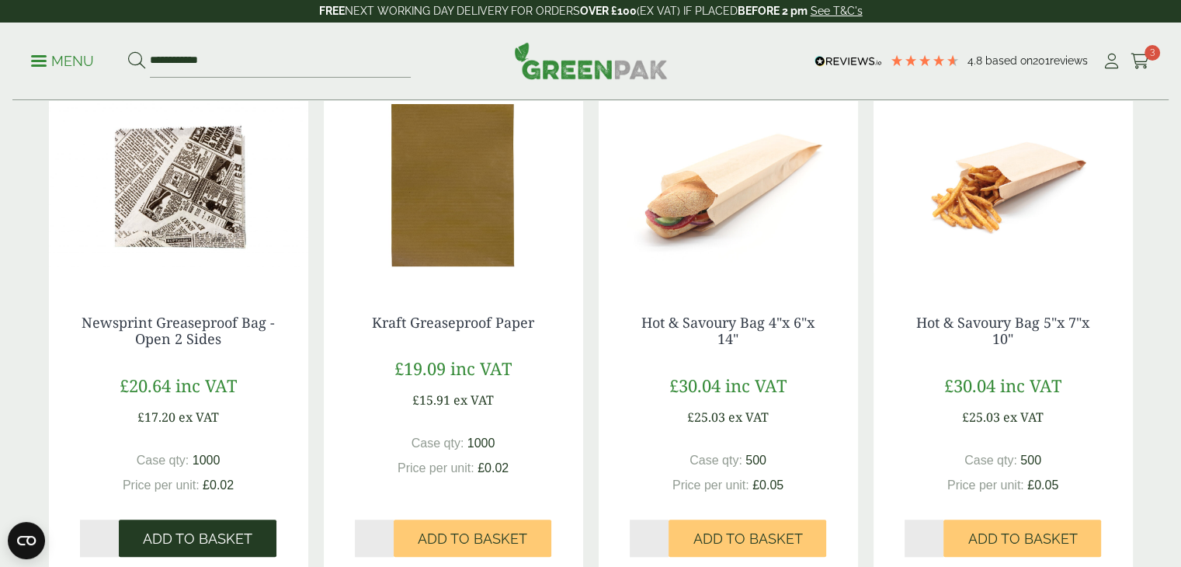
click at [182, 532] on span "Add to Basket" at bounding box center [197, 538] width 109 height 17
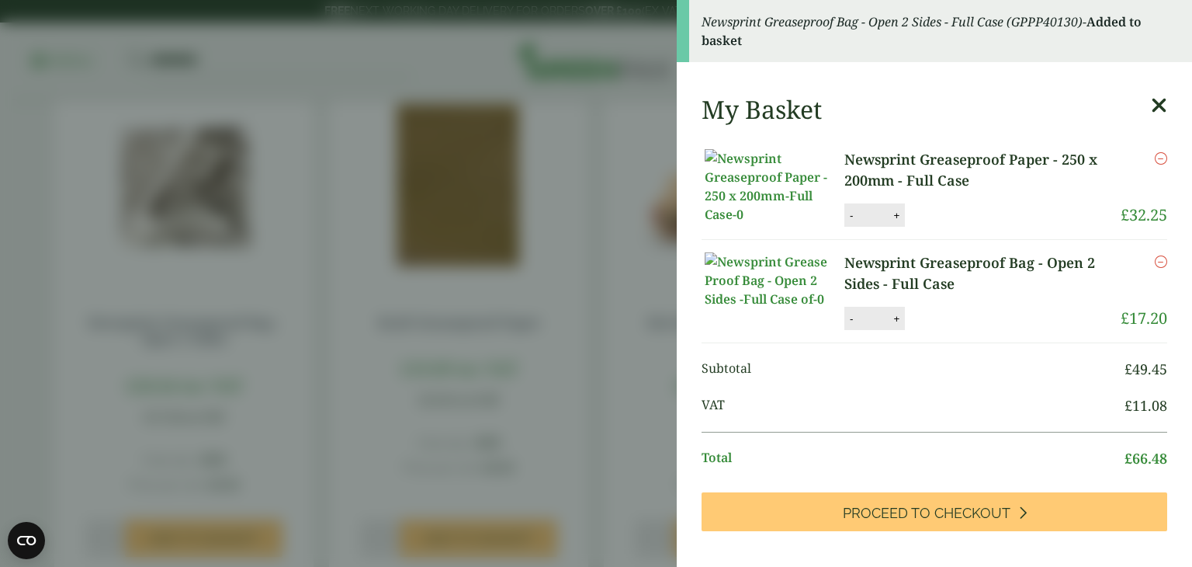
click at [1151, 110] on icon at bounding box center [1159, 106] width 16 height 22
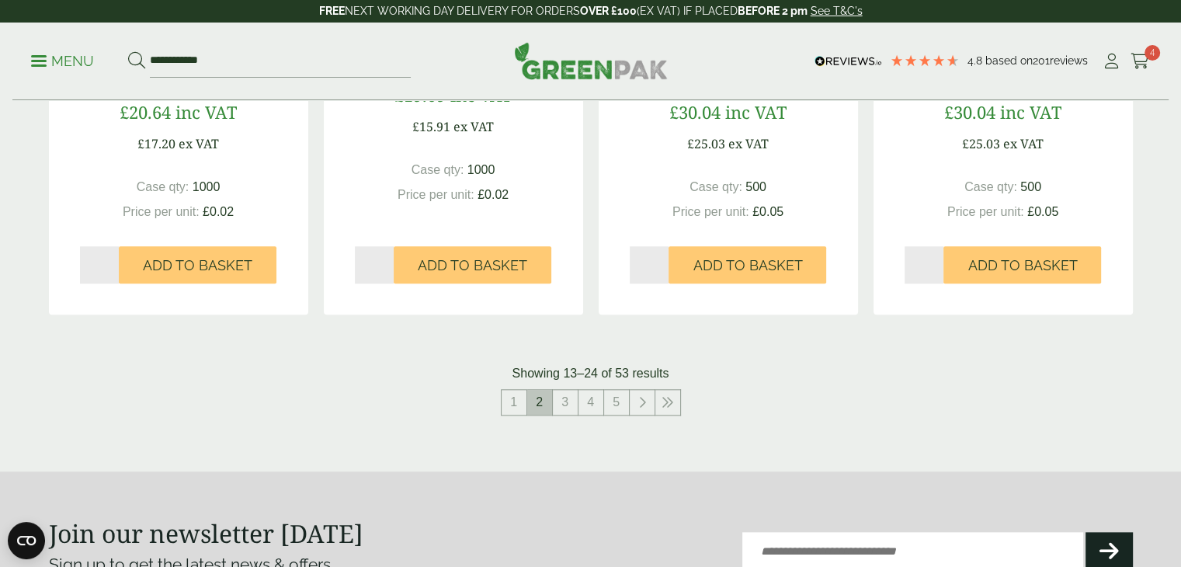
scroll to position [1601, 0]
click at [558, 408] on link "3" at bounding box center [565, 402] width 25 height 25
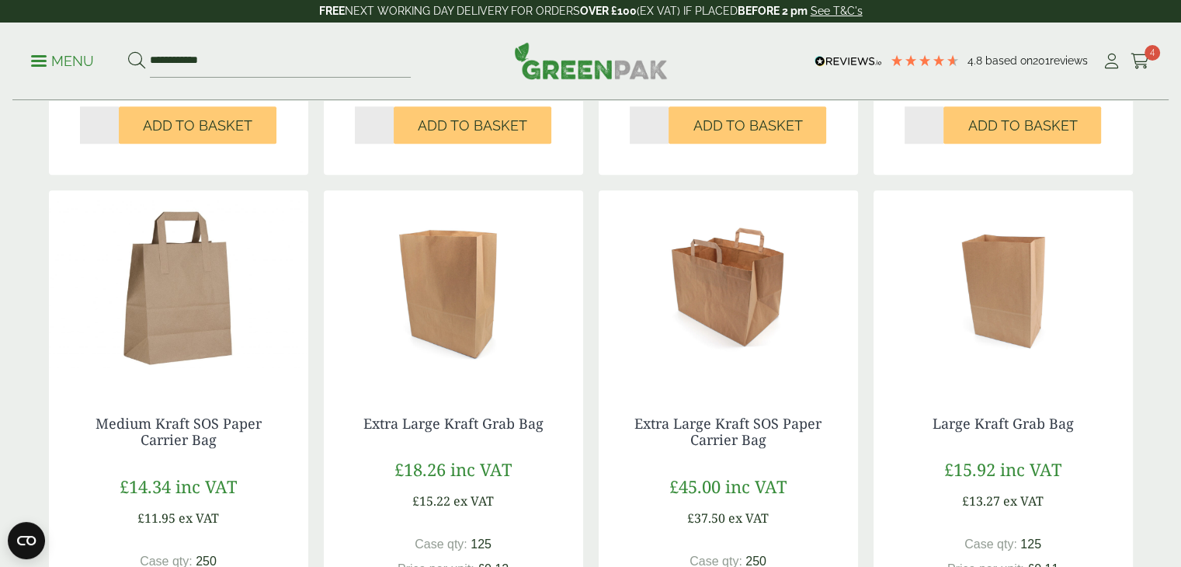
scroll to position [1226, 0]
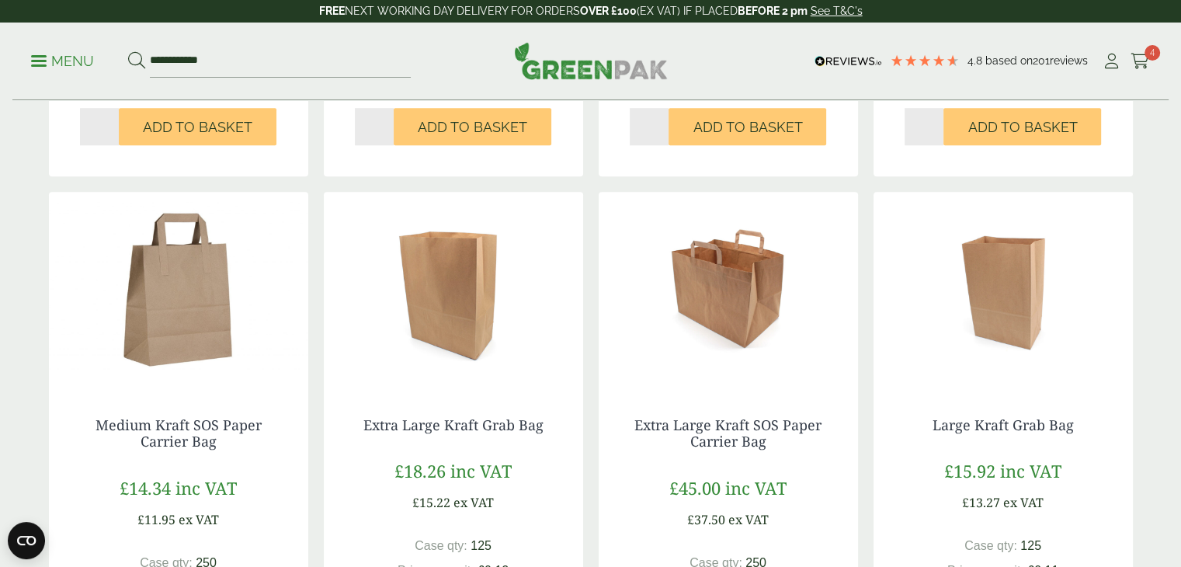
drag, startPoint x: 558, startPoint y: 408, endPoint x: 1157, endPoint y: 355, distance: 601.6
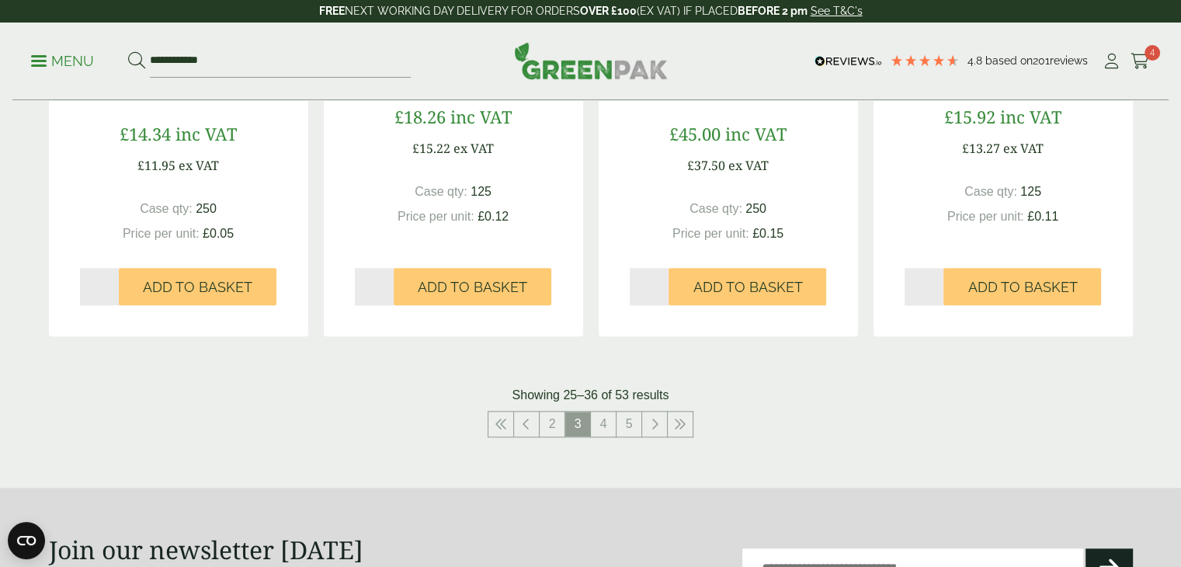
scroll to position [1586, 0]
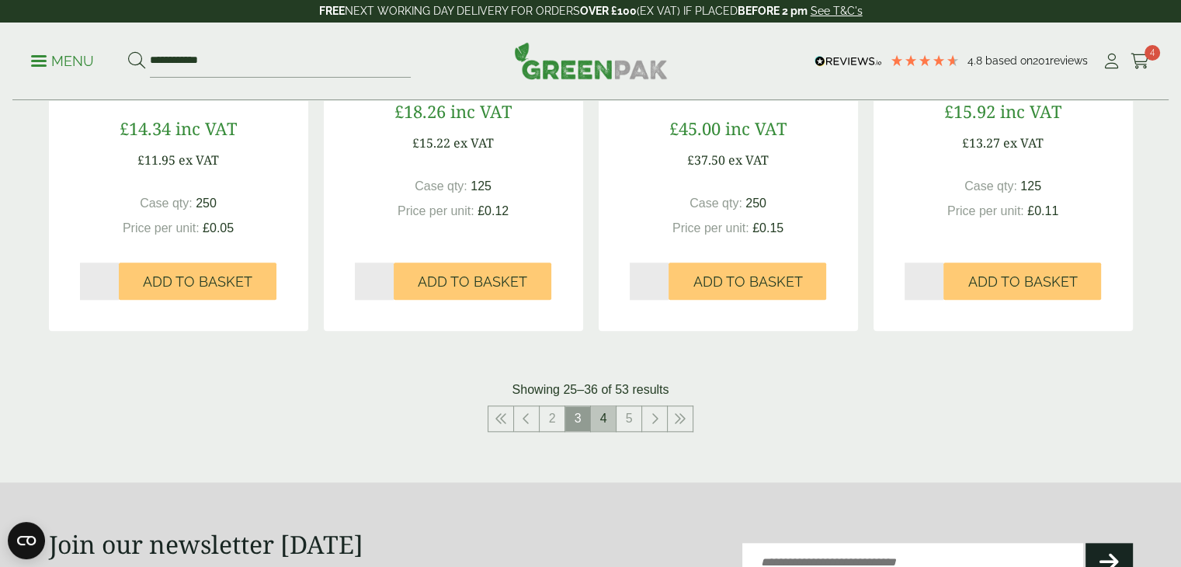
click at [603, 411] on link "4" at bounding box center [603, 418] width 25 height 25
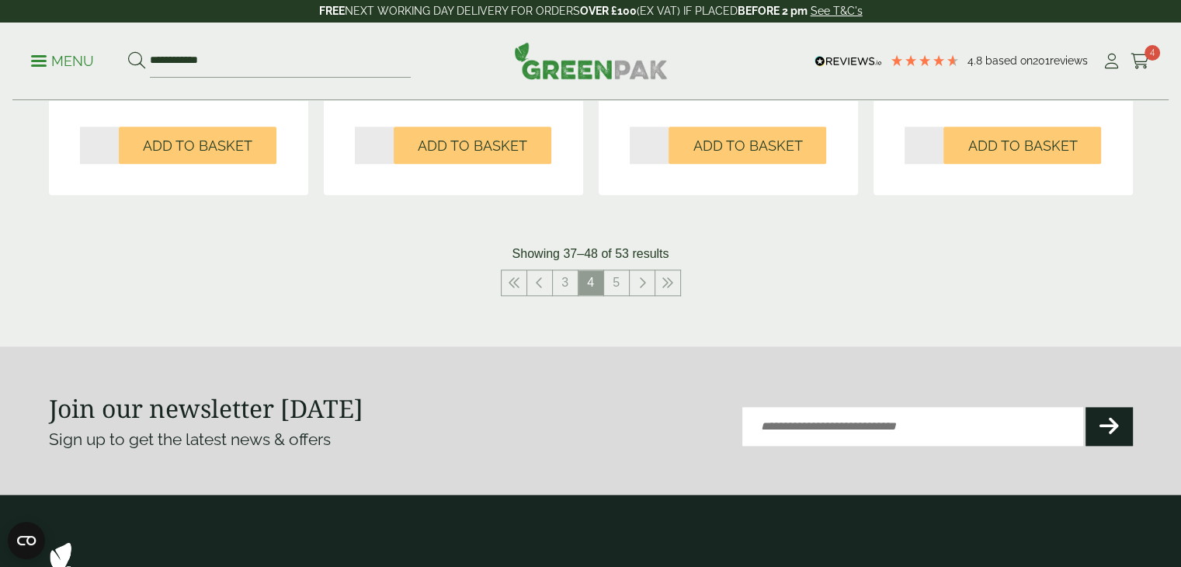
scroll to position [1718, 0]
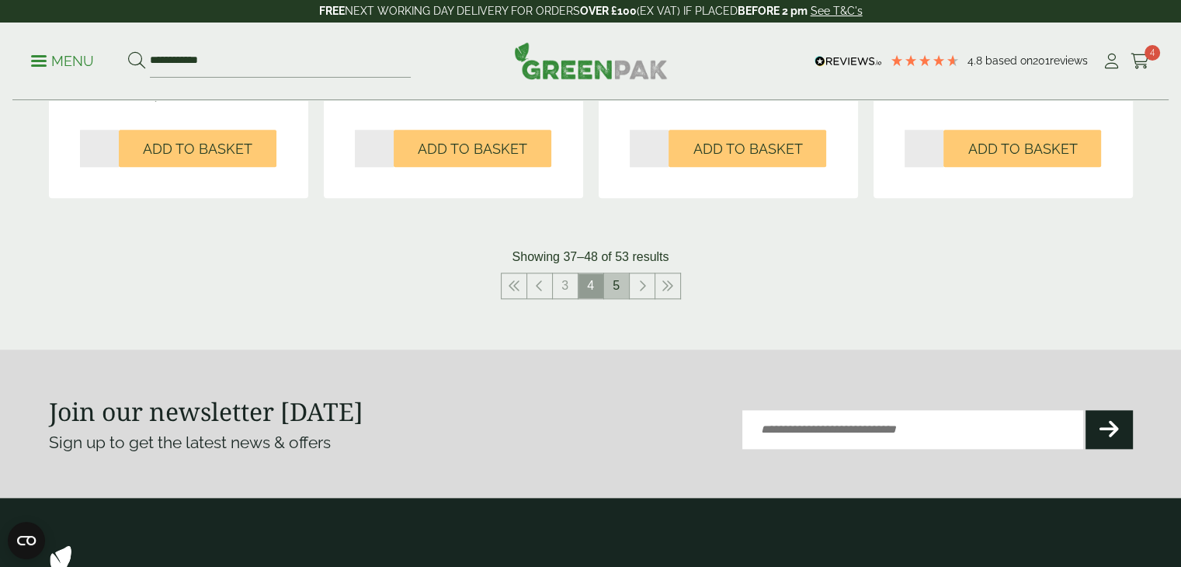
click at [621, 293] on link "5" at bounding box center [616, 285] width 25 height 25
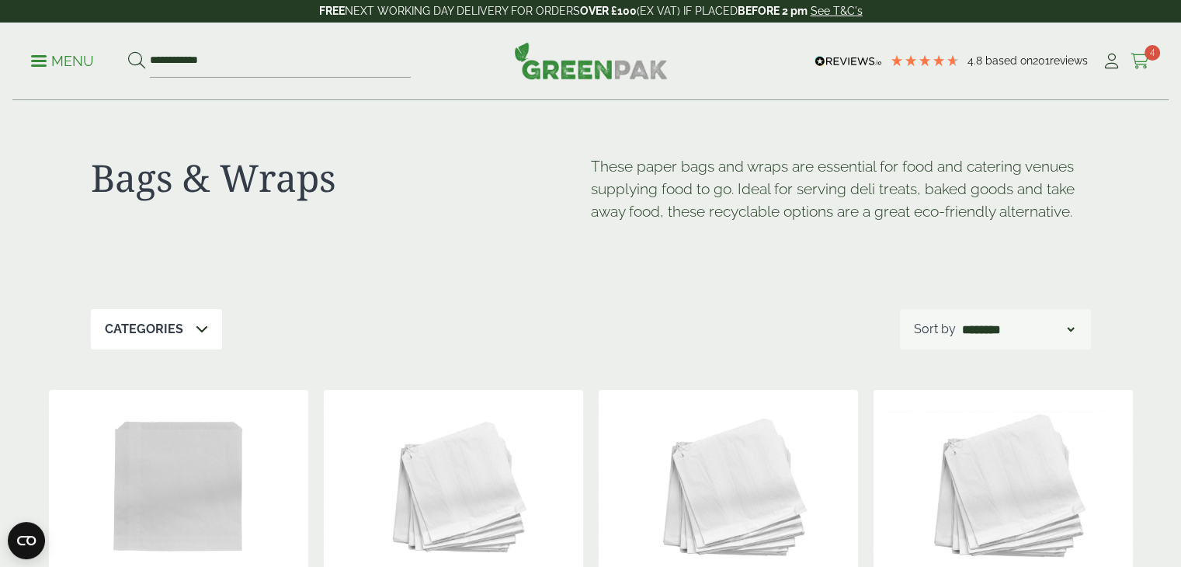
click at [1132, 57] on icon at bounding box center [1139, 62] width 19 height 16
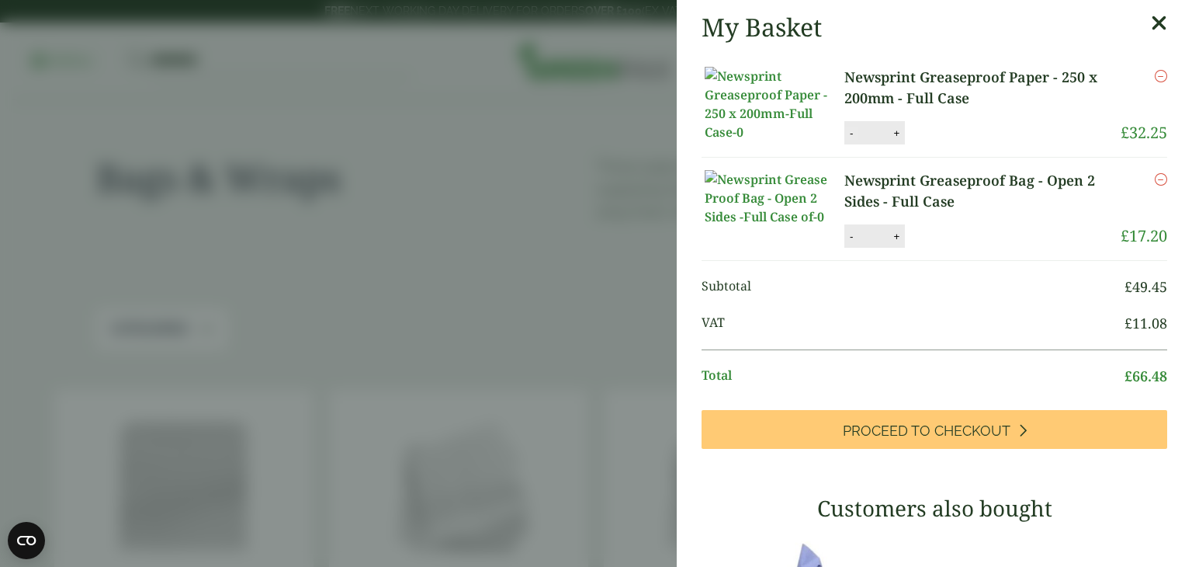
click at [852, 140] on button "-" at bounding box center [851, 133] width 12 height 13
type input "*"
click at [937, 145] on button "Update" at bounding box center [947, 133] width 78 height 23
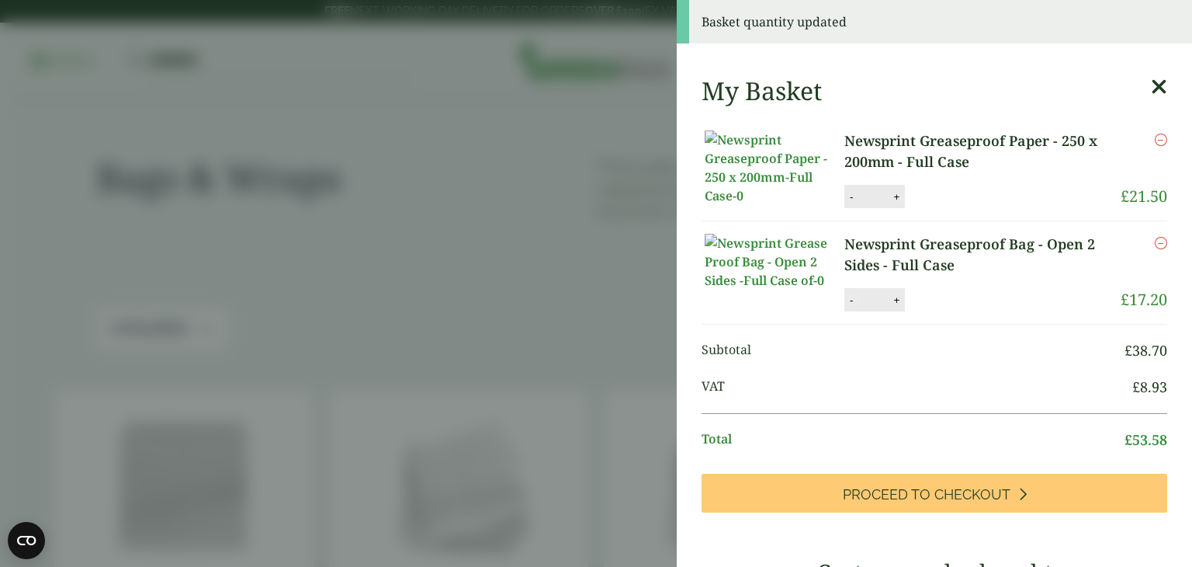
click at [851, 307] on button "-" at bounding box center [851, 299] width 12 height 13
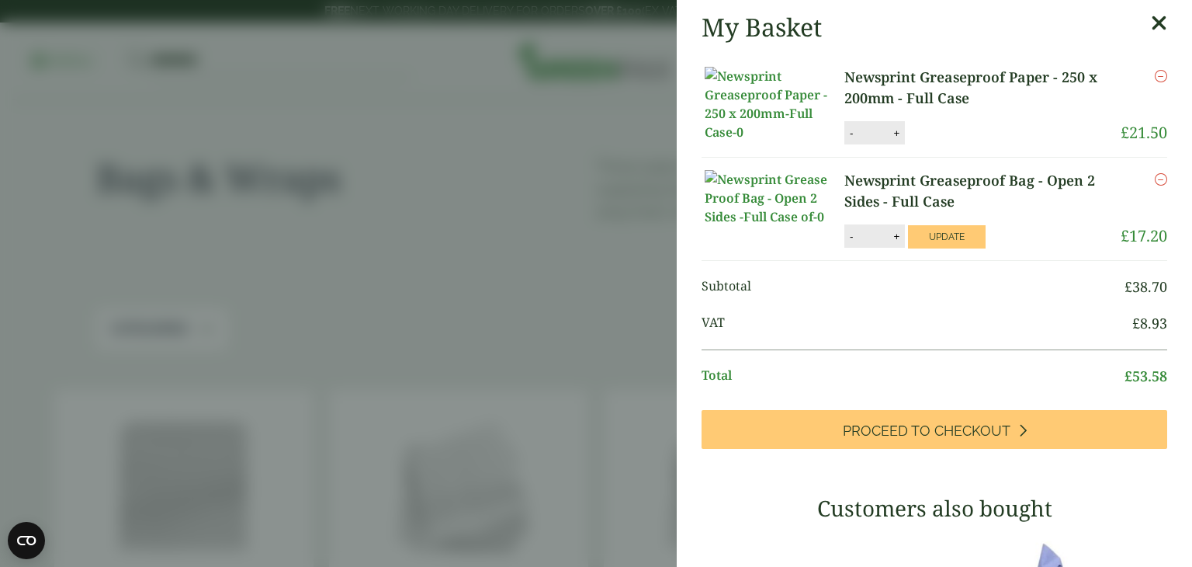
click at [958, 297] on span "Subtotal" at bounding box center [913, 286] width 423 height 21
click at [930, 248] on button "Update" at bounding box center [947, 236] width 78 height 23
type input "*"
click at [1155, 185] on icon "Remove this item" at bounding box center [1161, 179] width 12 height 12
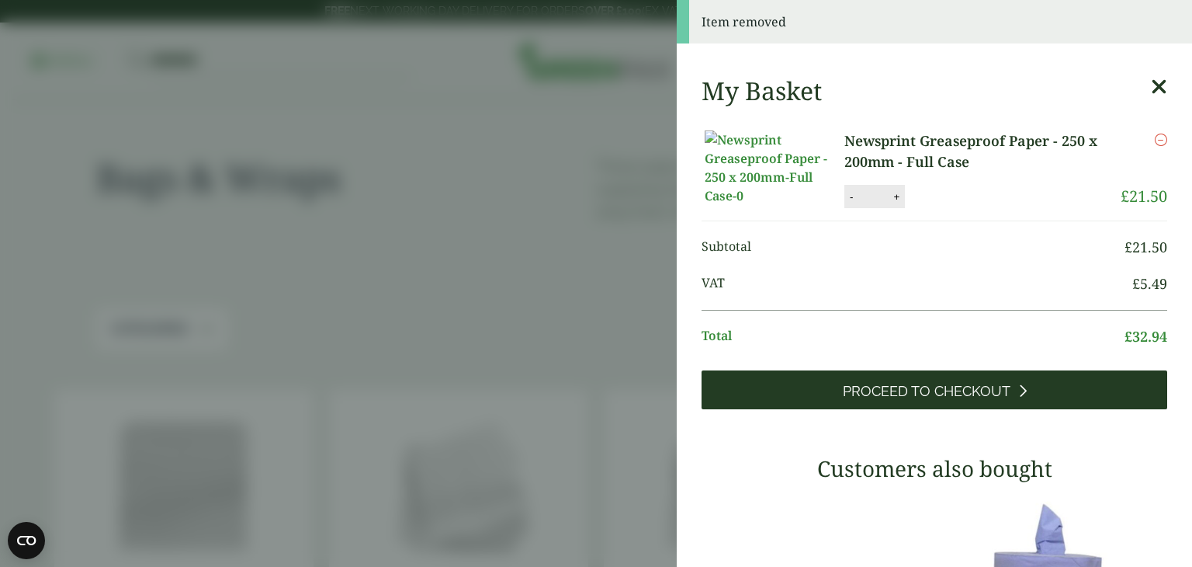
click at [955, 400] on span "Proceed to Checkout" at bounding box center [927, 391] width 168 height 17
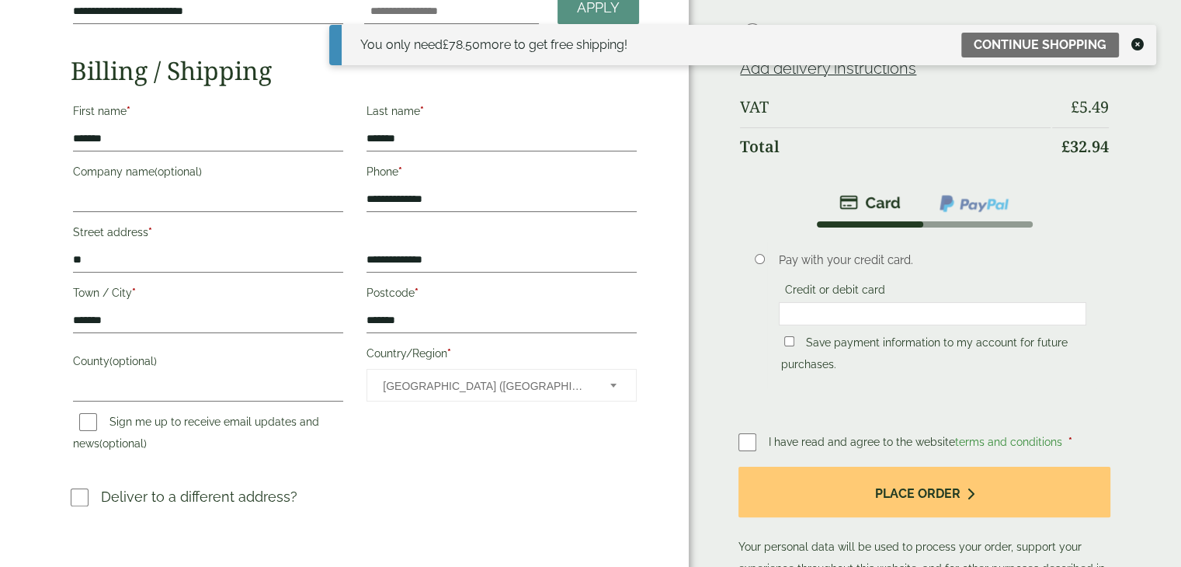
scroll to position [255, 0]
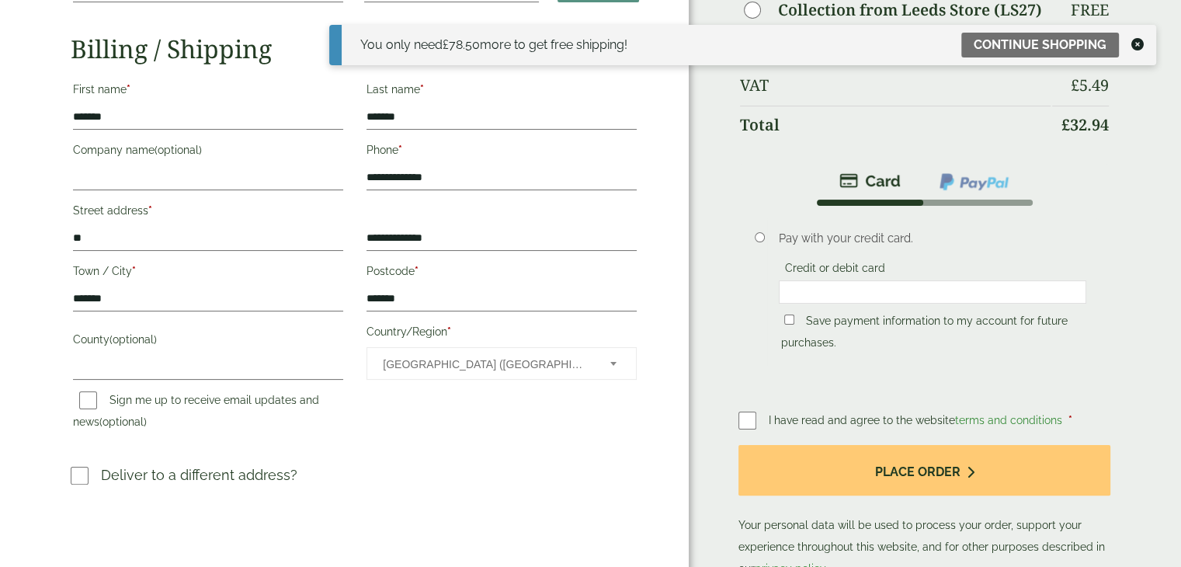
click at [734, 416] on div "Order Summary Item Ammount Newsprint Greaseproof Paper - 250 x 200mm - Full Cas…" at bounding box center [934, 193] width 492 height 896
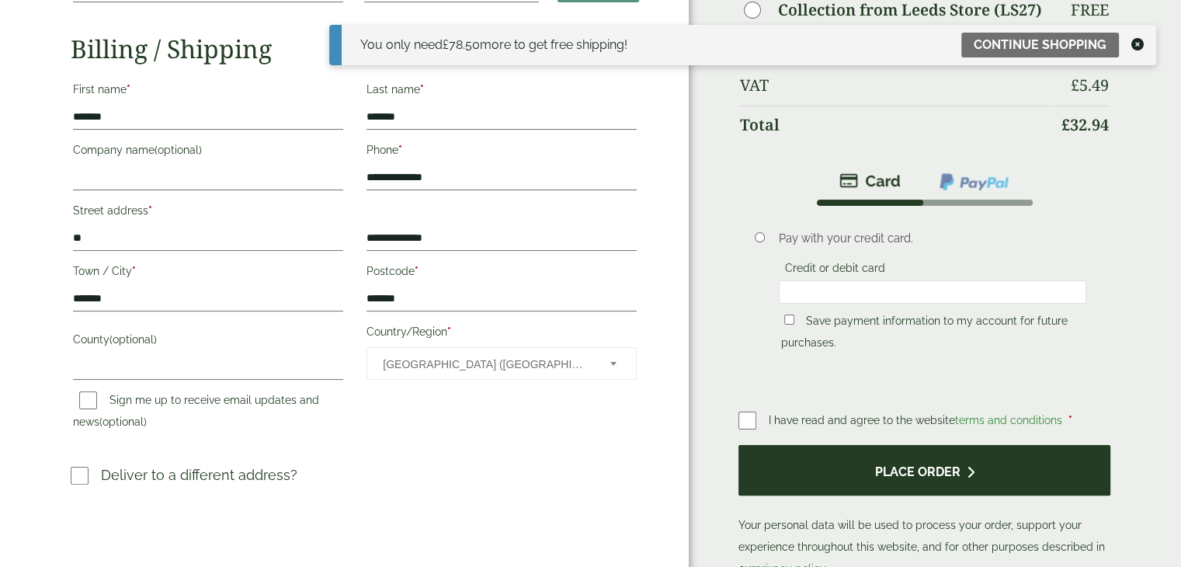
click at [888, 479] on button "Place order" at bounding box center [924, 470] width 372 height 50
click at [951, 480] on button "Place order" at bounding box center [924, 470] width 372 height 50
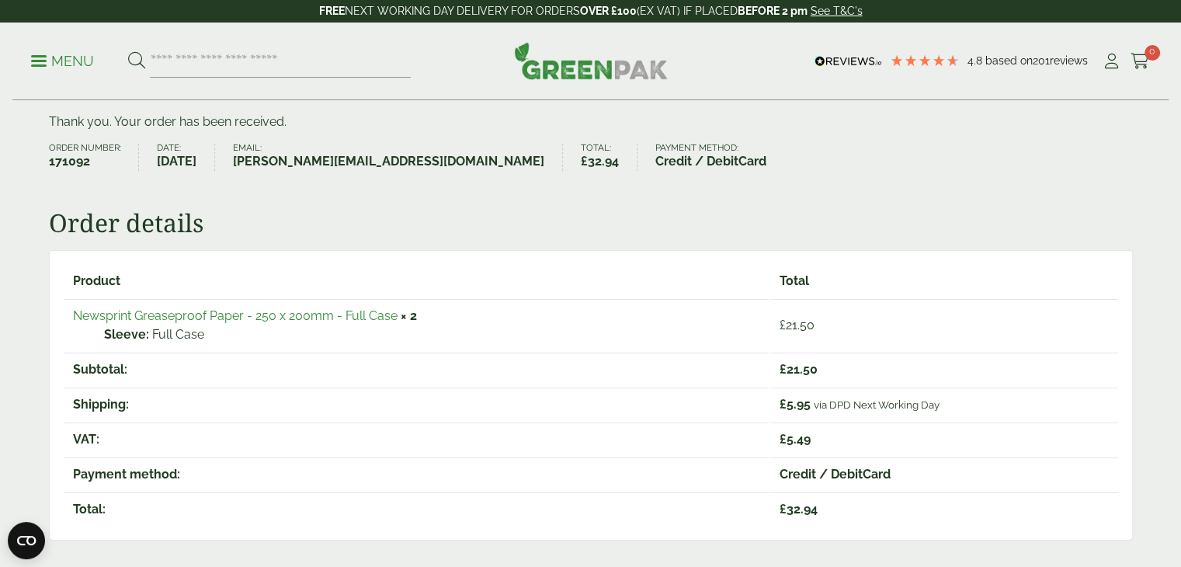
scroll to position [127, 0]
click at [1107, 63] on icon at bounding box center [1110, 62] width 19 height 16
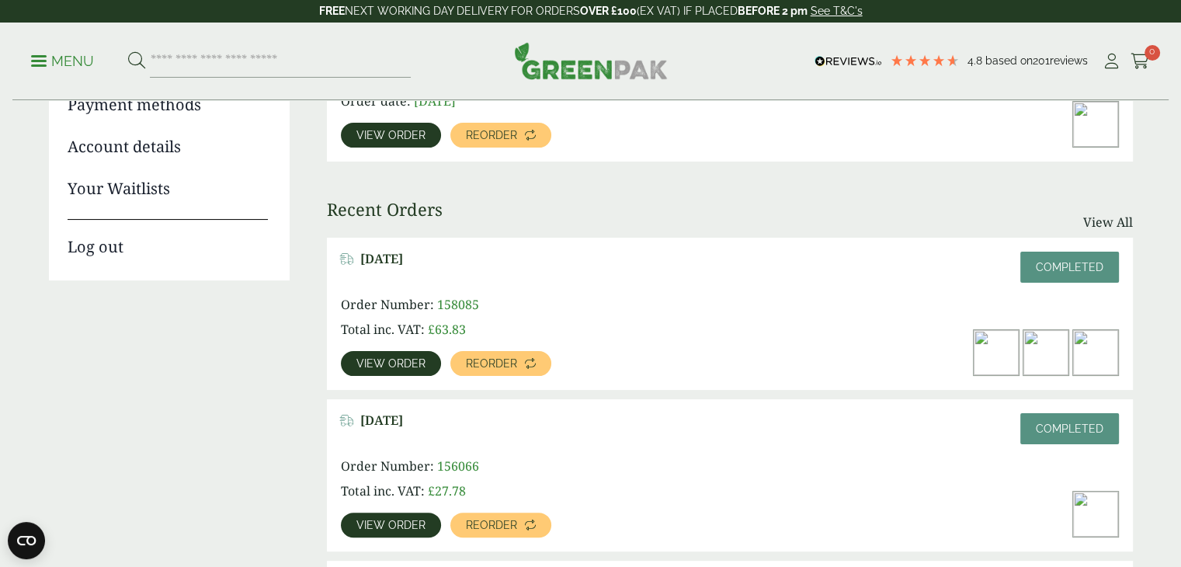
scroll to position [276, 0]
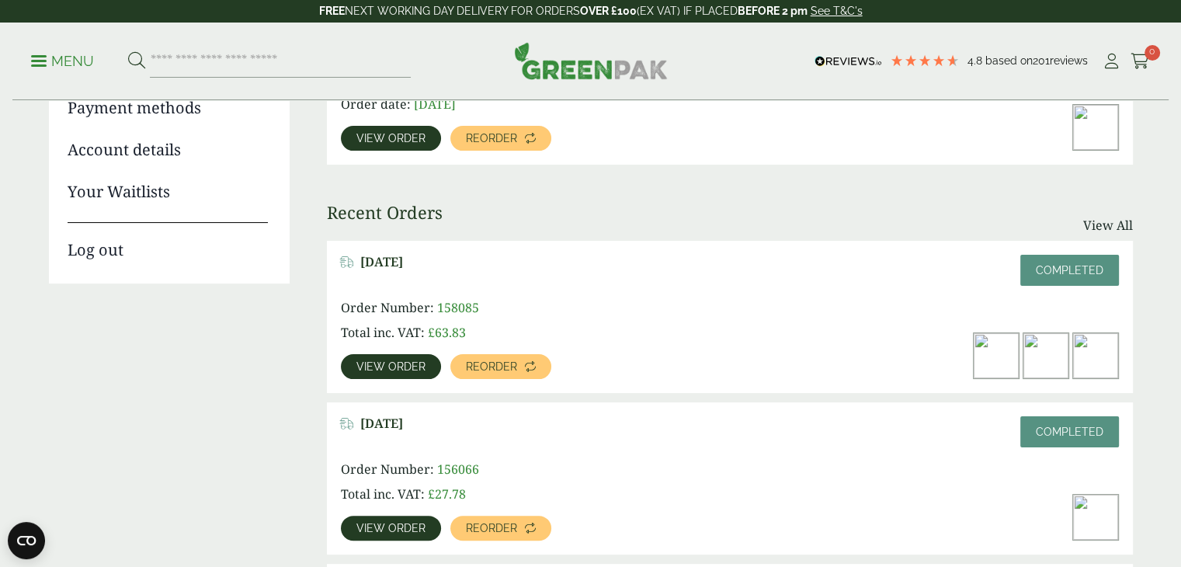
click at [626, 305] on p "Order Number: 158085" at bounding box center [496, 307] width 311 height 19
click at [1059, 261] on p "Completed" at bounding box center [1069, 270] width 99 height 31
click at [1058, 275] on span "Completed" at bounding box center [1069, 270] width 68 height 12
click at [390, 361] on span "View order" at bounding box center [390, 366] width 69 height 11
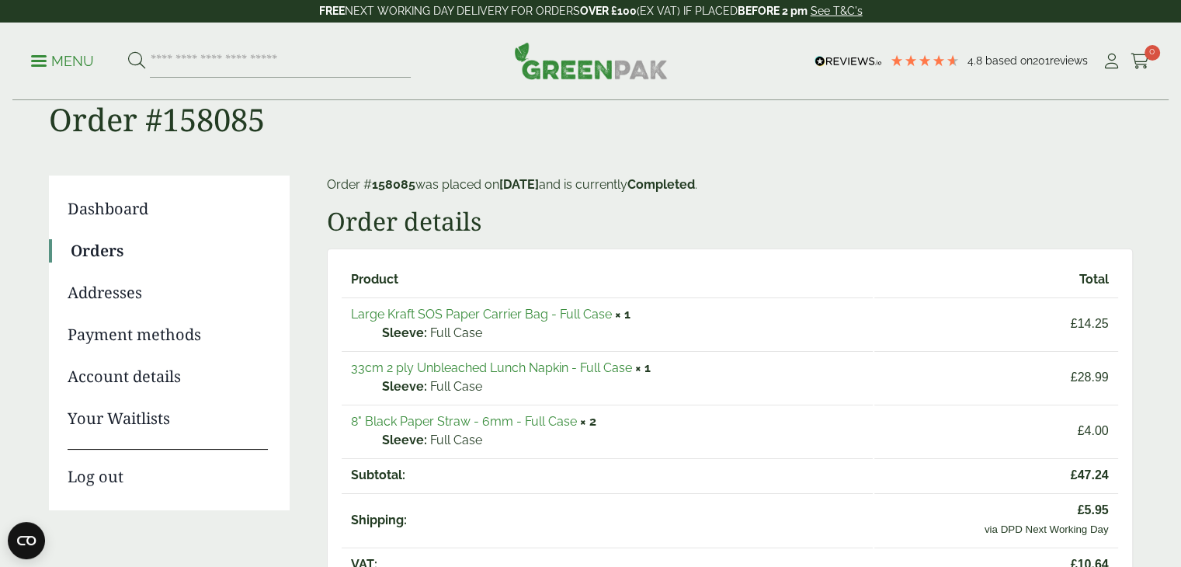
scroll to position [49, 0]
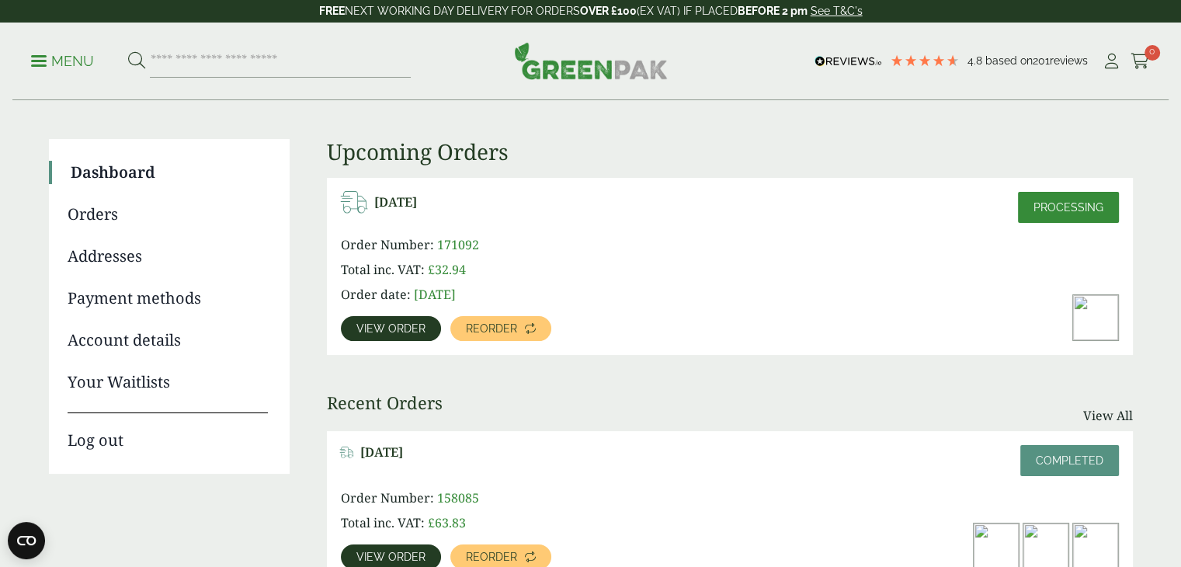
scroll to position [85, 0]
click at [1062, 203] on span "Processing" at bounding box center [1068, 208] width 70 height 12
click at [346, 340] on div "View order" at bounding box center [391, 329] width 100 height 25
click at [388, 324] on span "View order" at bounding box center [390, 329] width 69 height 11
